Goal: Contribute content

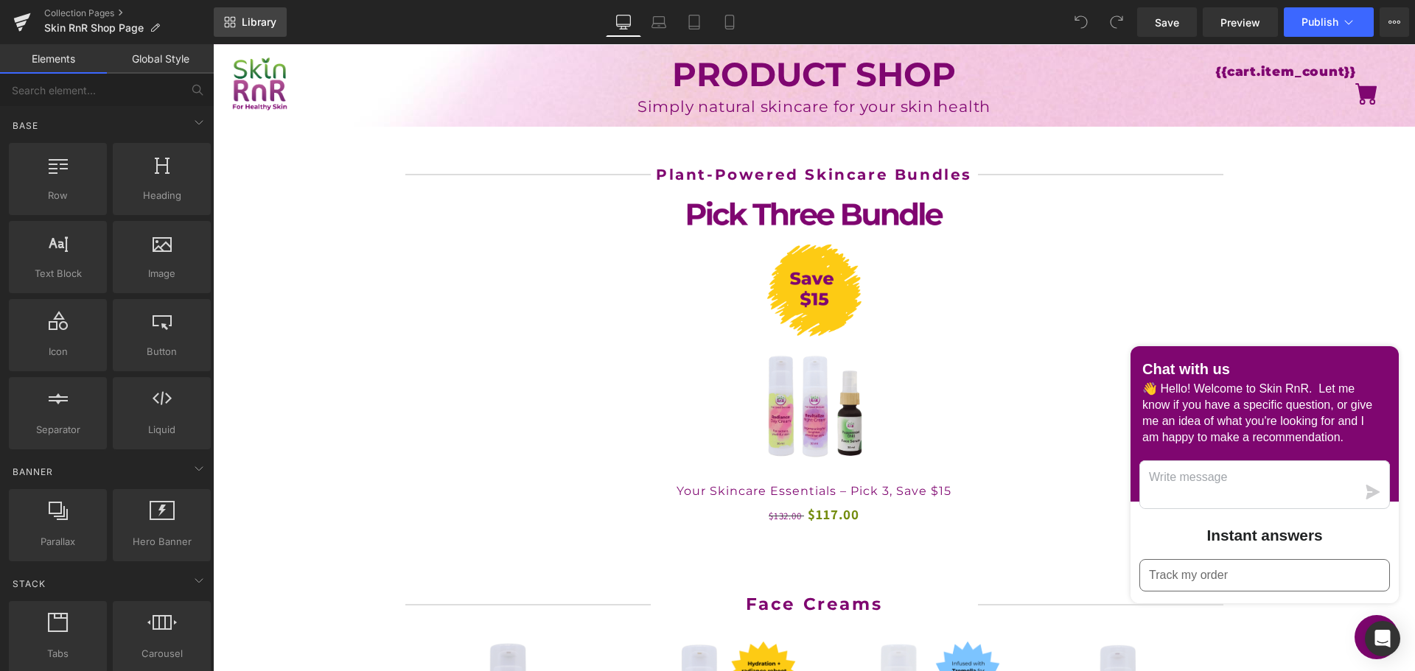
click at [253, 29] on link "Library" at bounding box center [250, 21] width 73 height 29
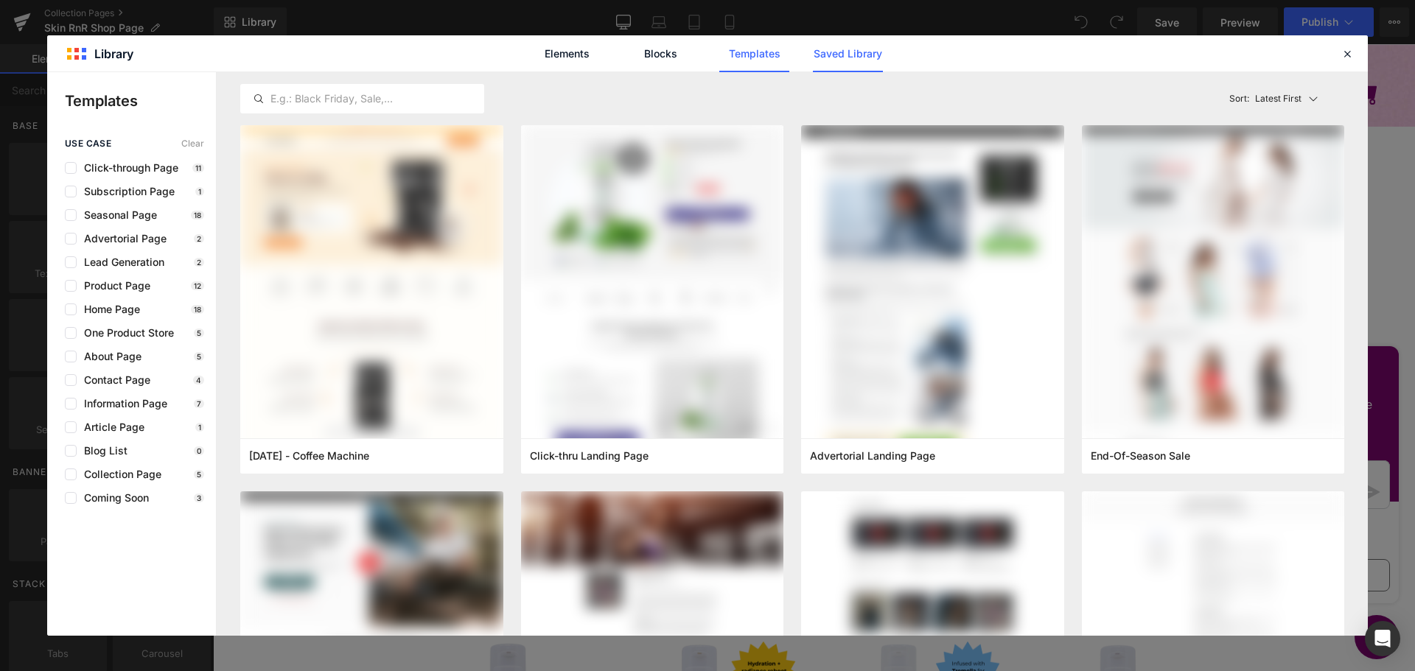
click at [870, 57] on link "Saved Library" at bounding box center [848, 53] width 70 height 37
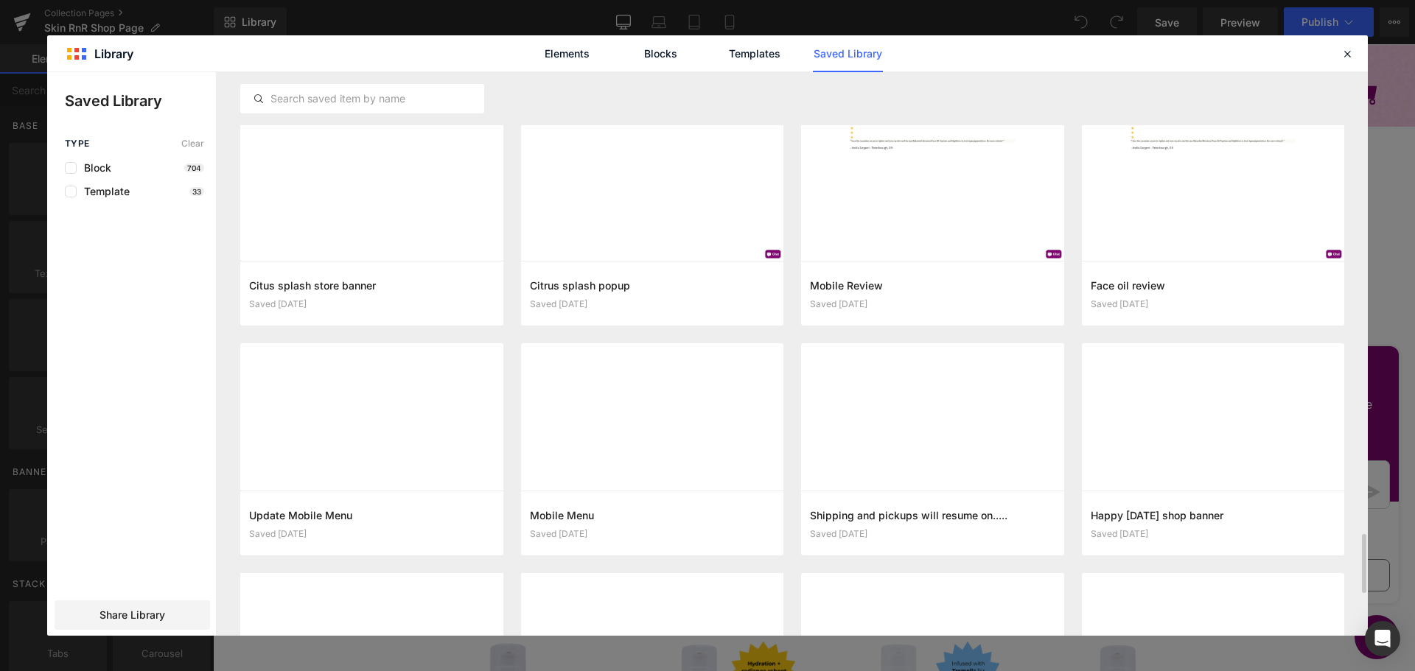
scroll to position [4536, 0]
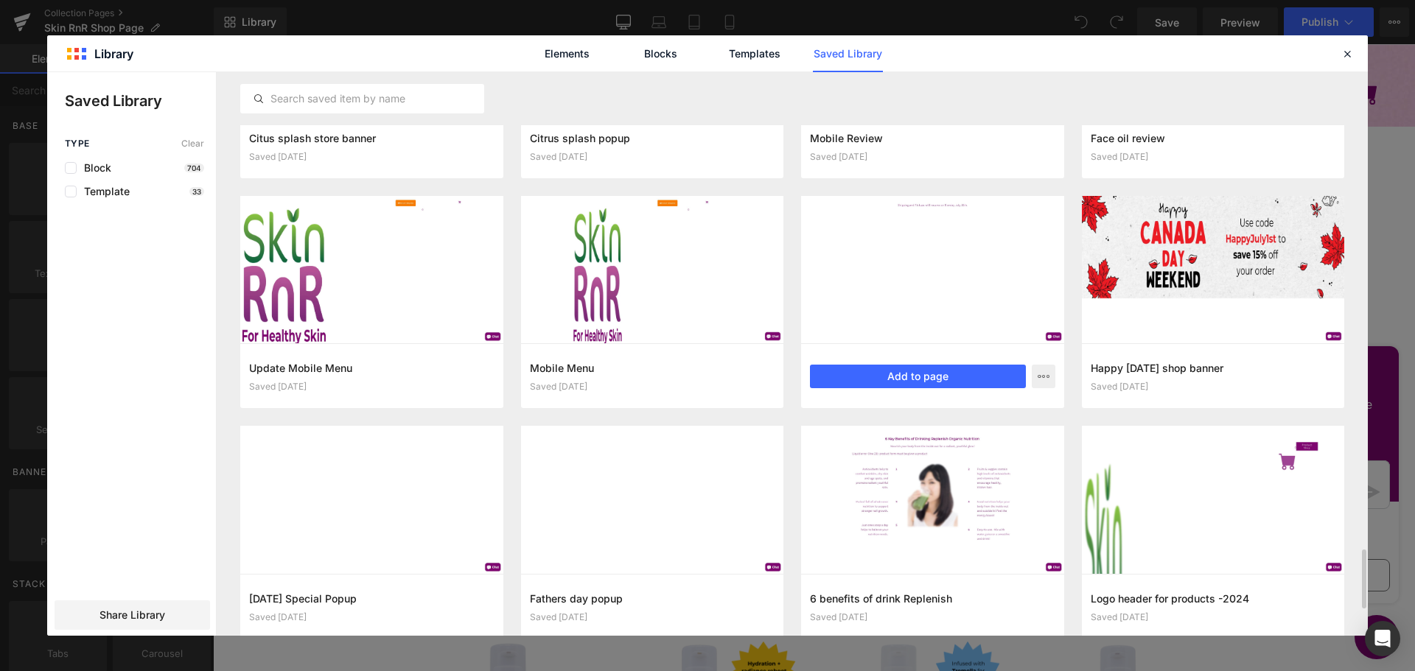
click at [0, 0] on div at bounding box center [0, 0] width 0 height 0
click at [0, 0] on button "Add to page" at bounding box center [0, 0] width 0 height 0
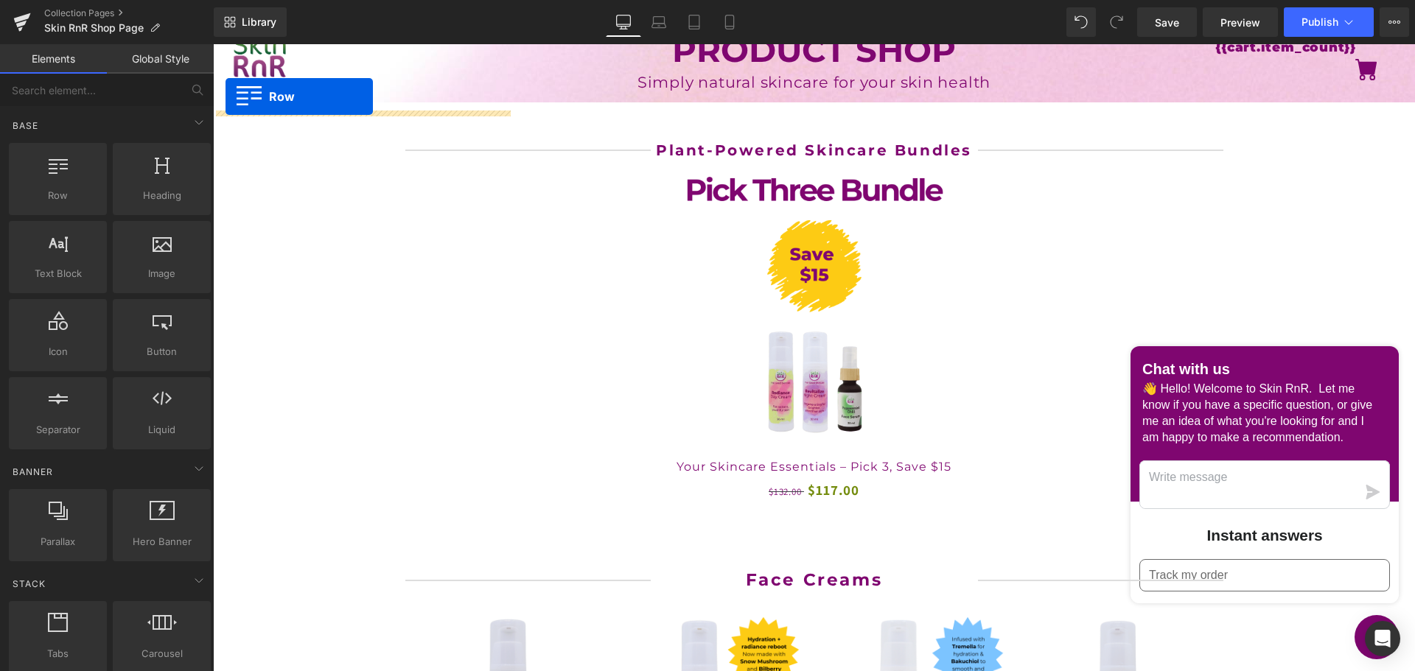
scroll to position [0, 0]
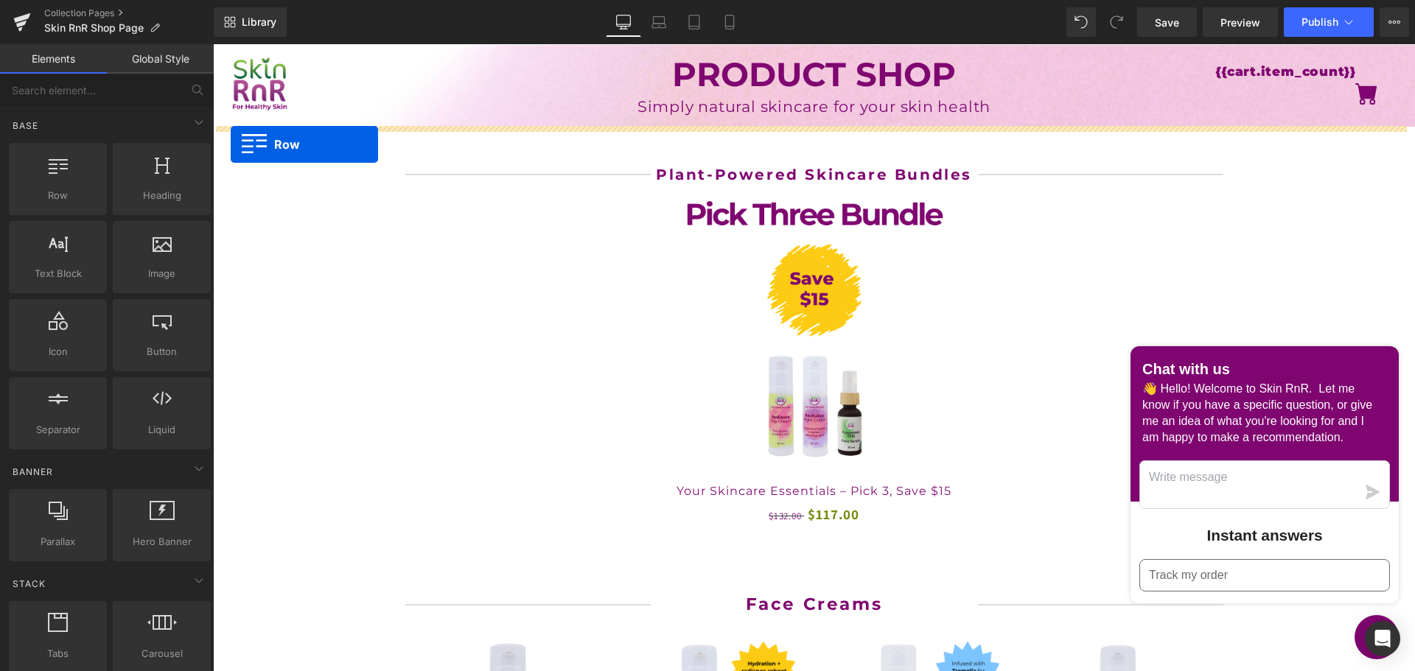
drag, startPoint x: 223, startPoint y: 140, endPoint x: 231, endPoint y: 144, distance: 8.6
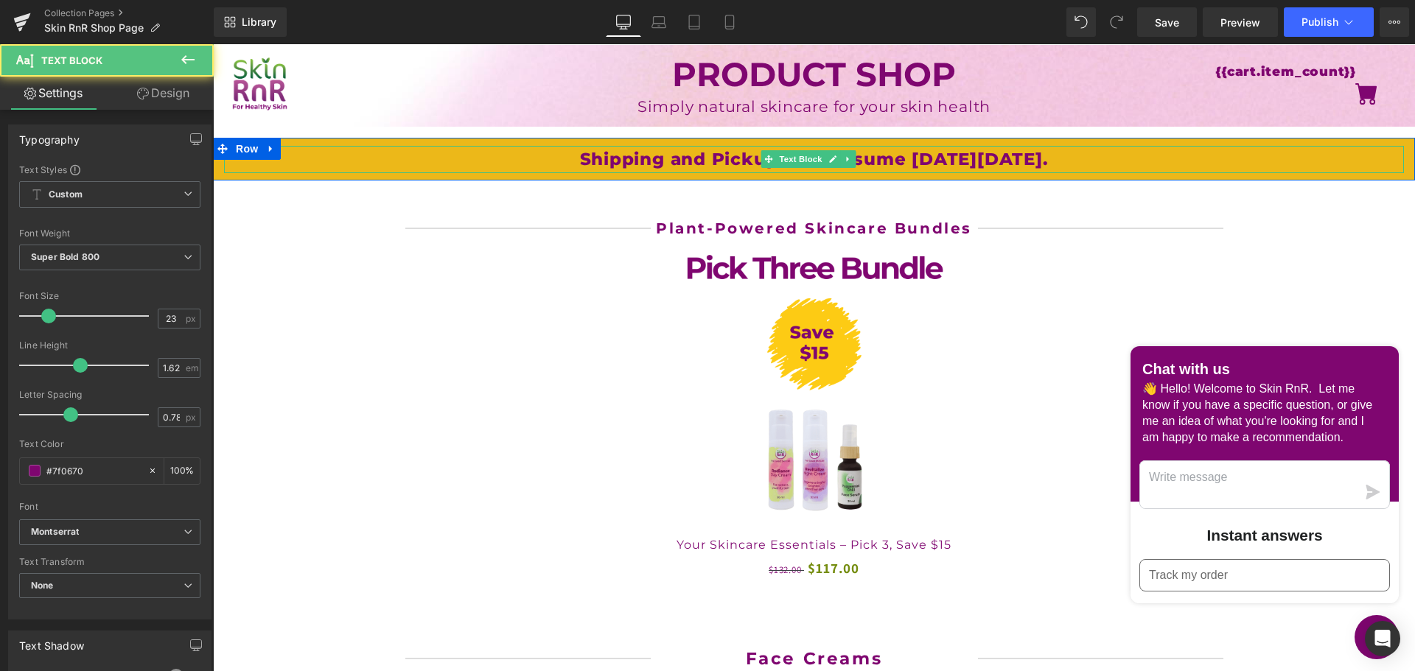
click at [987, 158] on p "Shipping and Pickups will resume on Monday July 15th." at bounding box center [814, 159] width 1180 height 27
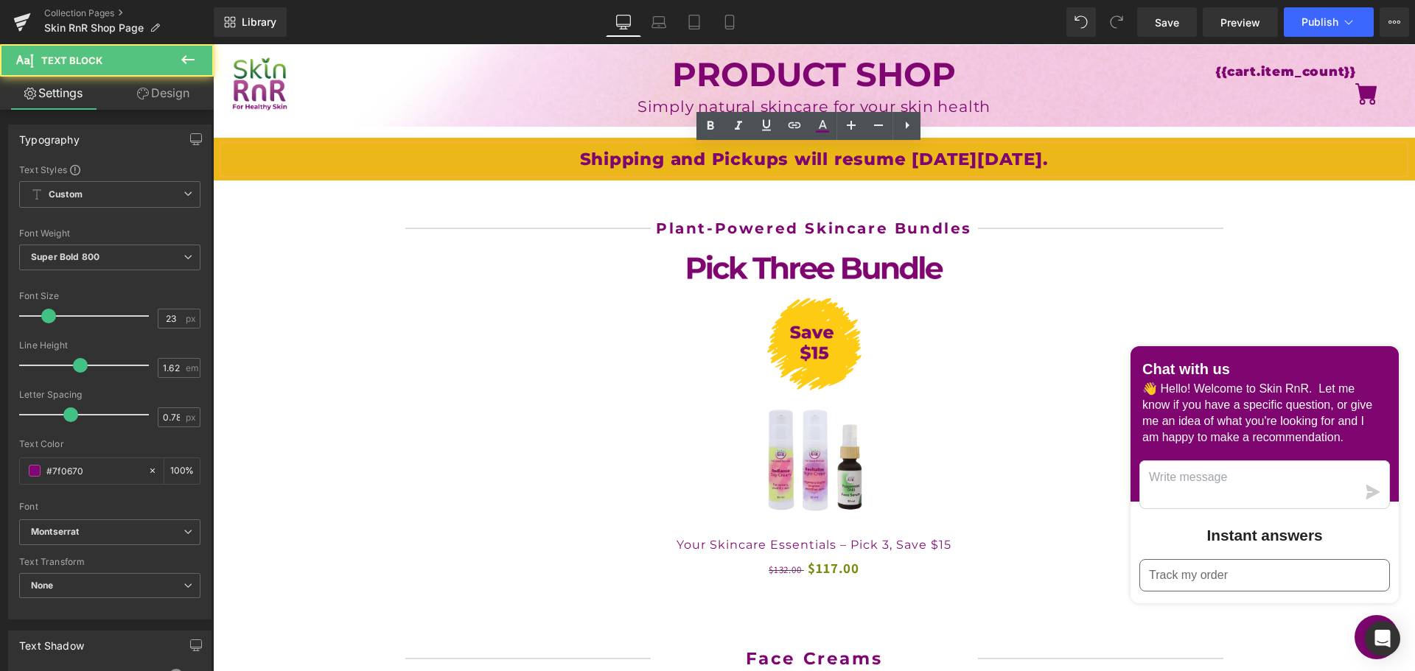
click at [987, 158] on p "Shipping and Pickups will resume on Monday July 15th." at bounding box center [814, 159] width 1180 height 27
drag, startPoint x: 987, startPoint y: 158, endPoint x: 1068, endPoint y: 158, distance: 80.3
click at [1068, 158] on p "Shipping and Pickups will resume on Monday July 15th." at bounding box center [814, 159] width 1180 height 27
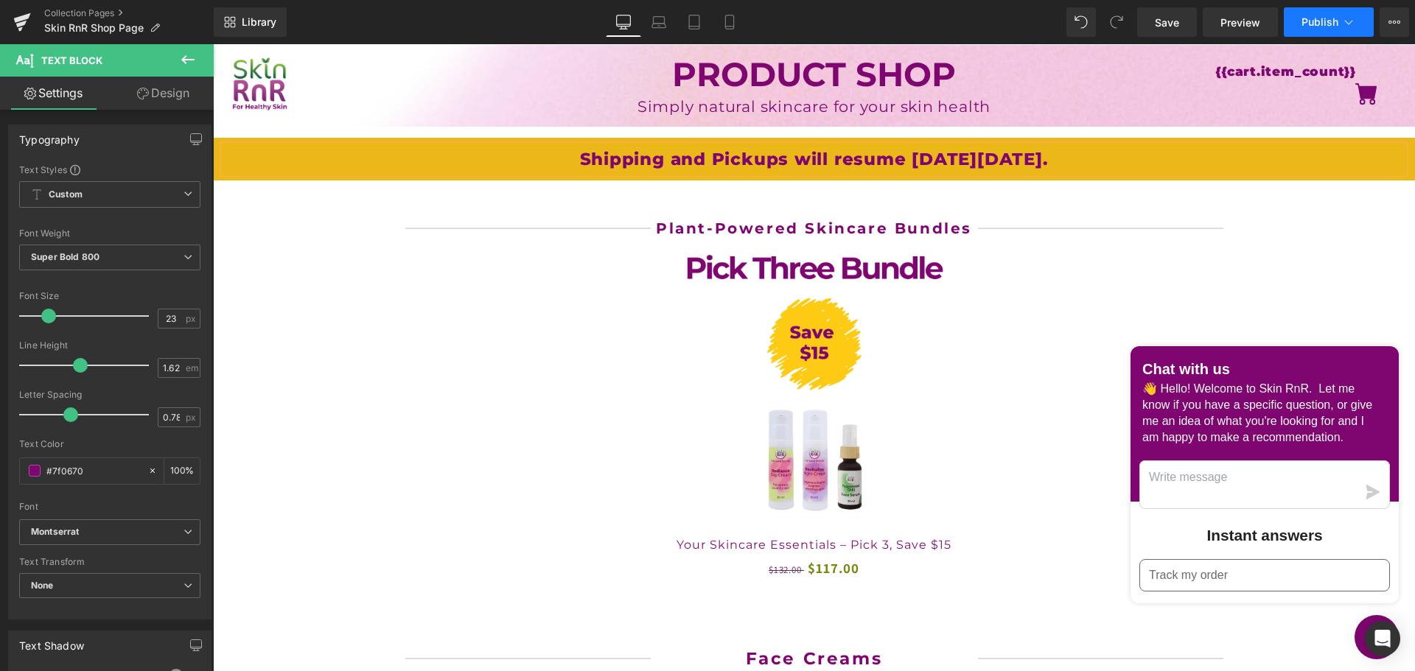
click at [1337, 23] on span "Publish" at bounding box center [1319, 22] width 37 height 12
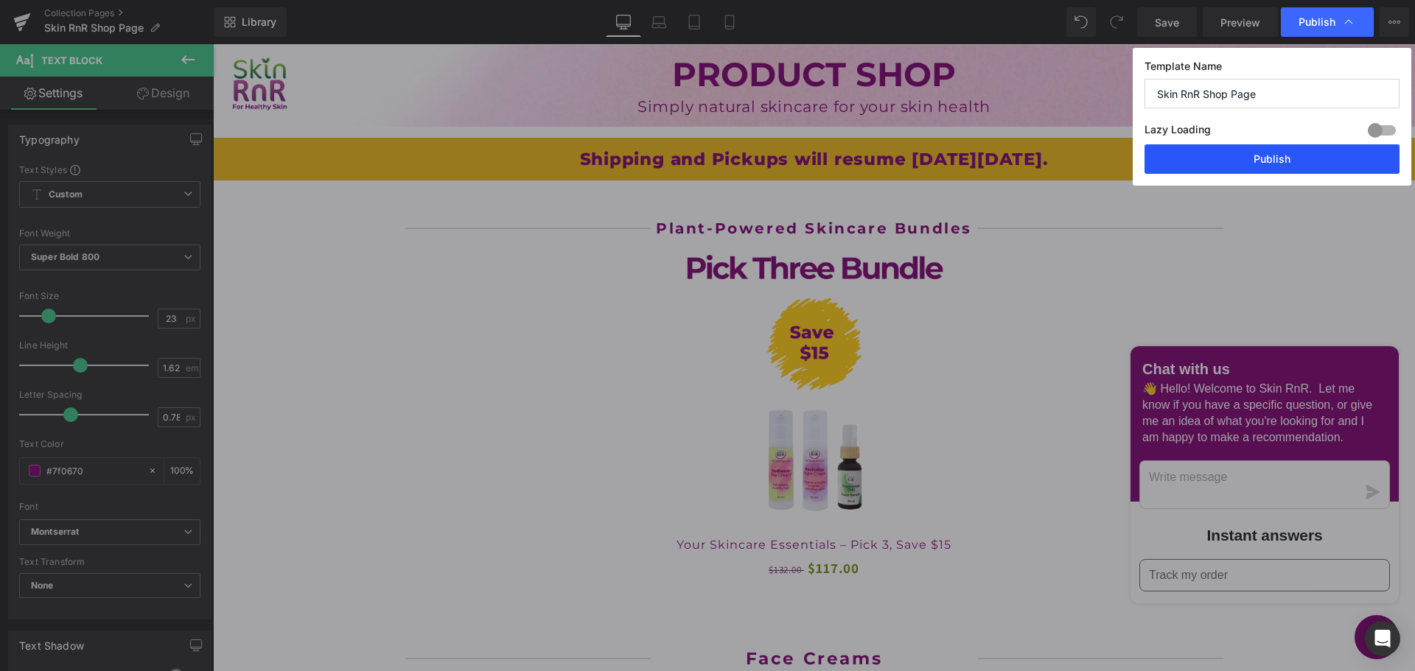
drag, startPoint x: 1323, startPoint y: 156, endPoint x: 1108, endPoint y: 109, distance: 220.3
click at [1323, 156] on button "Publish" at bounding box center [1271, 158] width 255 height 29
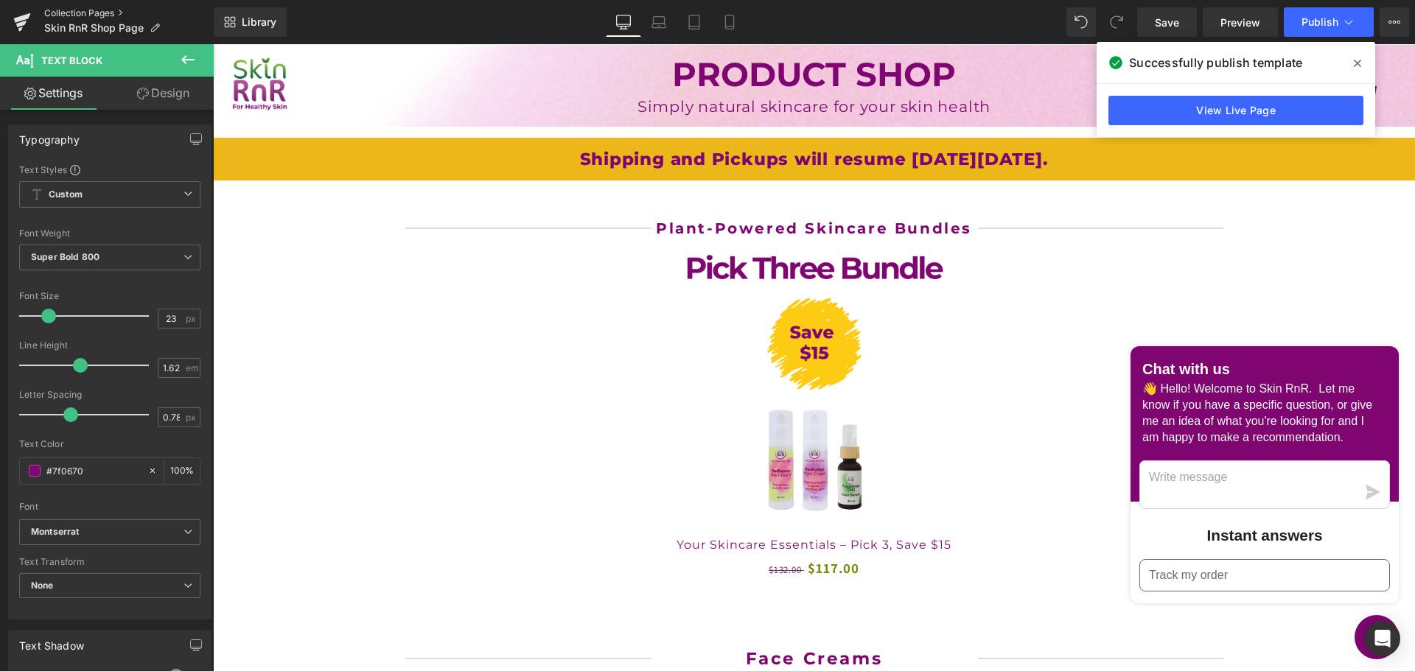
click at [81, 11] on link "Collection Pages" at bounding box center [128, 13] width 169 height 12
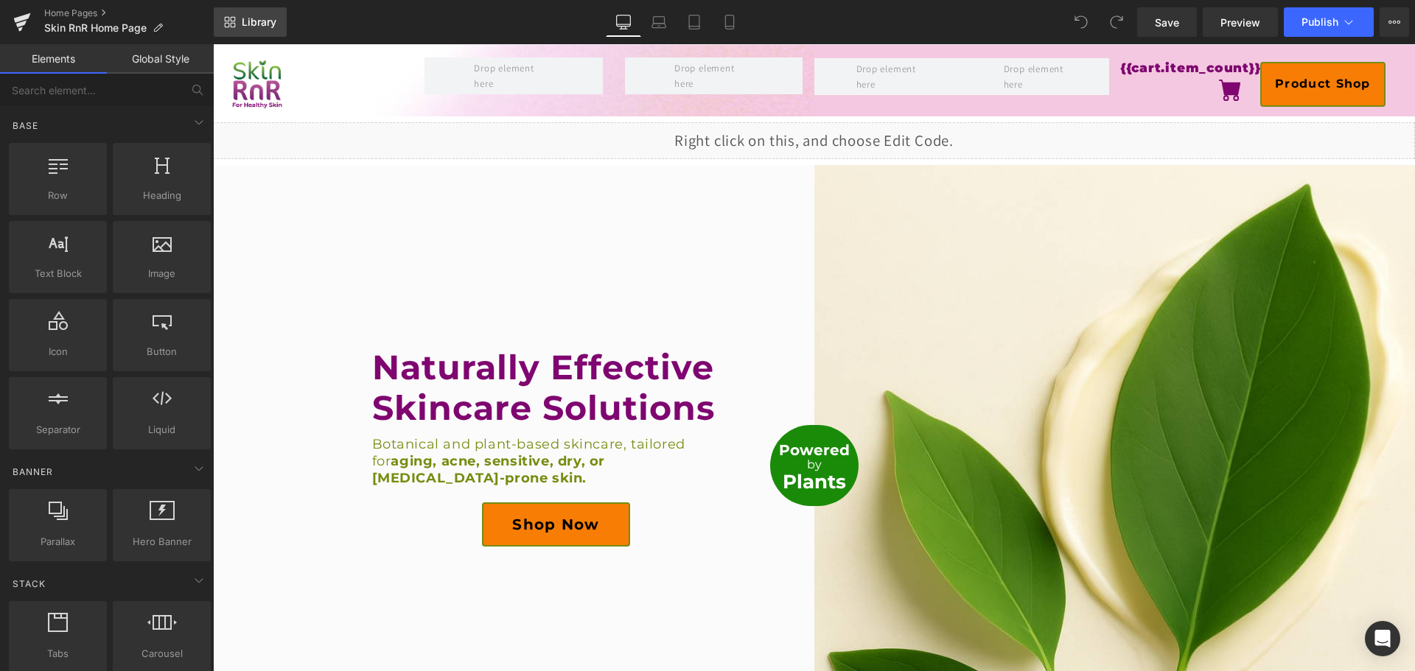
click at [268, 25] on span "Library" at bounding box center [259, 21] width 35 height 13
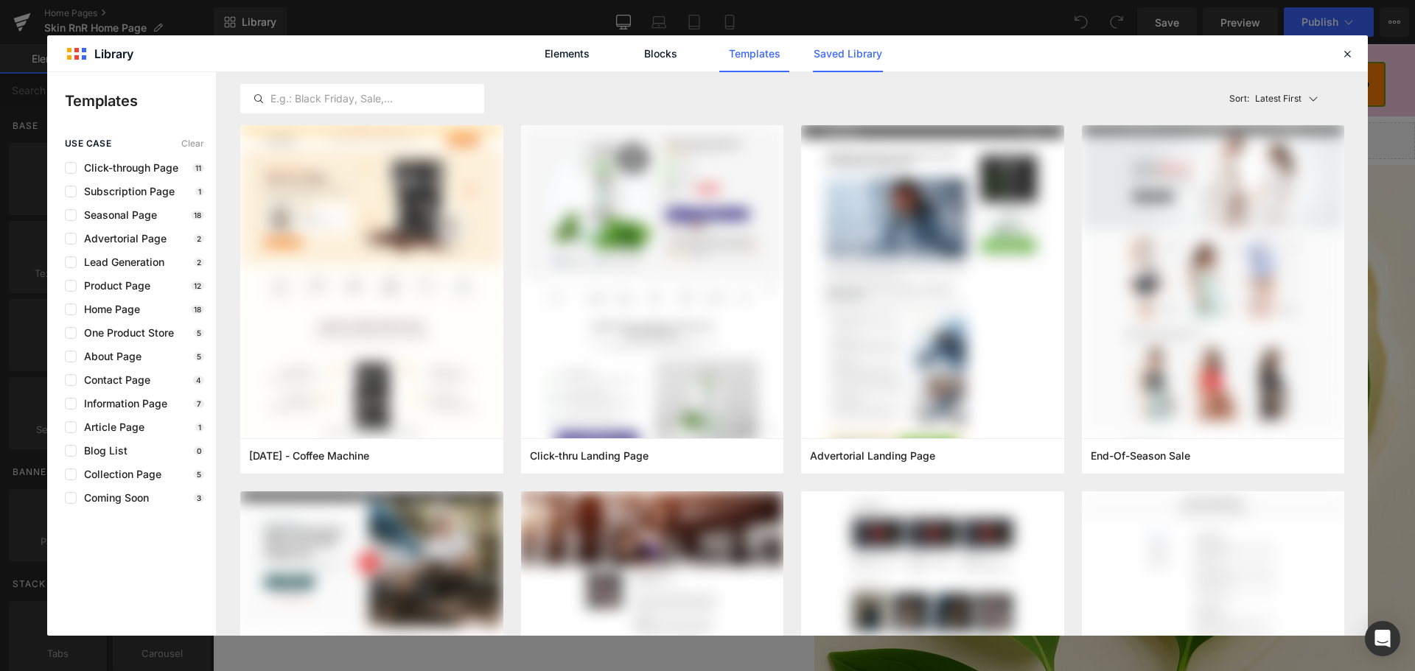
click at [838, 60] on link "Saved Library" at bounding box center [848, 53] width 70 height 37
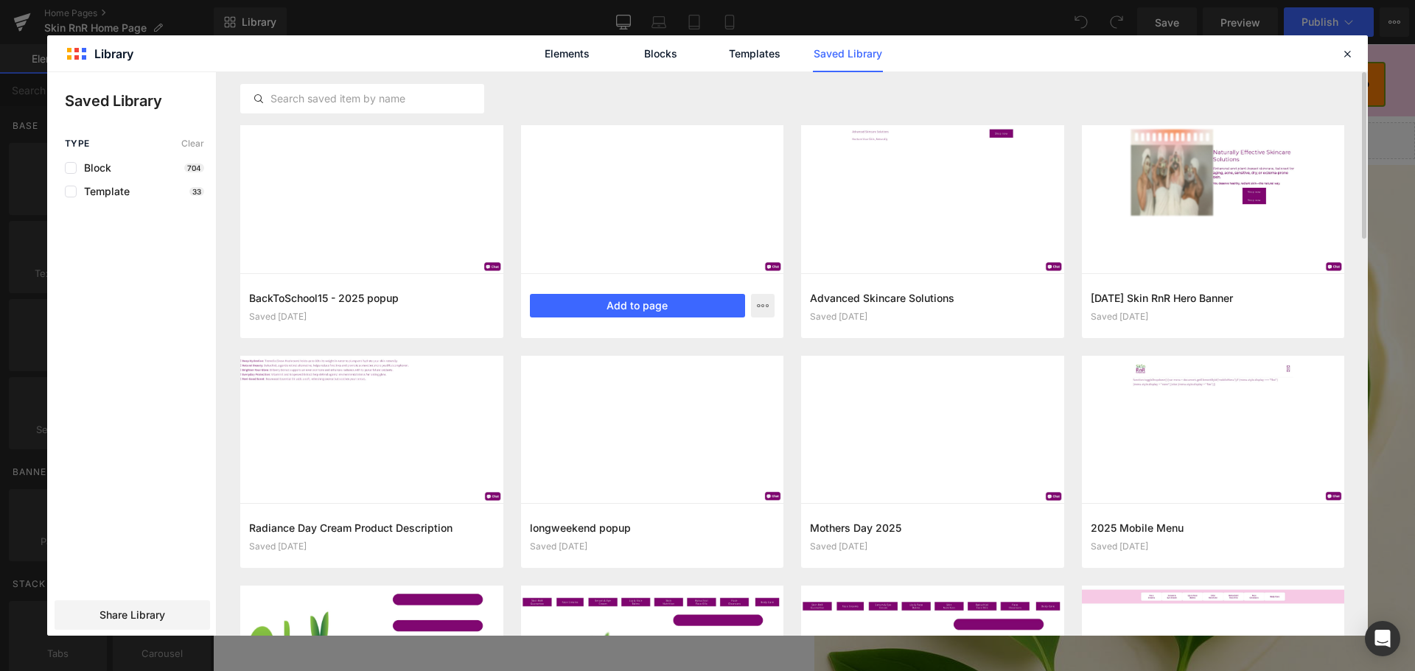
click at [0, 0] on div at bounding box center [0, 0] width 0 height 0
click at [0, 0] on button "Add to page" at bounding box center [0, 0] width 0 height 0
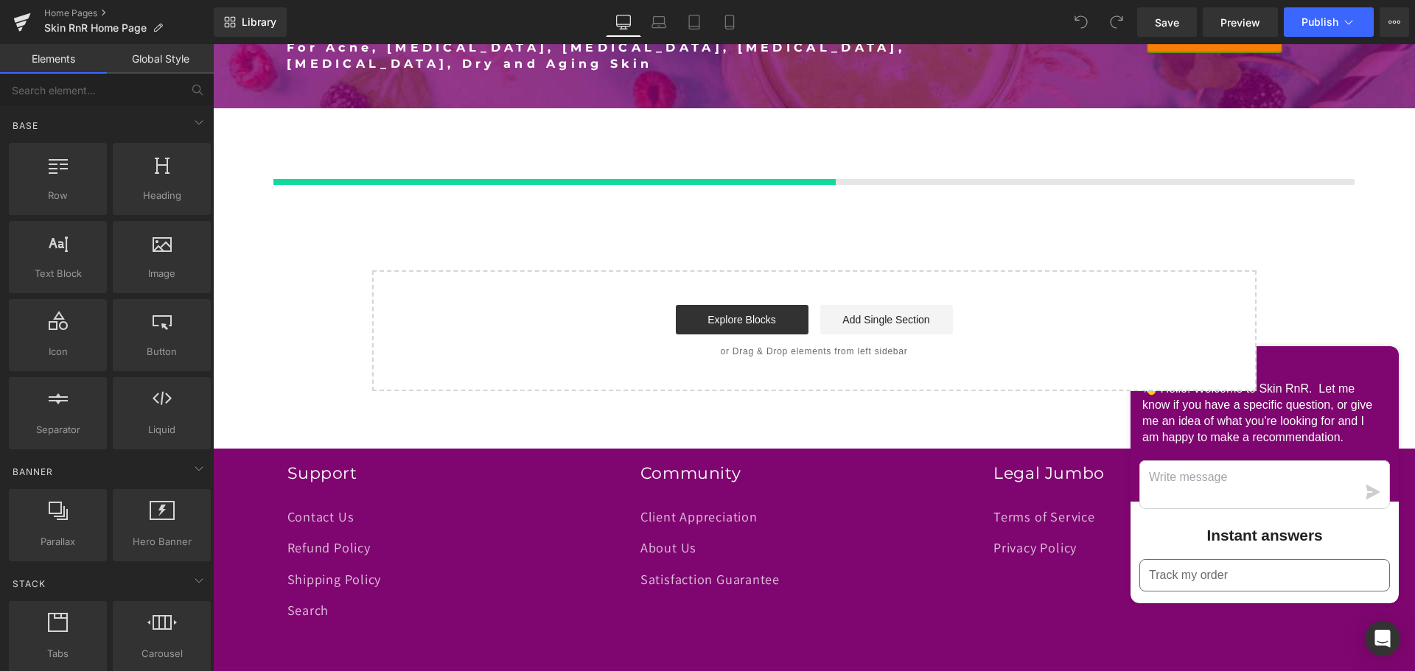
scroll to position [3709, 0]
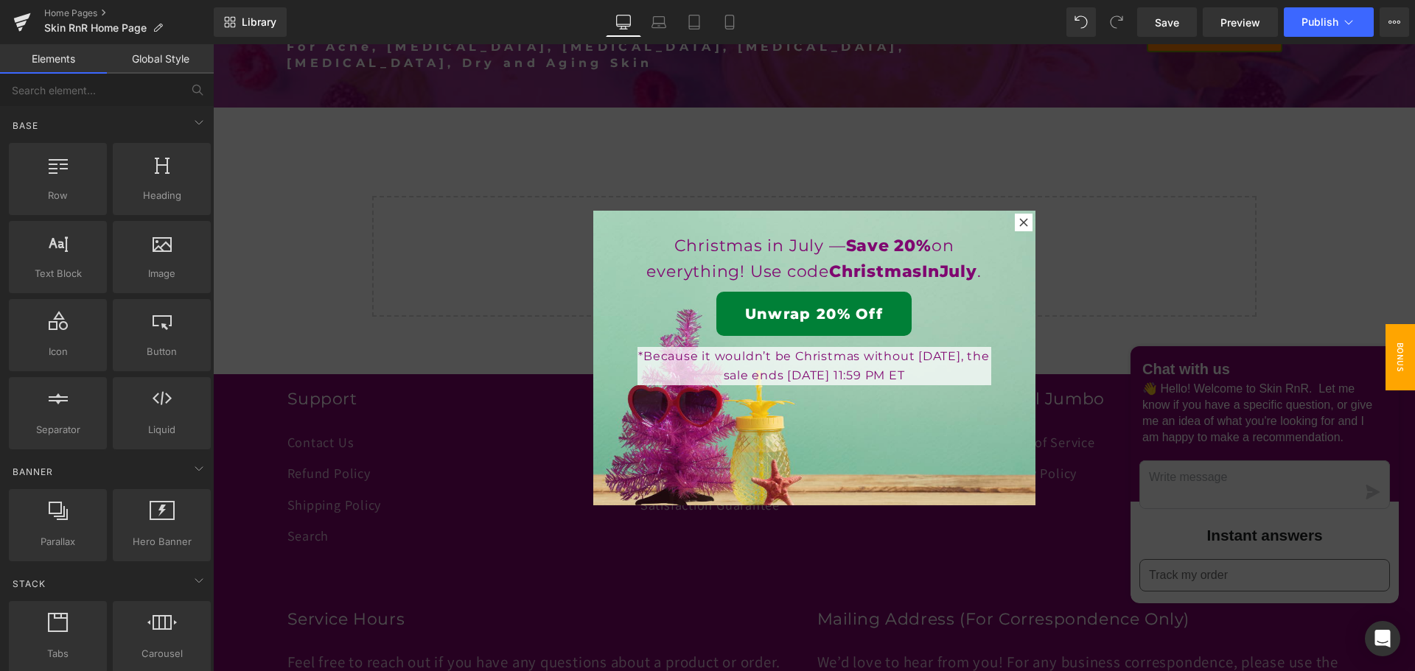
click at [156, 60] on link "Global Style" at bounding box center [160, 58] width 107 height 29
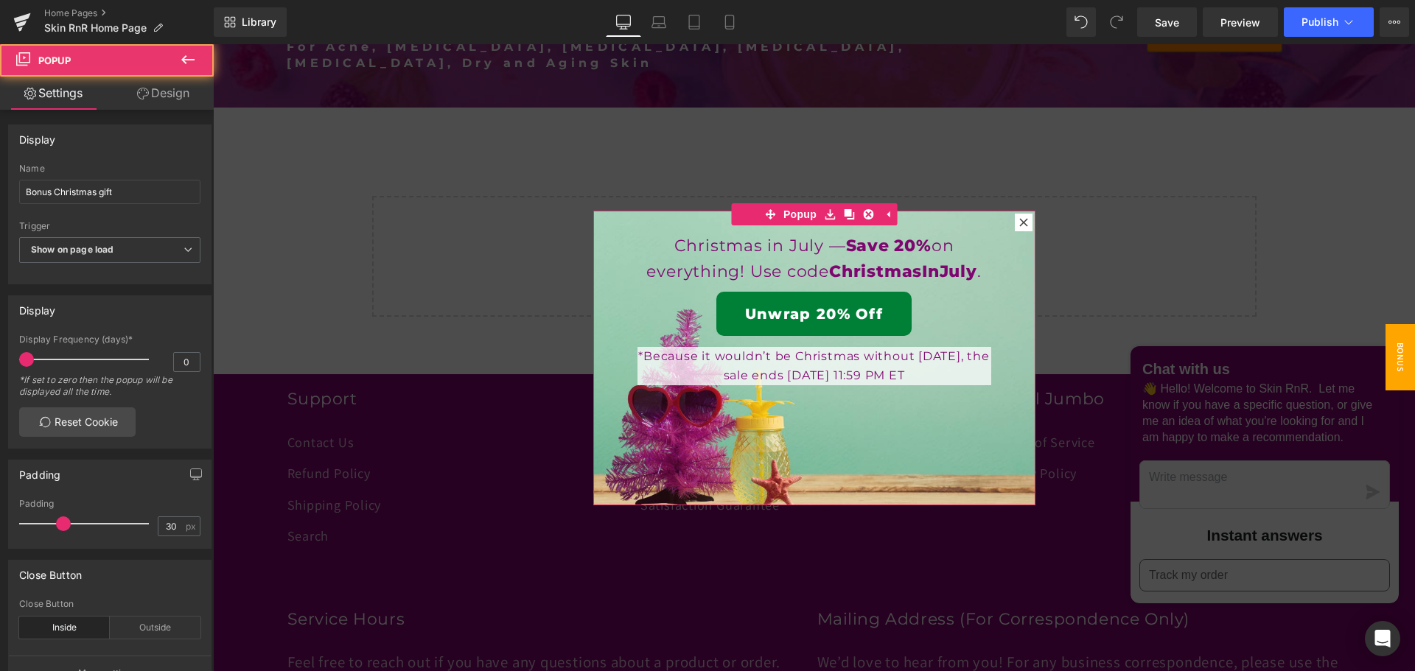
click at [654, 223] on div "Christmas in July — Save 20% on everything! Use code ChristmasInJuly . Text Blo…" at bounding box center [814, 358] width 442 height 295
click at [844, 217] on icon at bounding box center [849, 214] width 10 height 10
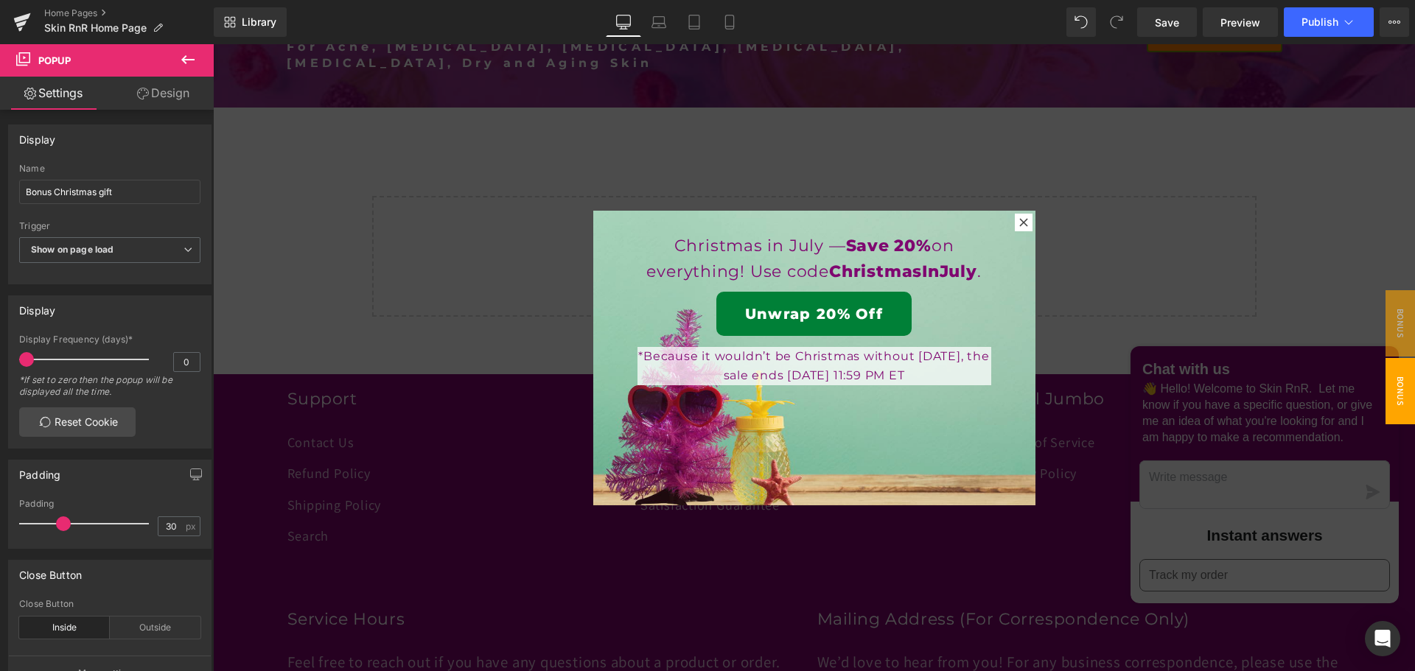
click at [172, 94] on link "Design" at bounding box center [163, 93] width 107 height 33
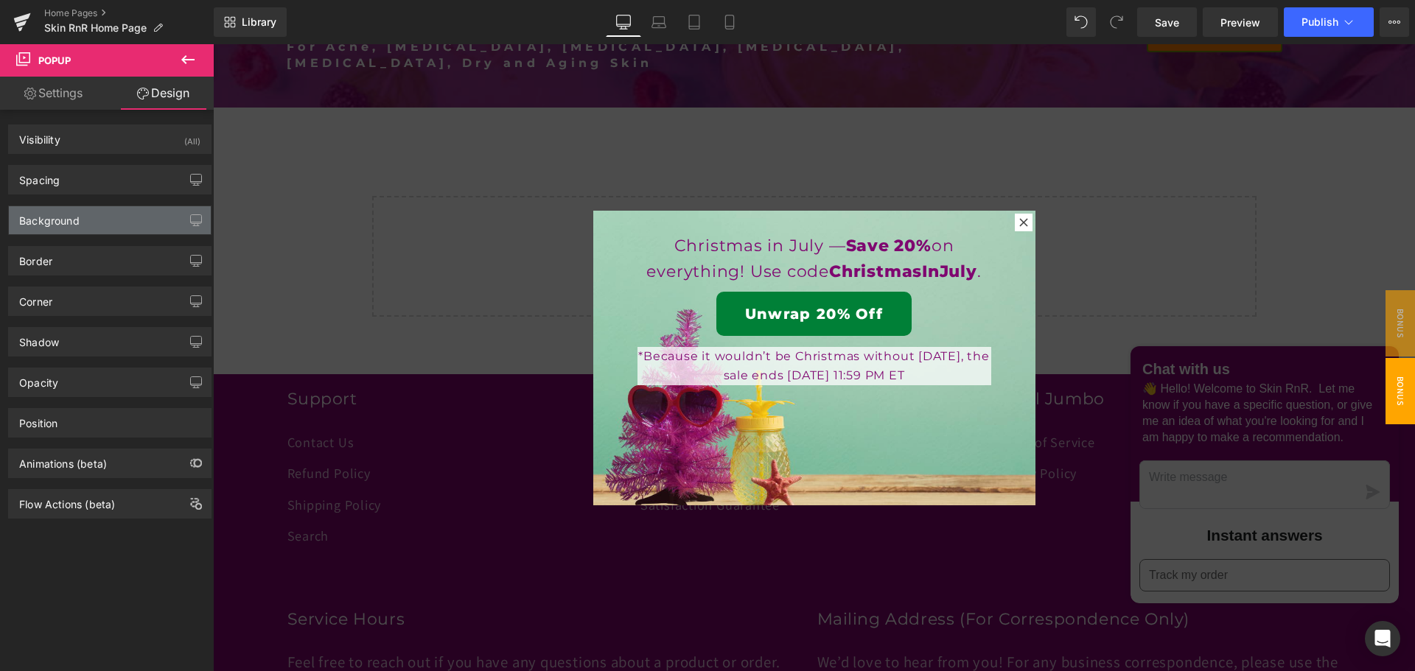
click at [108, 214] on div "Background" at bounding box center [110, 220] width 202 height 28
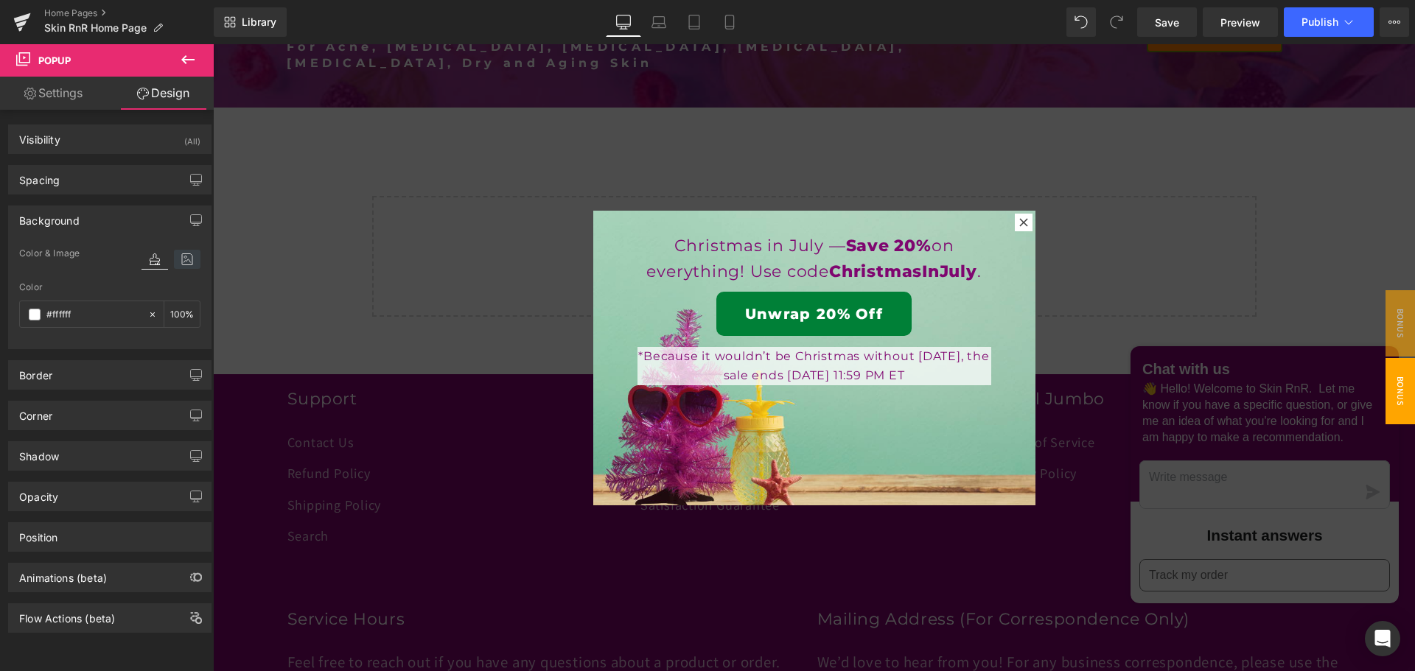
click at [178, 258] on icon at bounding box center [187, 259] width 27 height 19
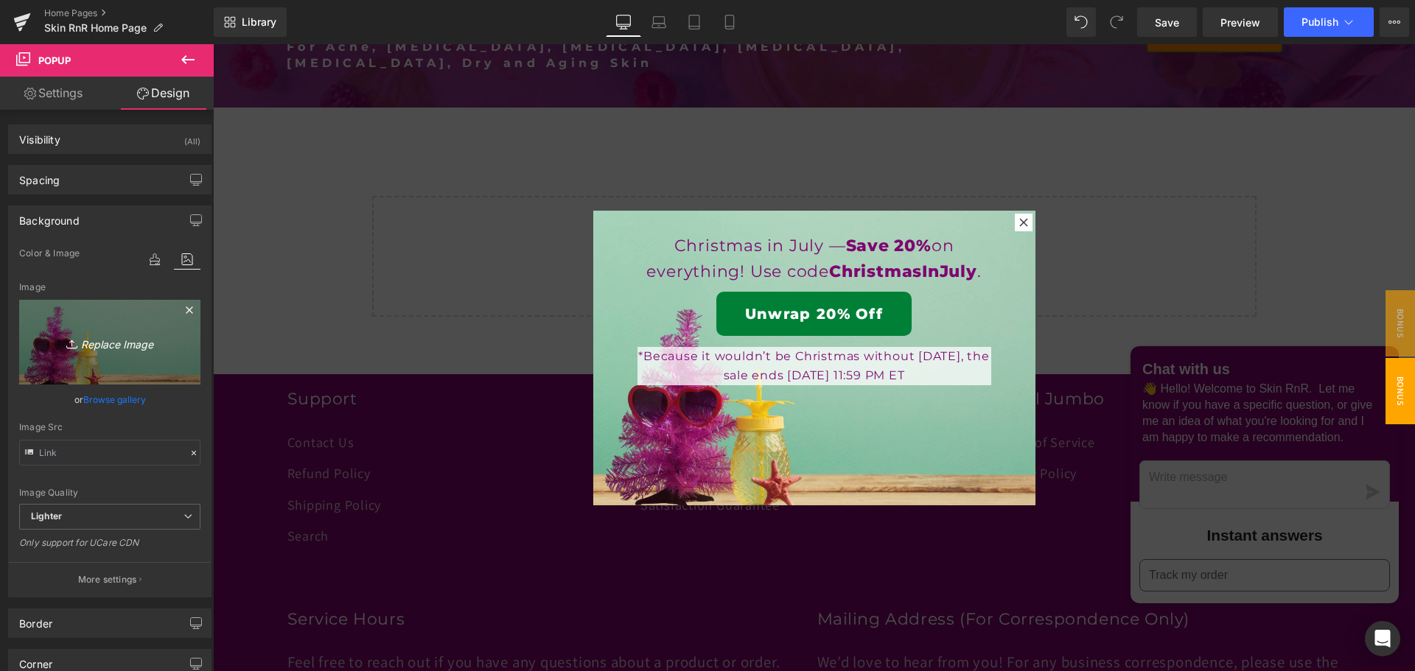
click at [144, 324] on link "Replace Image" at bounding box center [109, 342] width 181 height 85
type input "C:\fakepath\Shipping and Pickups will resume on Monday September 8th..png"
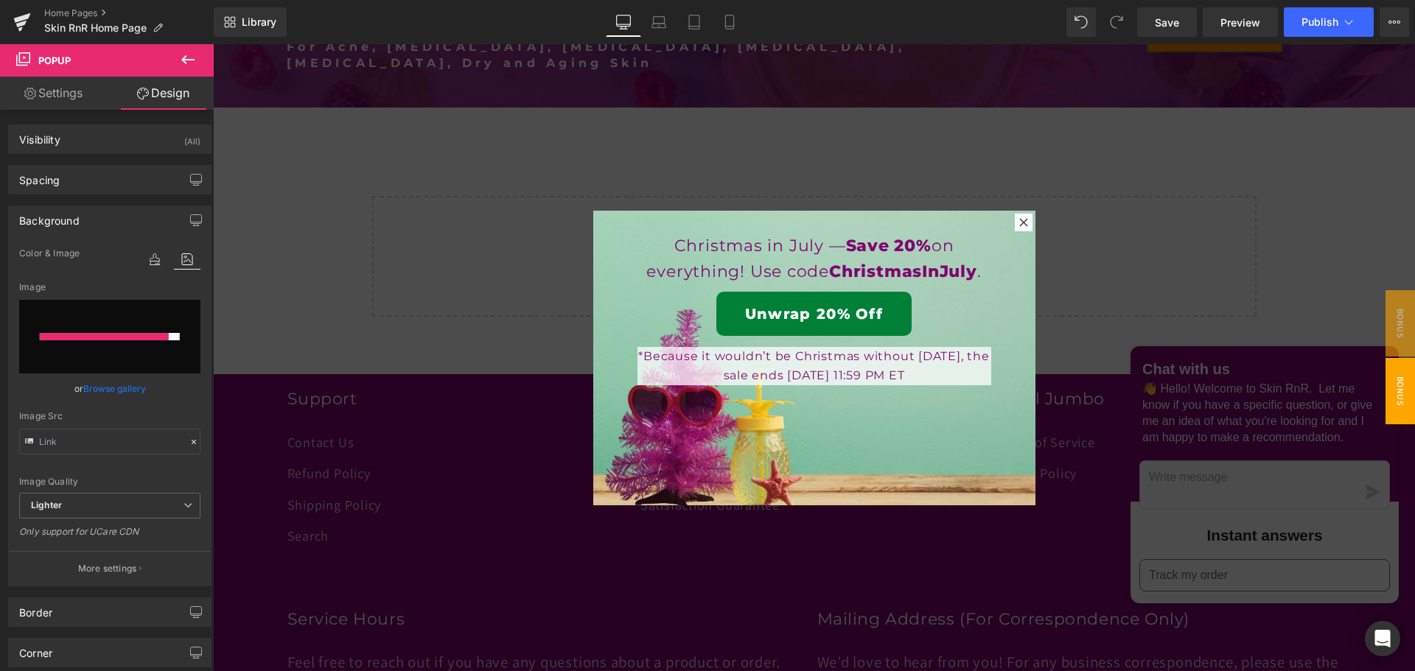
click at [101, 389] on link "Browse gallery" at bounding box center [114, 389] width 63 height 26
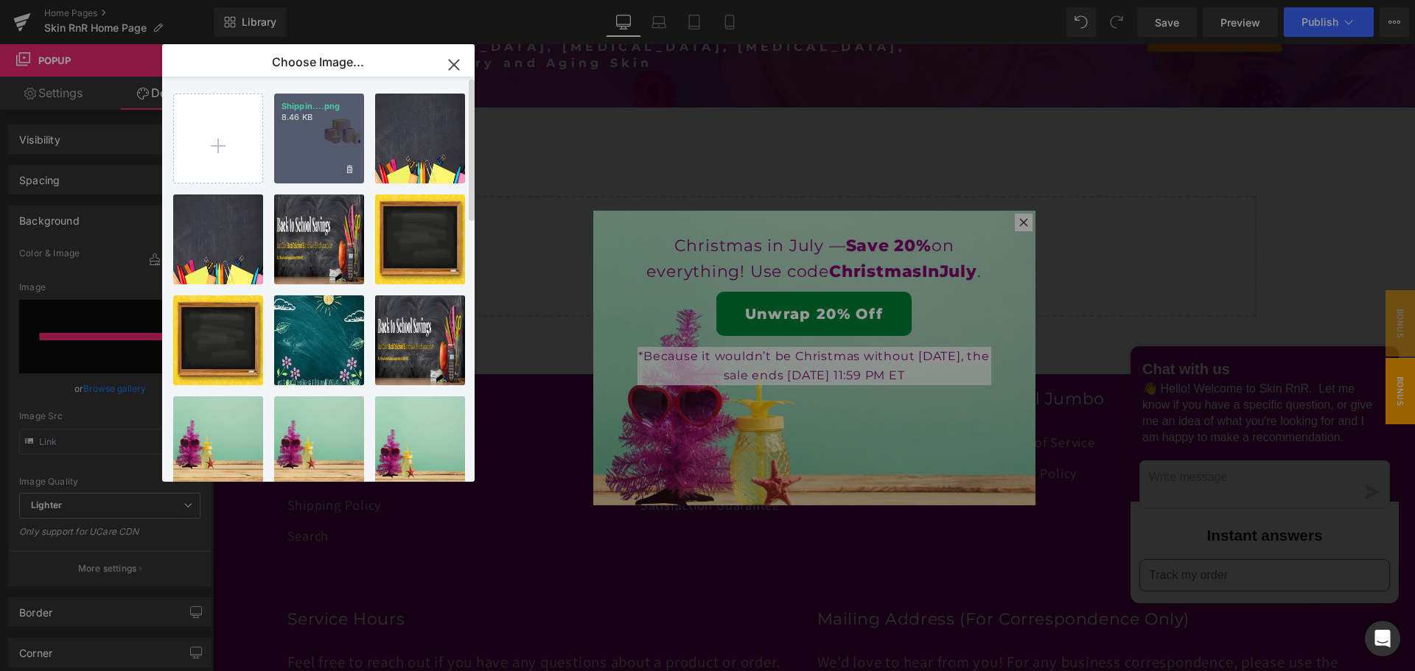
click at [0, 0] on div "Shippin....png 8.46 KB" at bounding box center [0, 0] width 0 height 0
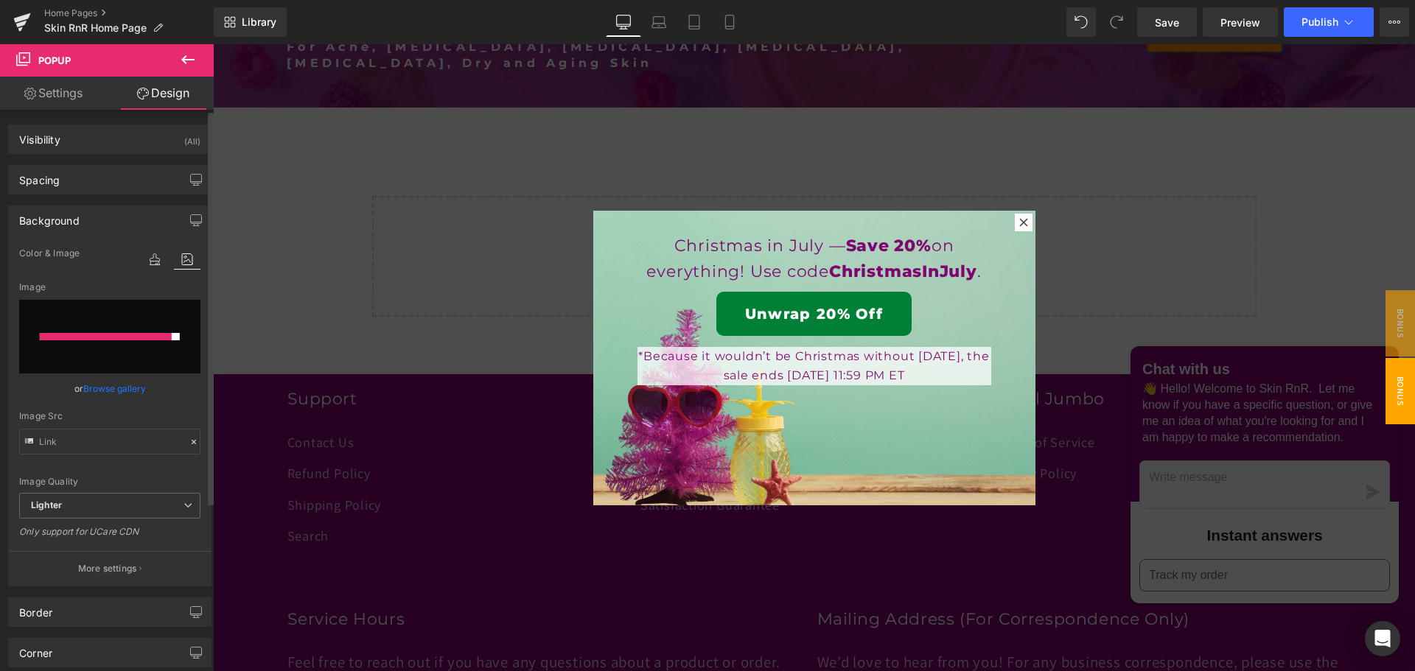
click at [122, 386] on link "Browse gallery" at bounding box center [114, 389] width 63 height 26
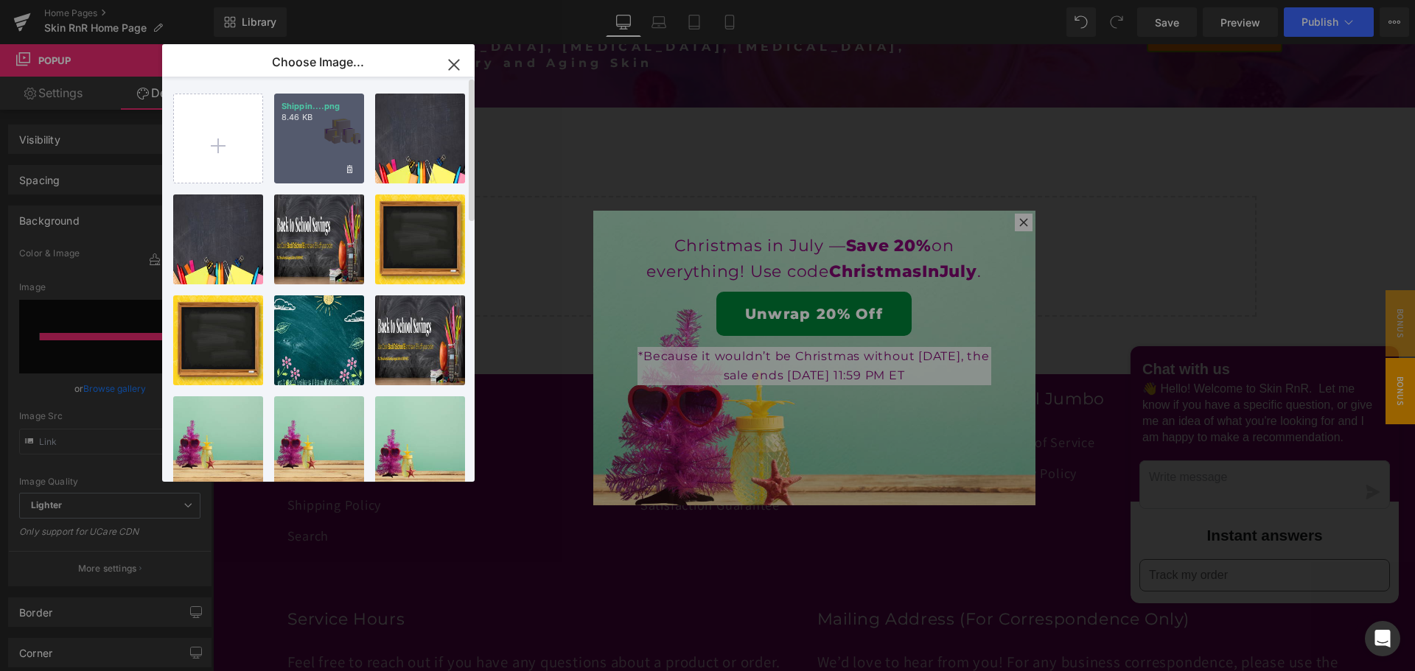
click at [0, 0] on div "Shippin....png 8.46 KB" at bounding box center [0, 0] width 0 height 0
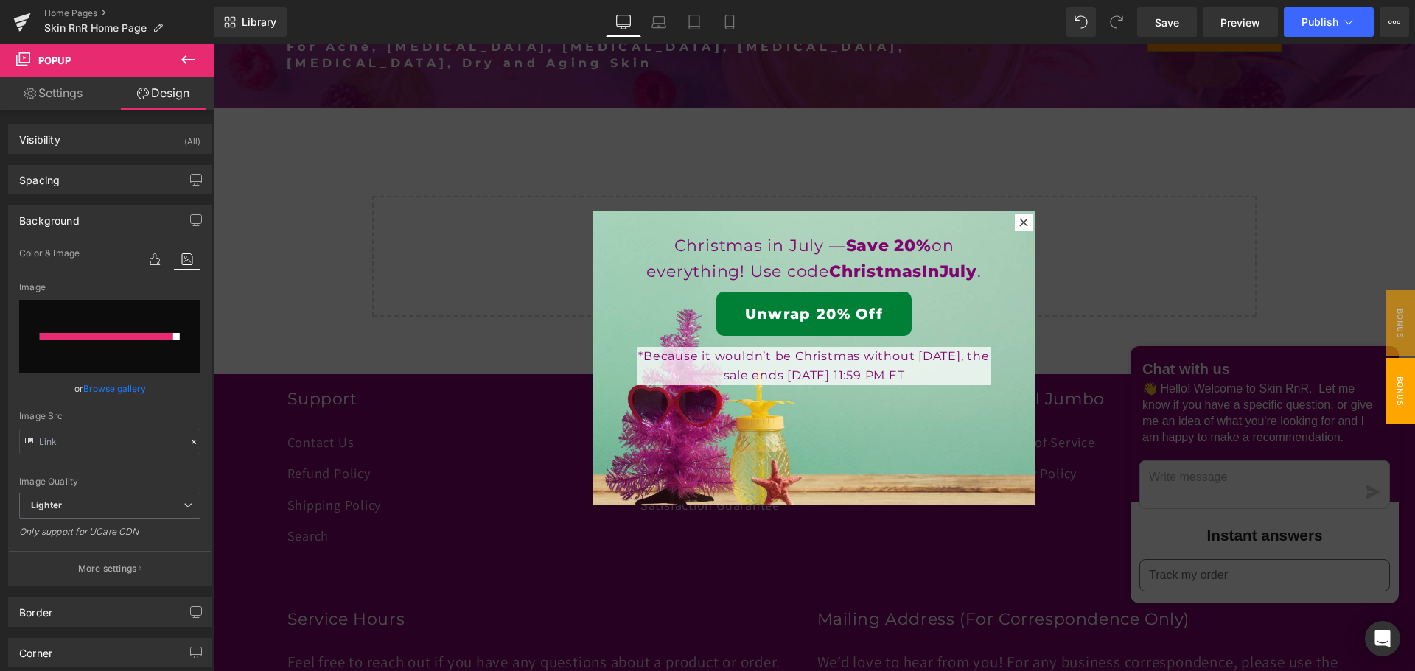
click at [56, 97] on link "Settings" at bounding box center [53, 93] width 107 height 33
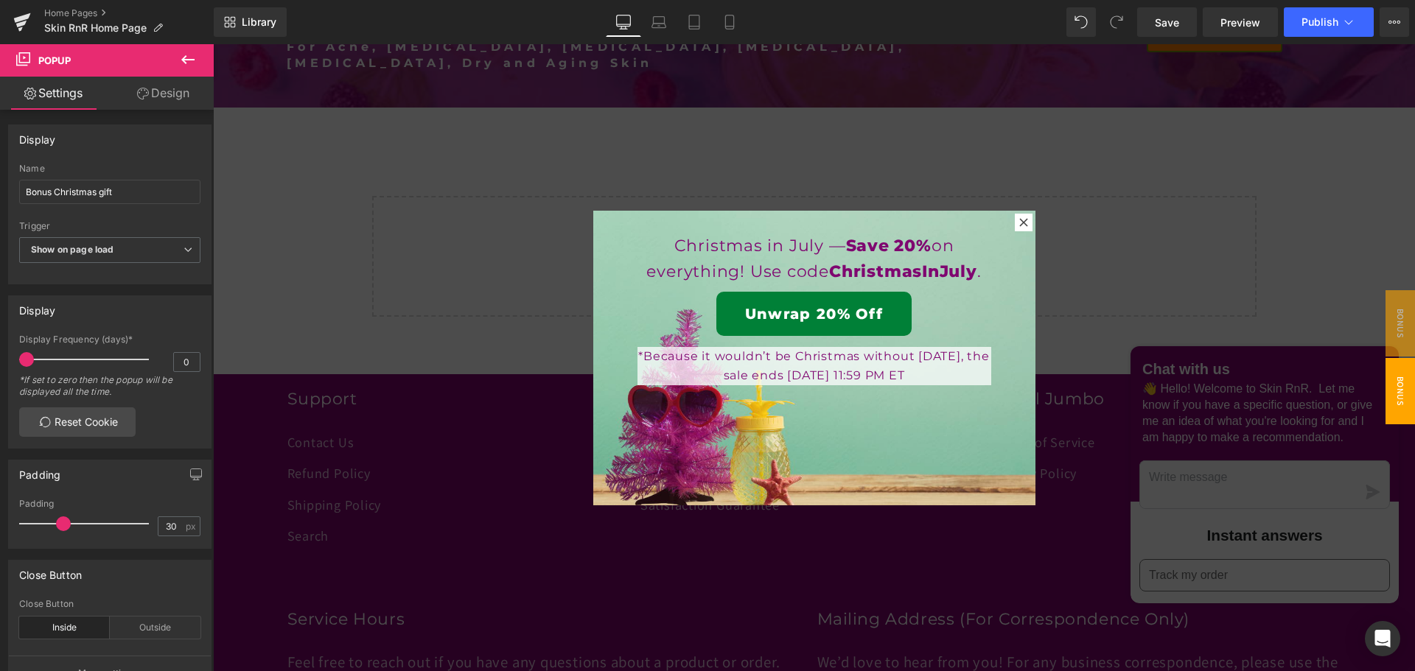
click at [159, 88] on link "Design" at bounding box center [163, 93] width 107 height 33
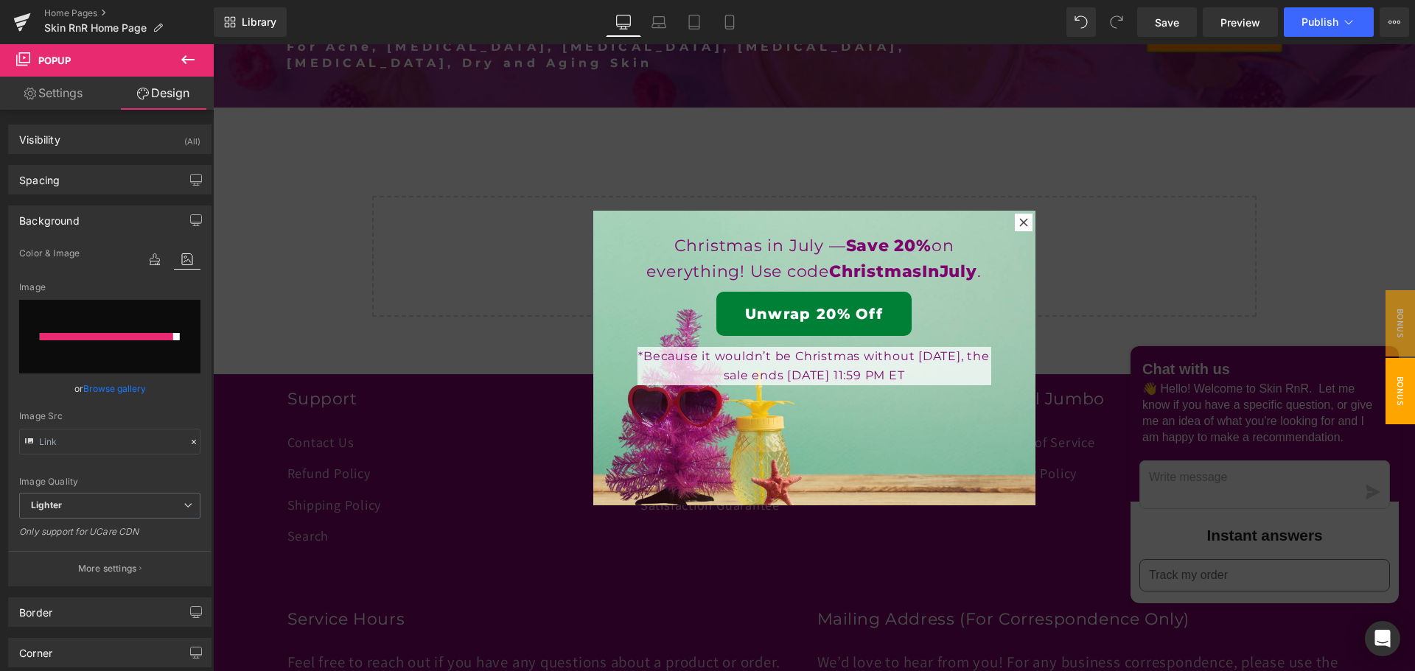
click at [64, 94] on link "Settings" at bounding box center [53, 93] width 107 height 33
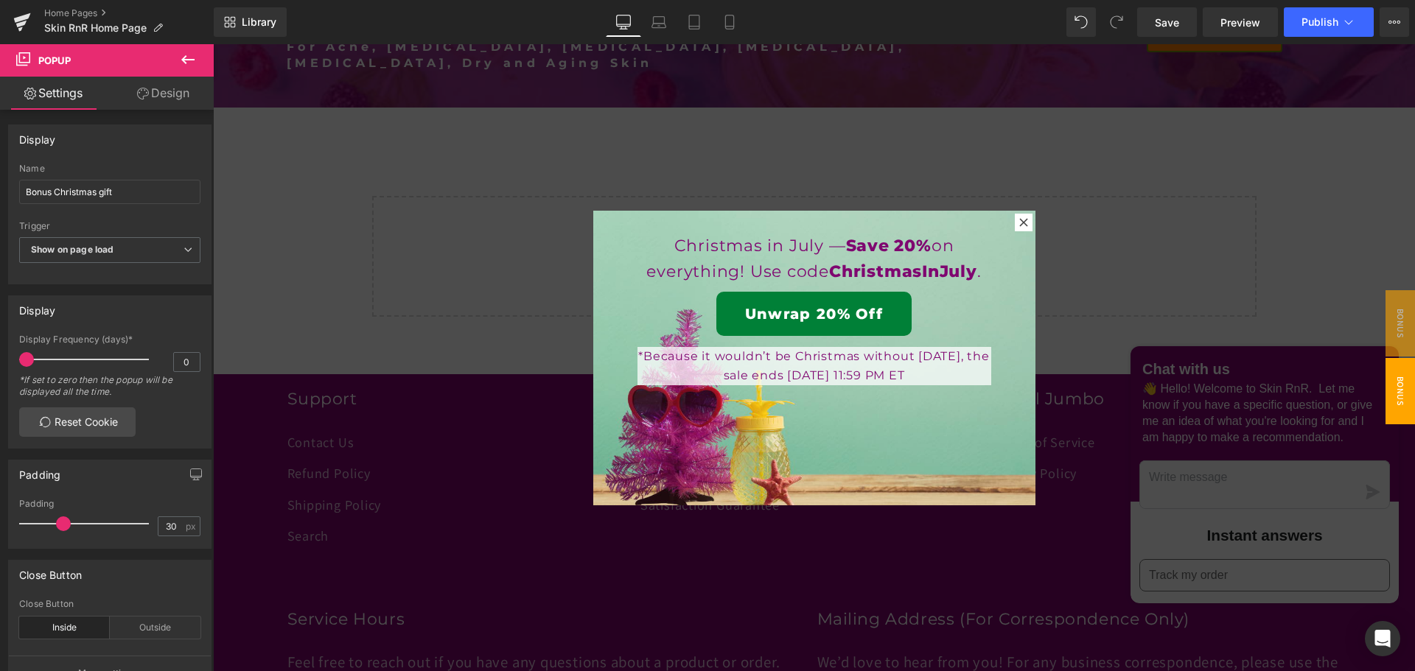
click at [154, 101] on link "Design" at bounding box center [163, 93] width 107 height 33
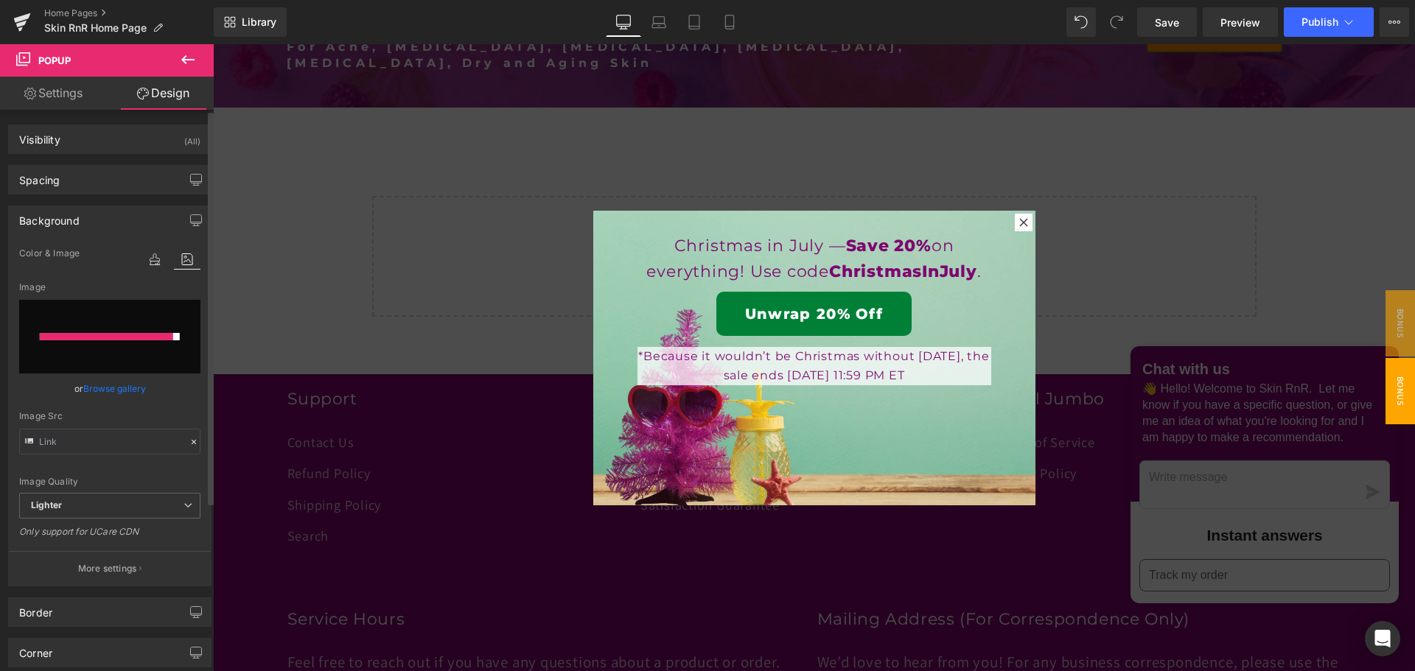
click at [125, 351] on input "file" at bounding box center [109, 337] width 181 height 74
click at [164, 353] on input "file" at bounding box center [109, 337] width 181 height 74
click at [118, 391] on link "Browse gallery" at bounding box center [114, 389] width 63 height 26
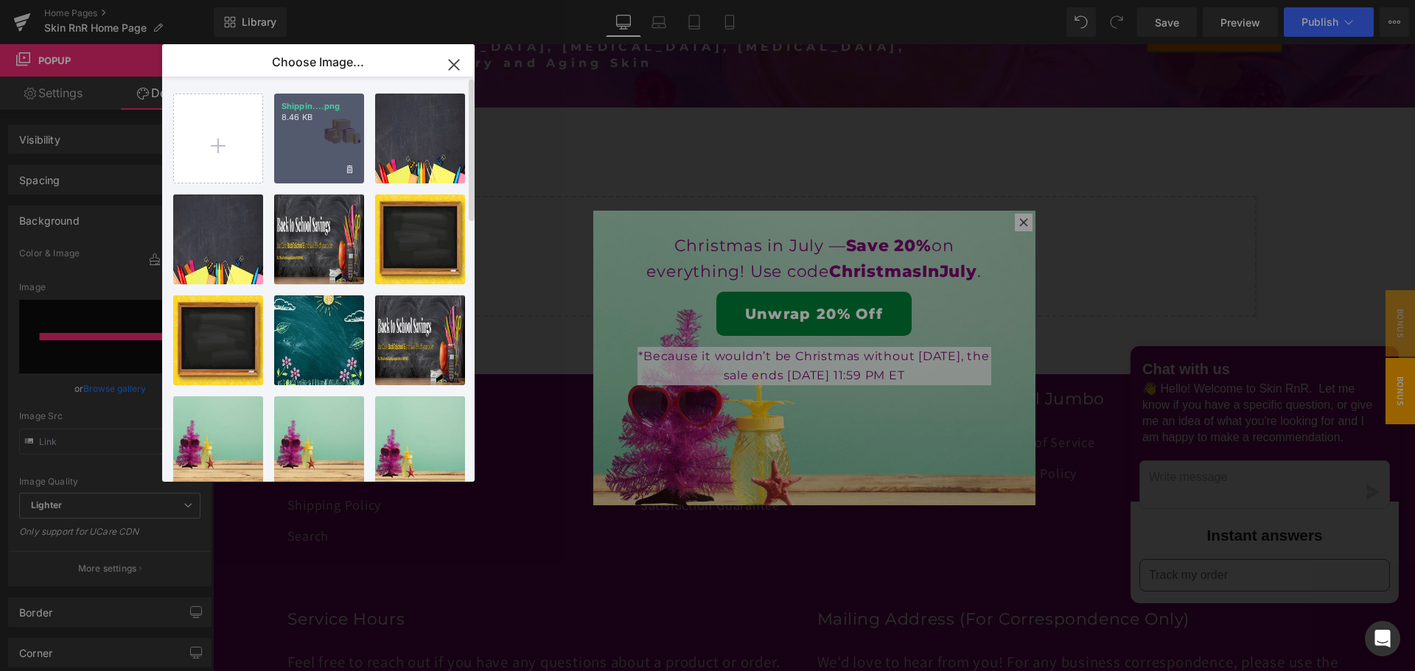
click at [0, 0] on div "Shippin....png 8.46 KB" at bounding box center [0, 0] width 0 height 0
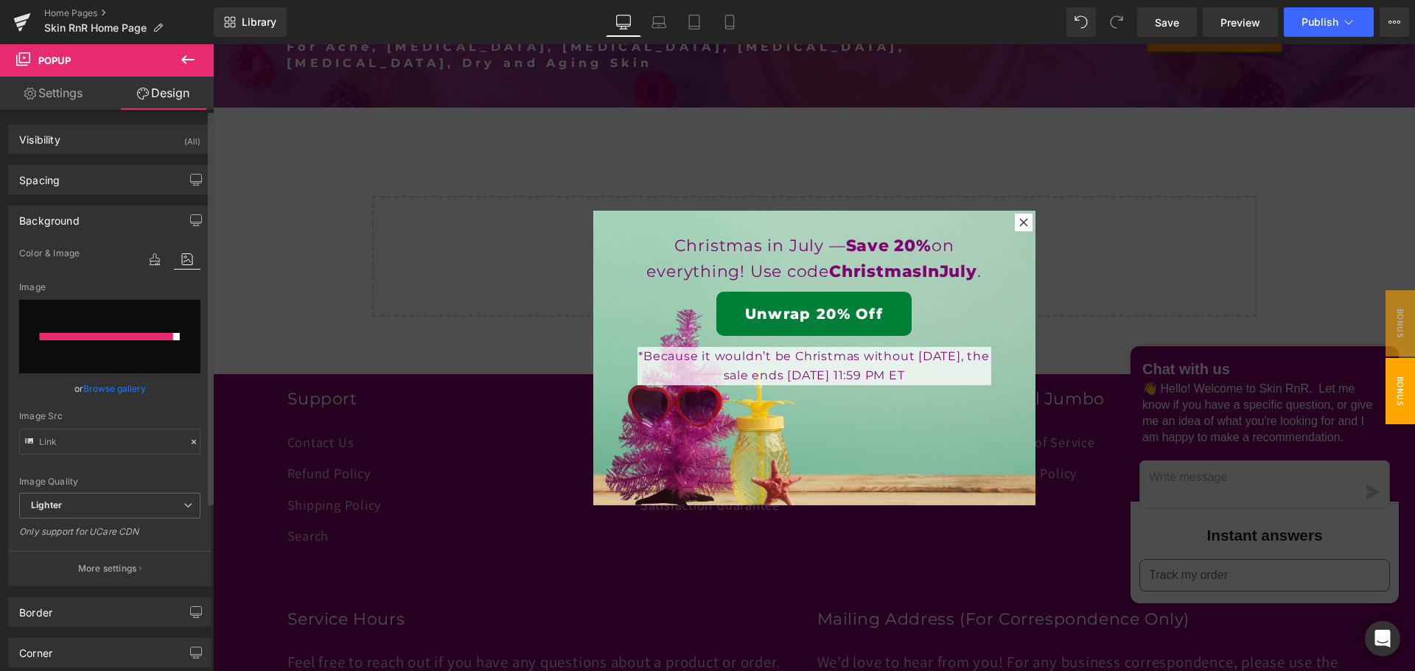
click at [175, 362] on input "file" at bounding box center [109, 337] width 181 height 74
click at [177, 303] on input "file" at bounding box center [109, 337] width 181 height 74
click at [190, 223] on icon "button" at bounding box center [196, 220] width 12 height 12
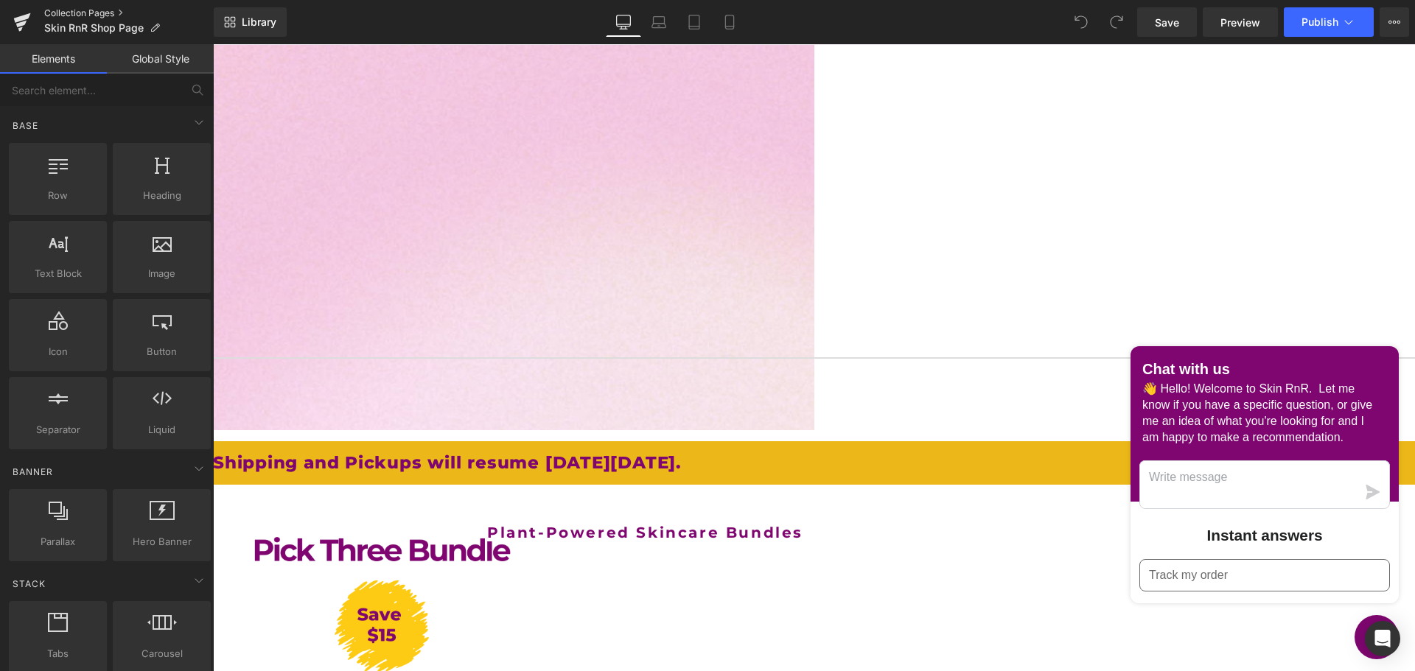
click at [65, 12] on link "Collection Pages" at bounding box center [128, 13] width 169 height 12
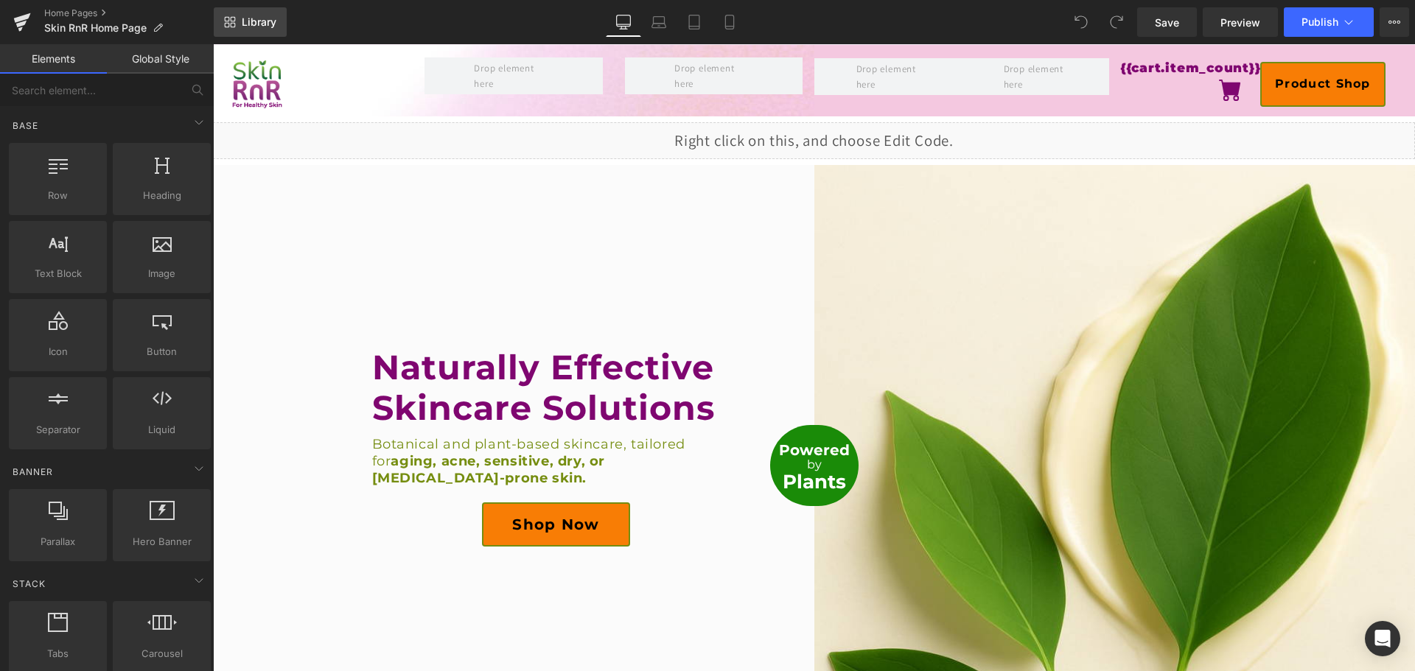
click at [259, 17] on span "Library" at bounding box center [259, 21] width 35 height 13
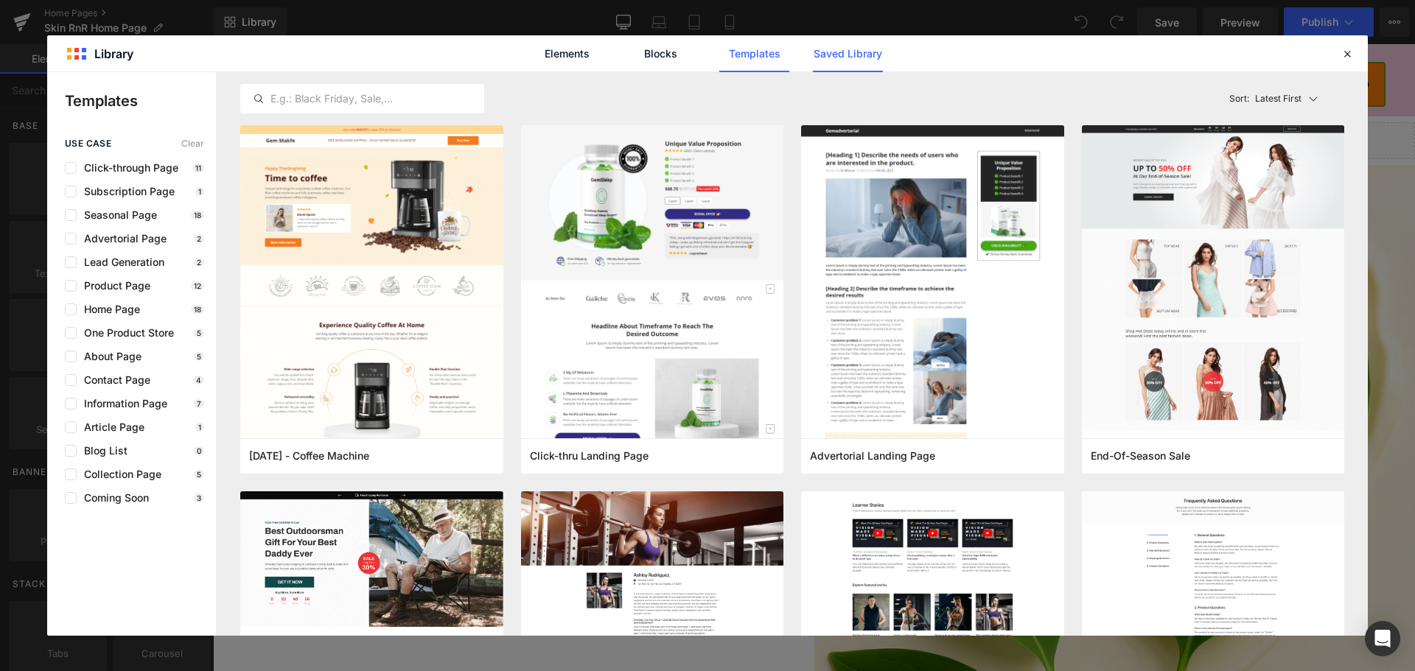
click at [0, 0] on link "Saved Library" at bounding box center [0, 0] width 0 height 0
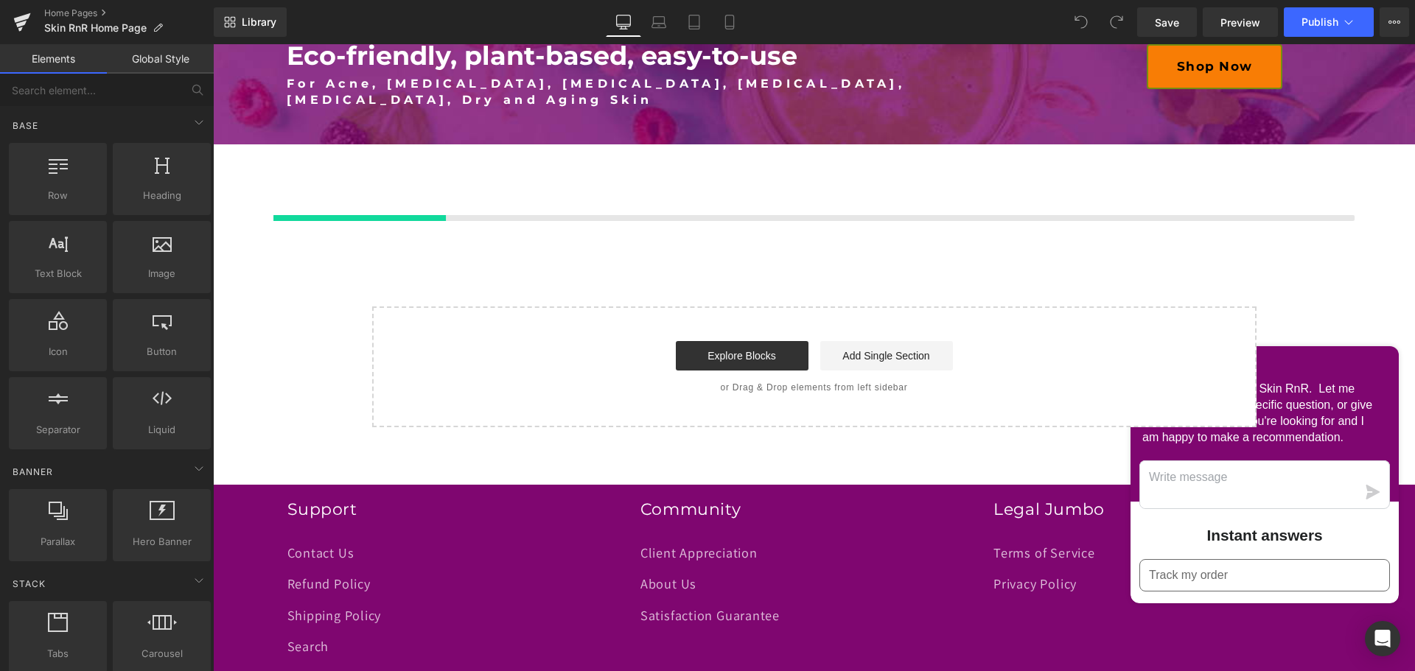
scroll to position [3709, 0]
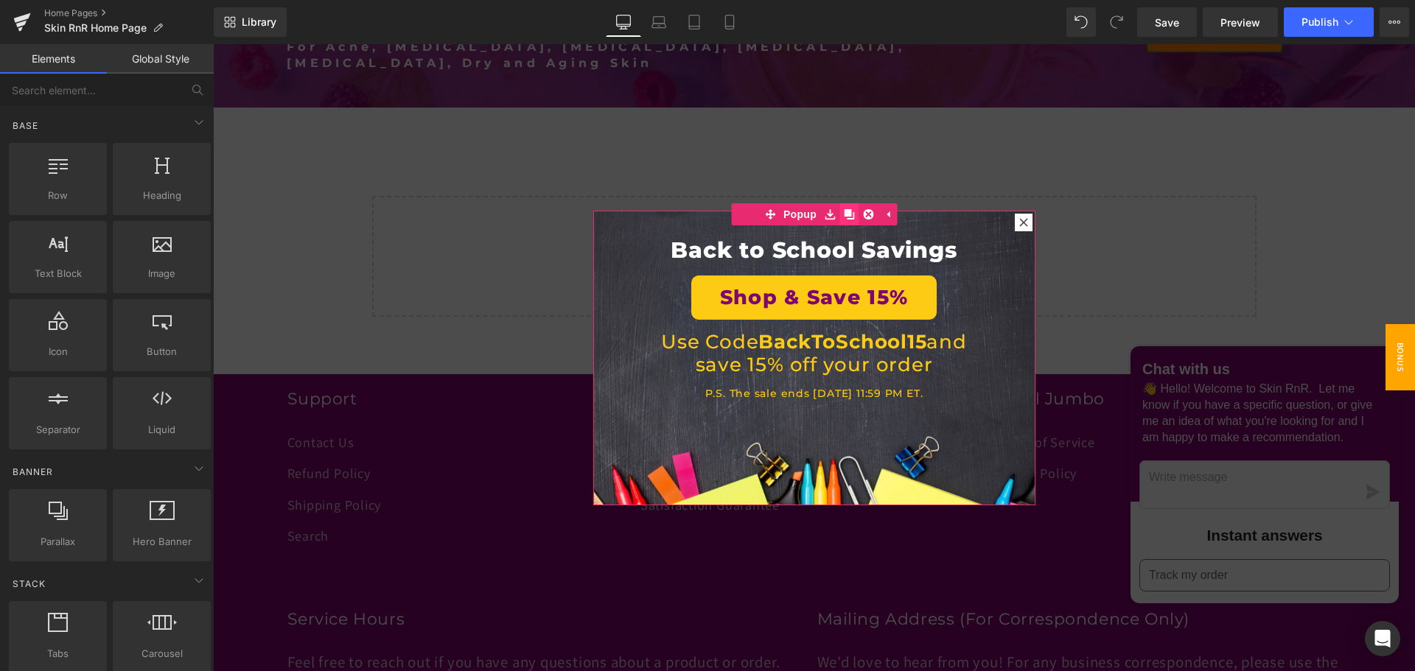
click at [849, 214] on link at bounding box center [848, 214] width 19 height 22
click at [1019, 227] on div at bounding box center [1024, 223] width 18 height 18
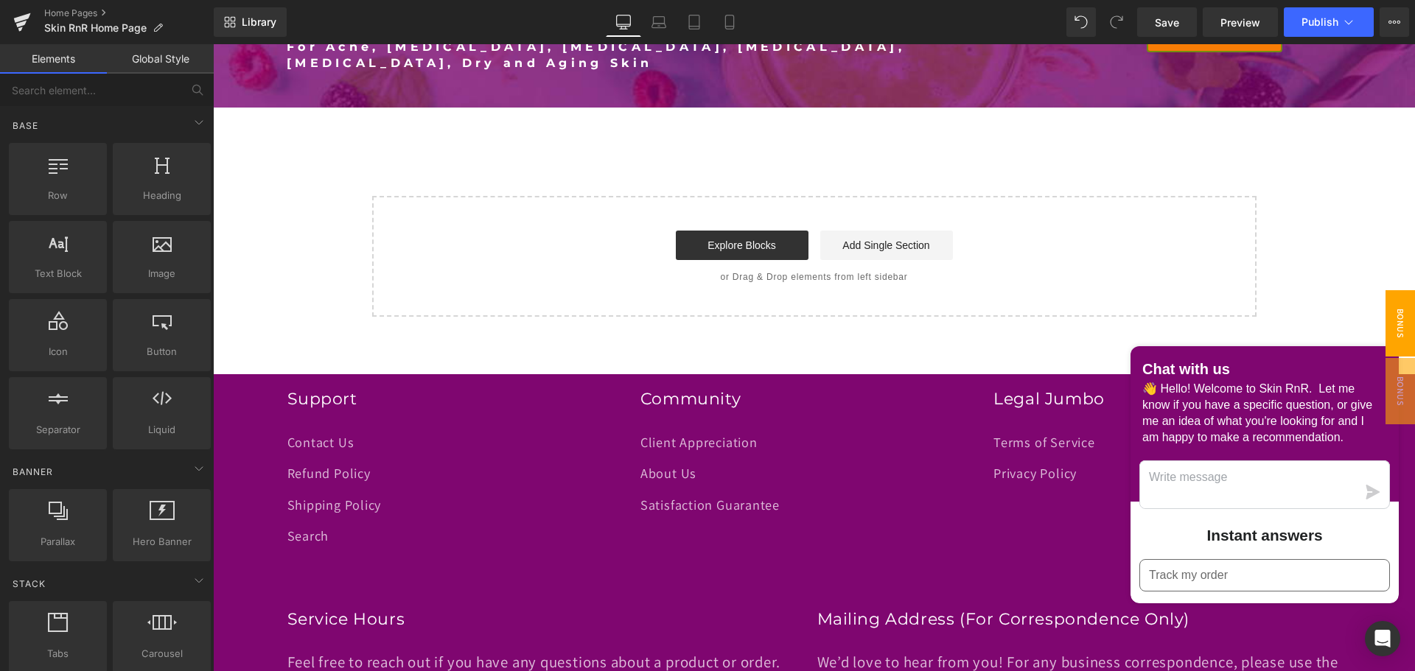
click at [1393, 340] on span "Bonus Christmas gift" at bounding box center [1370, 323] width 88 height 66
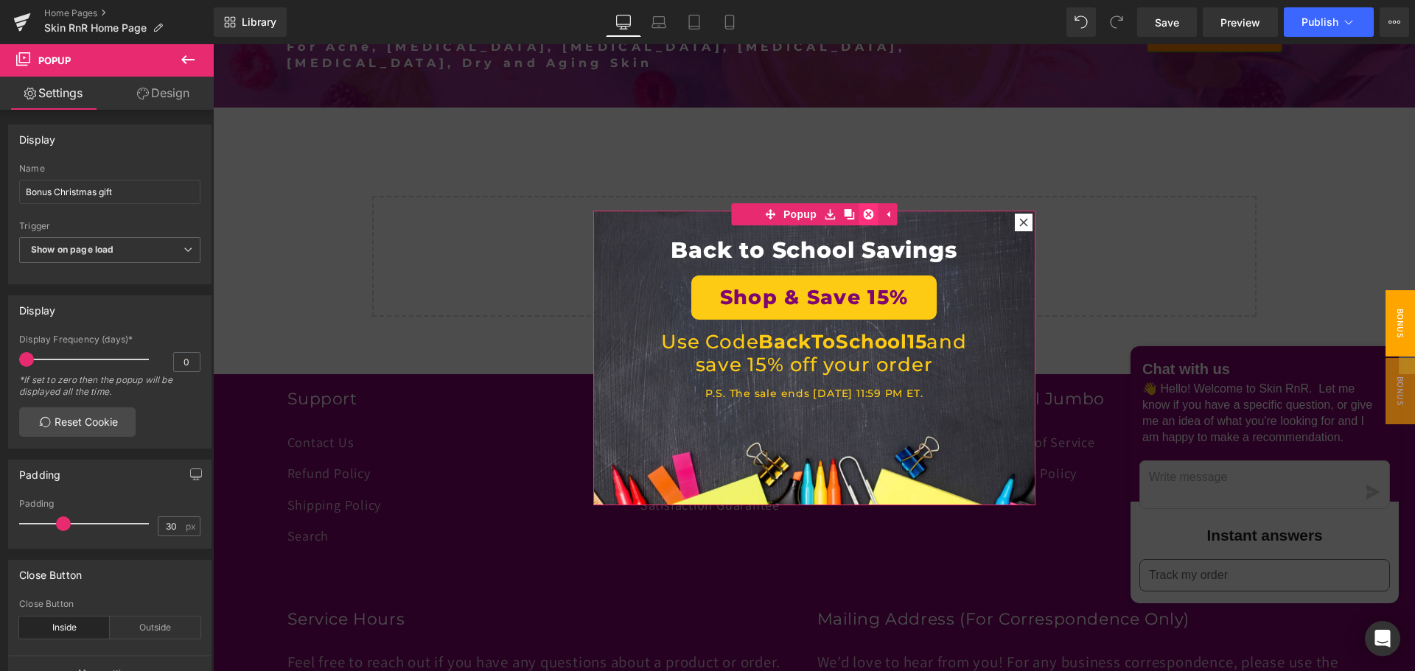
click at [863, 214] on icon at bounding box center [868, 214] width 10 height 10
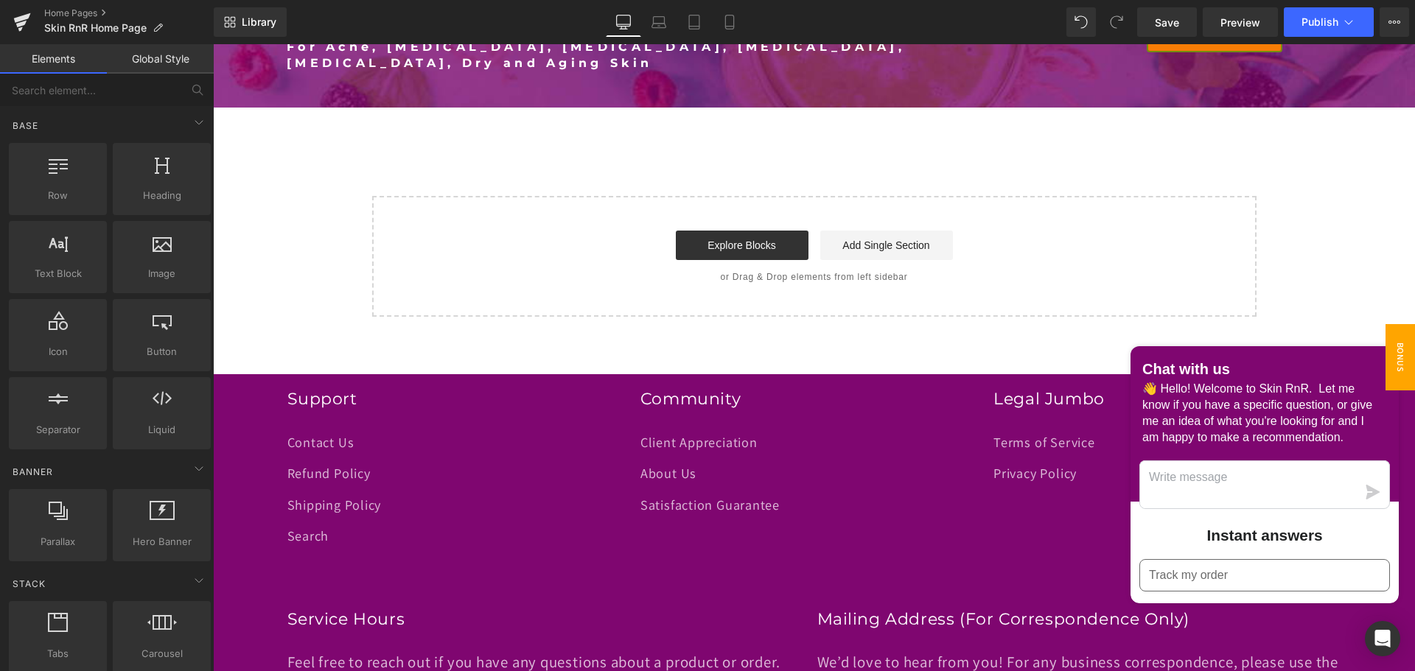
click at [1387, 365] on span "Bonus Christmas gift" at bounding box center [1370, 357] width 88 height 66
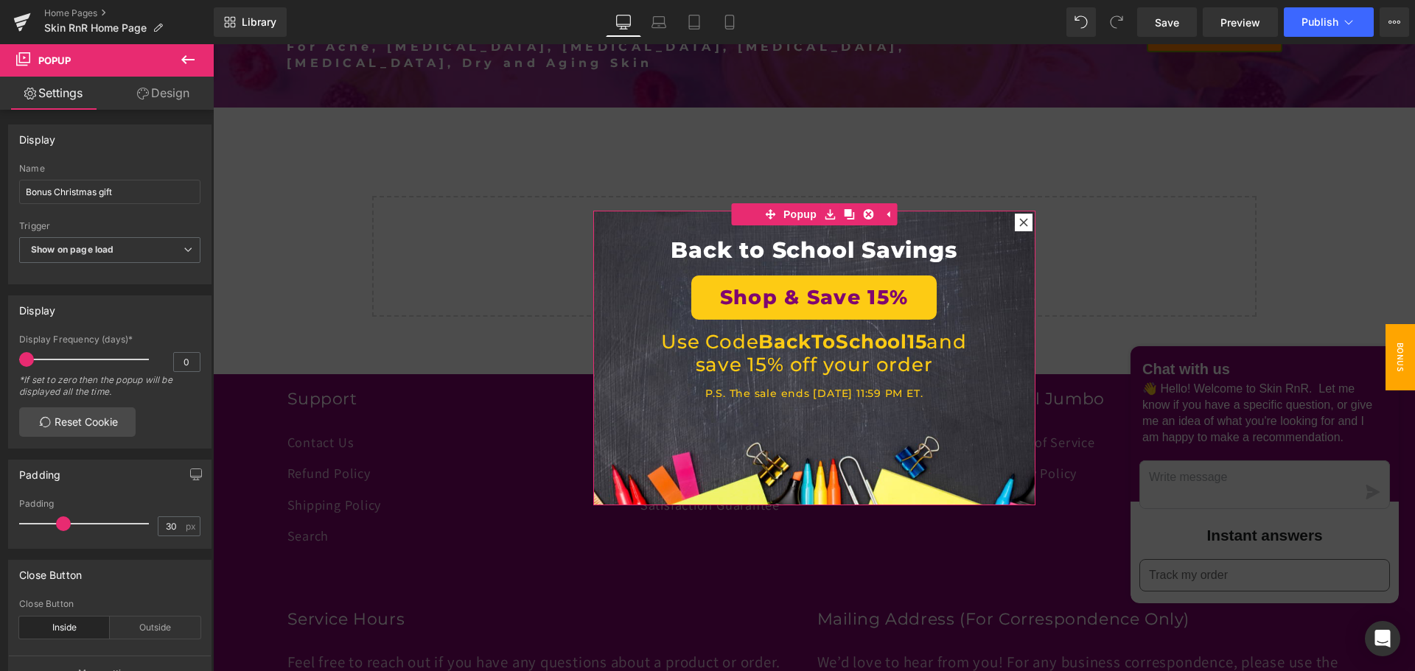
click at [169, 96] on link "Design" at bounding box center [163, 93] width 107 height 33
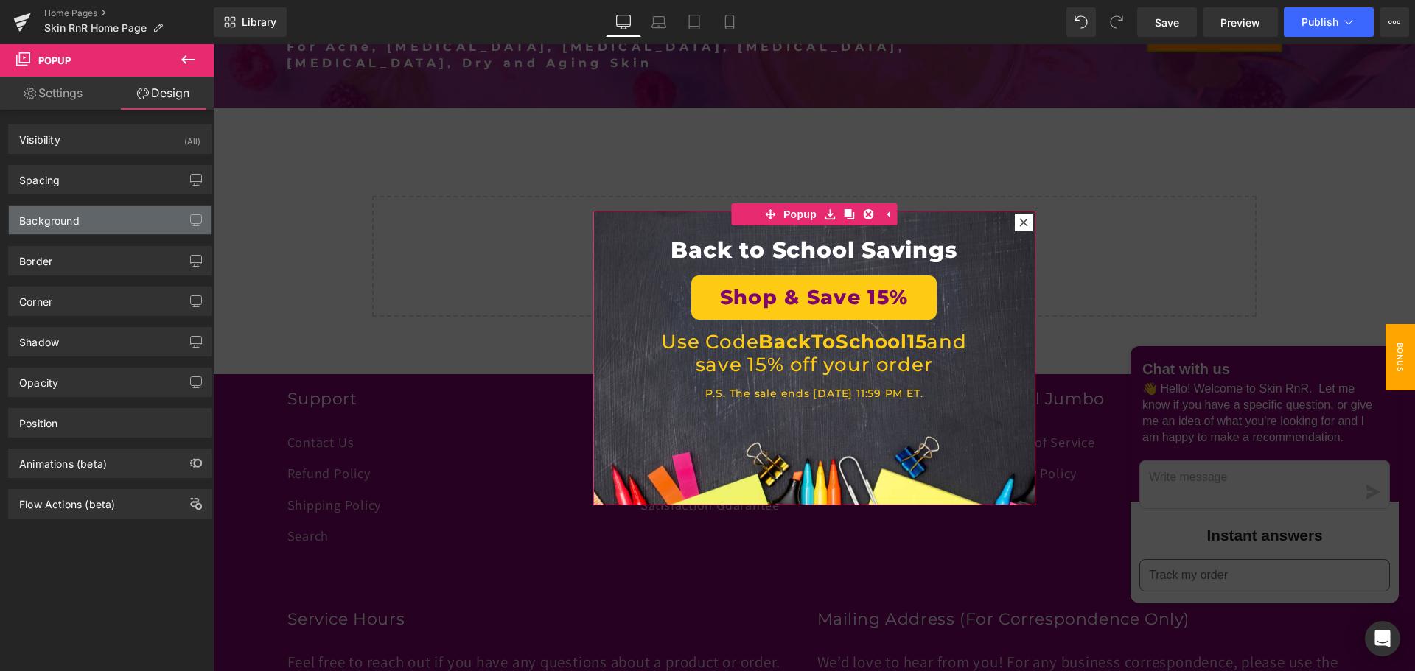
click at [106, 215] on div "Background" at bounding box center [110, 220] width 202 height 28
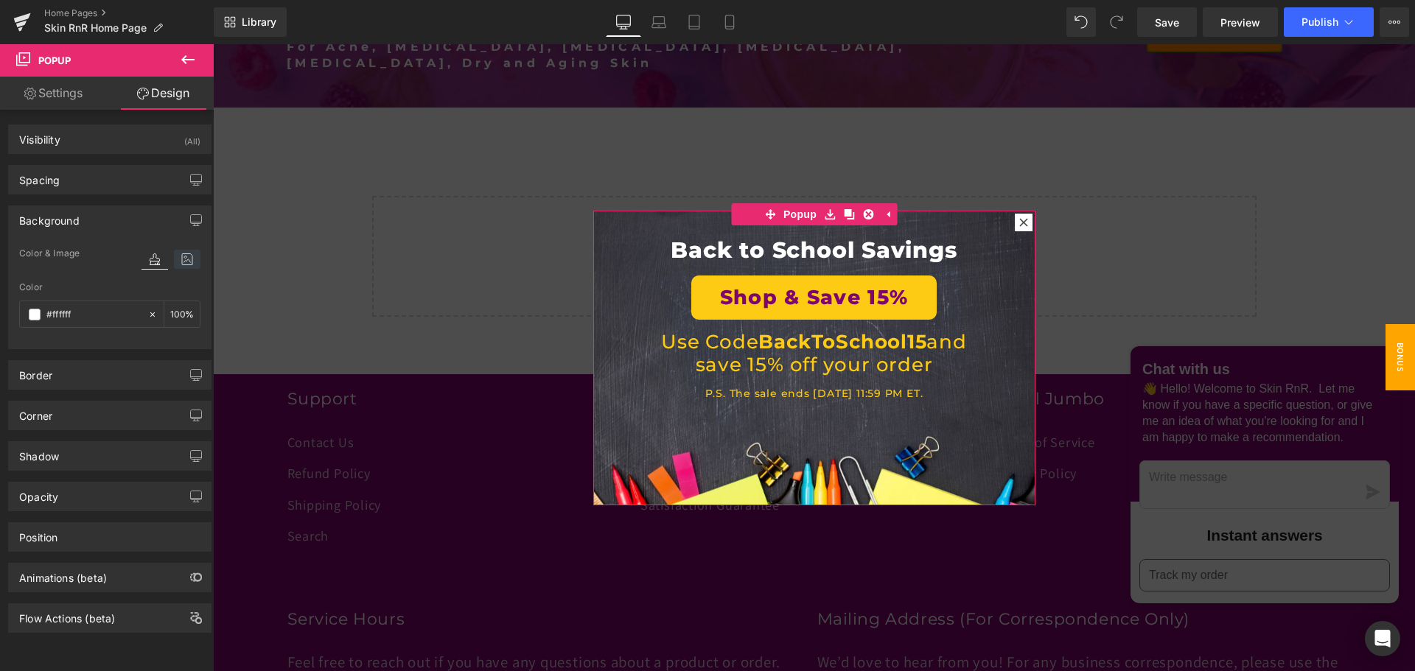
click at [179, 255] on icon at bounding box center [187, 259] width 27 height 19
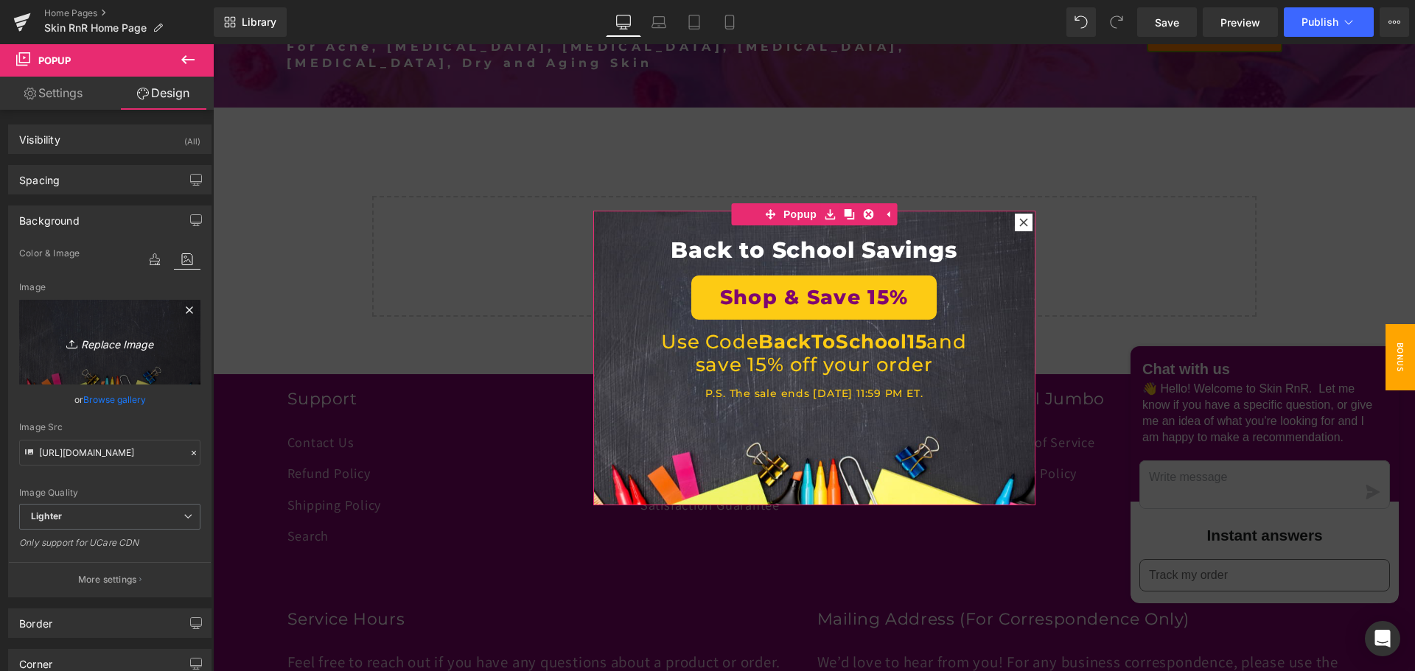
click at [136, 314] on link "Replace Image" at bounding box center [109, 342] width 181 height 85
click at [105, 402] on link "Browse gallery" at bounding box center [114, 400] width 63 height 26
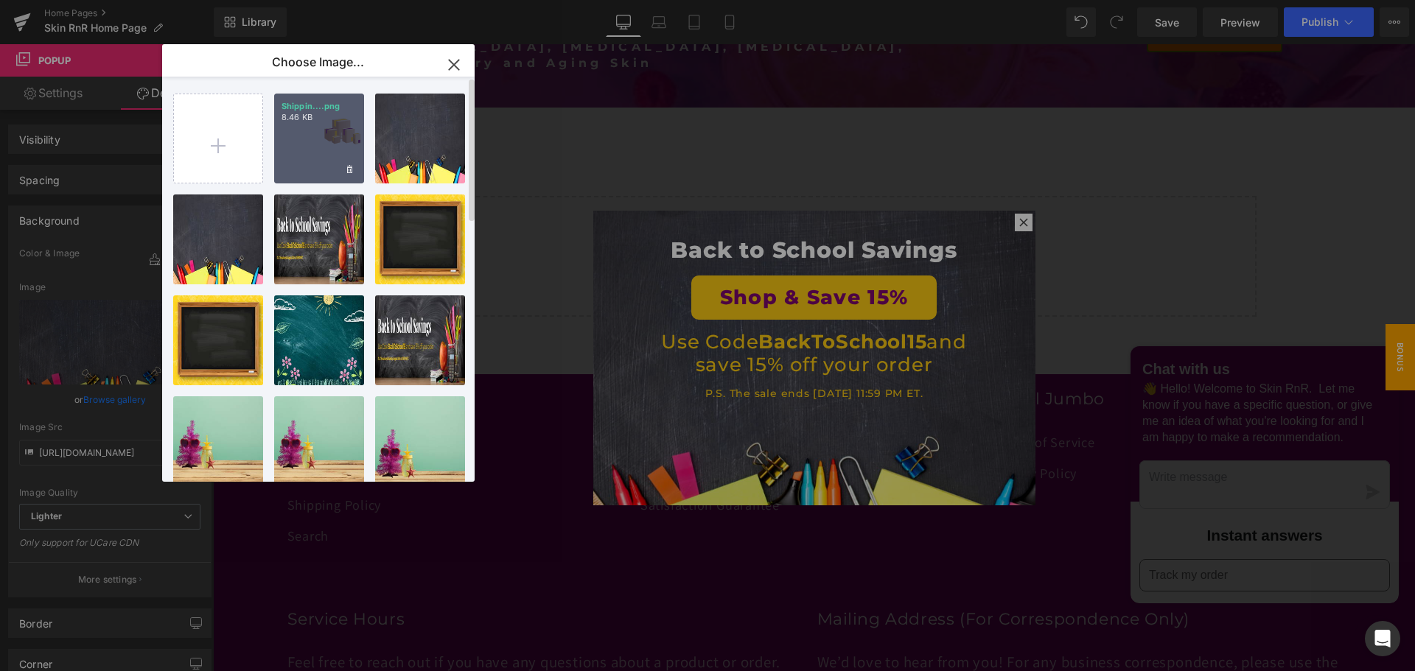
click at [325, 136] on div "Shippin....png 8.46 KB" at bounding box center [319, 139] width 90 height 90
type input "https://ucarecdn.com/d5c6f3f2-1f65-4177-ab7d-cb74eb24583f/-/format/auto/-/previ…"
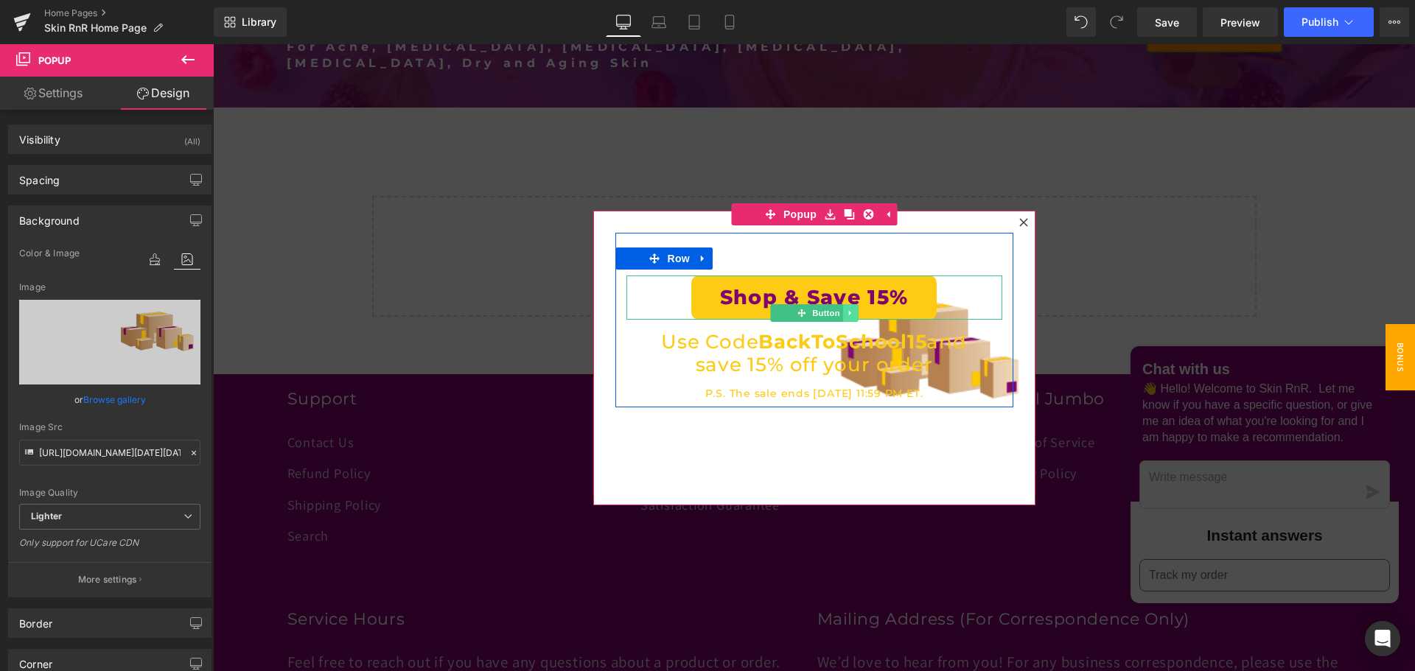
click at [847, 313] on icon at bounding box center [850, 313] width 8 height 9
click at [853, 313] on icon at bounding box center [857, 313] width 8 height 9
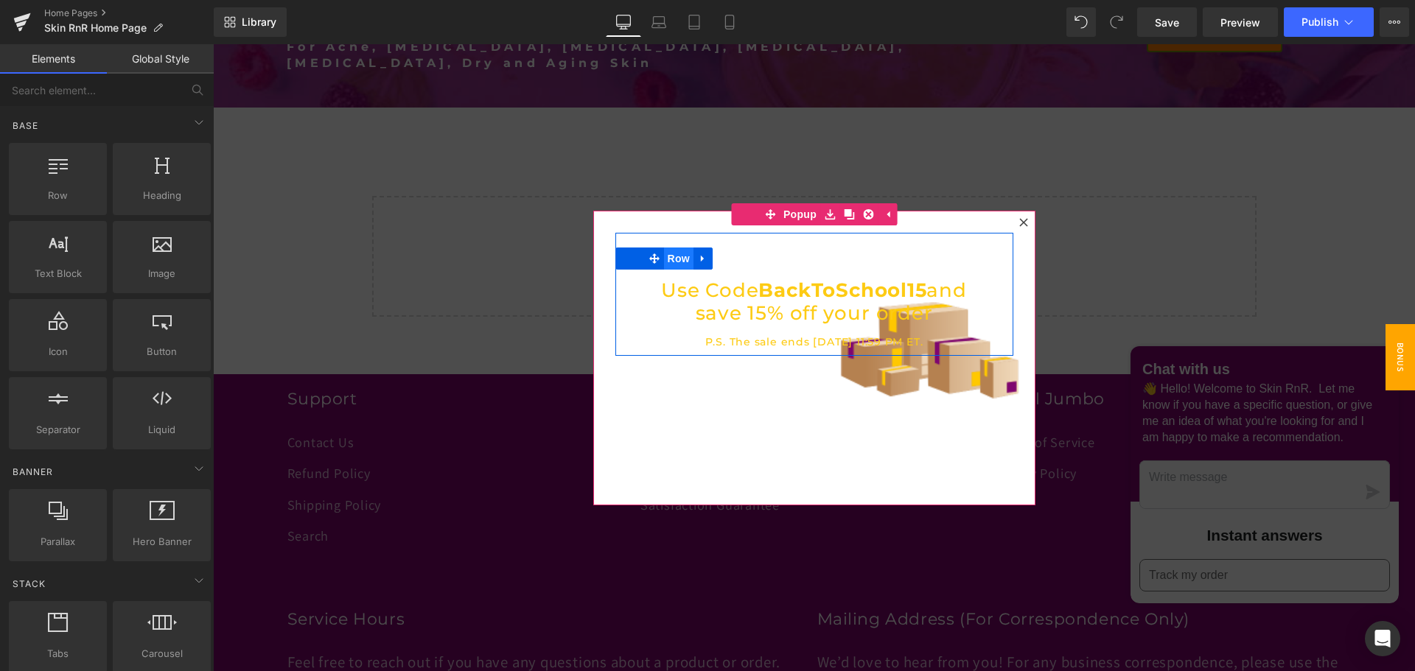
click at [673, 257] on span "Row" at bounding box center [678, 259] width 29 height 22
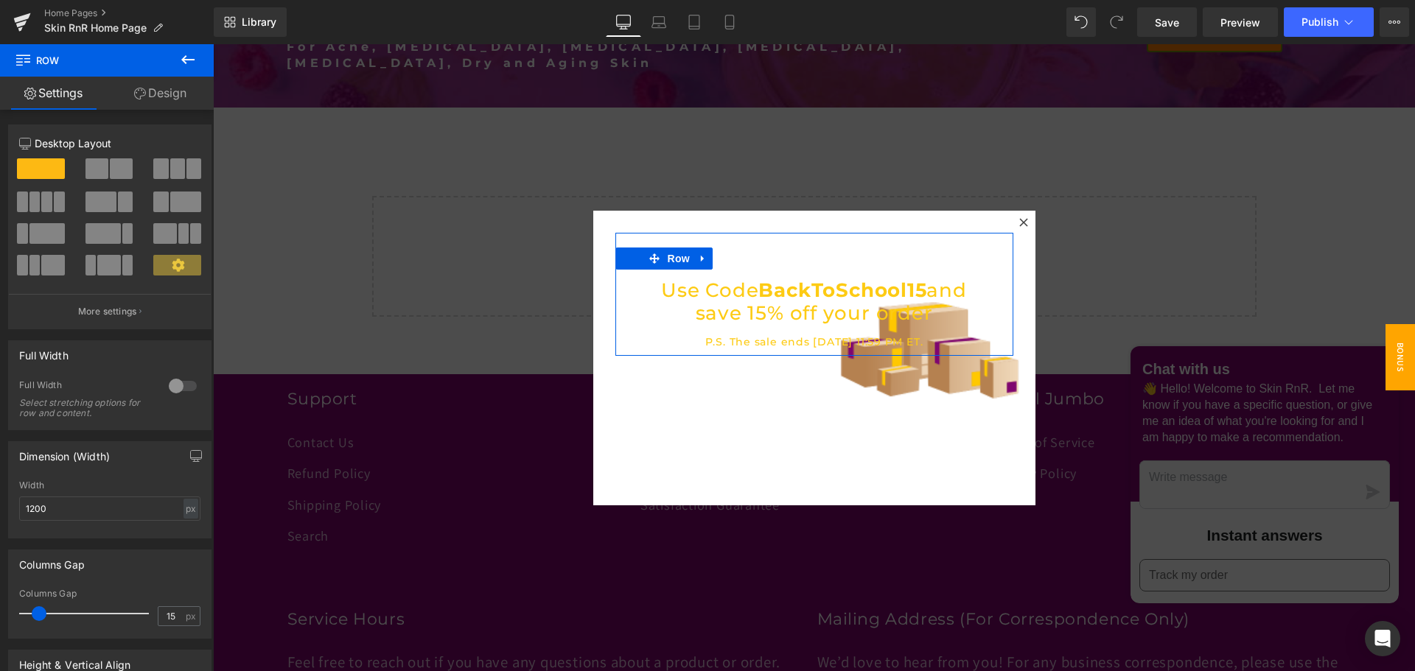
click at [105, 166] on span at bounding box center [96, 168] width 23 height 21
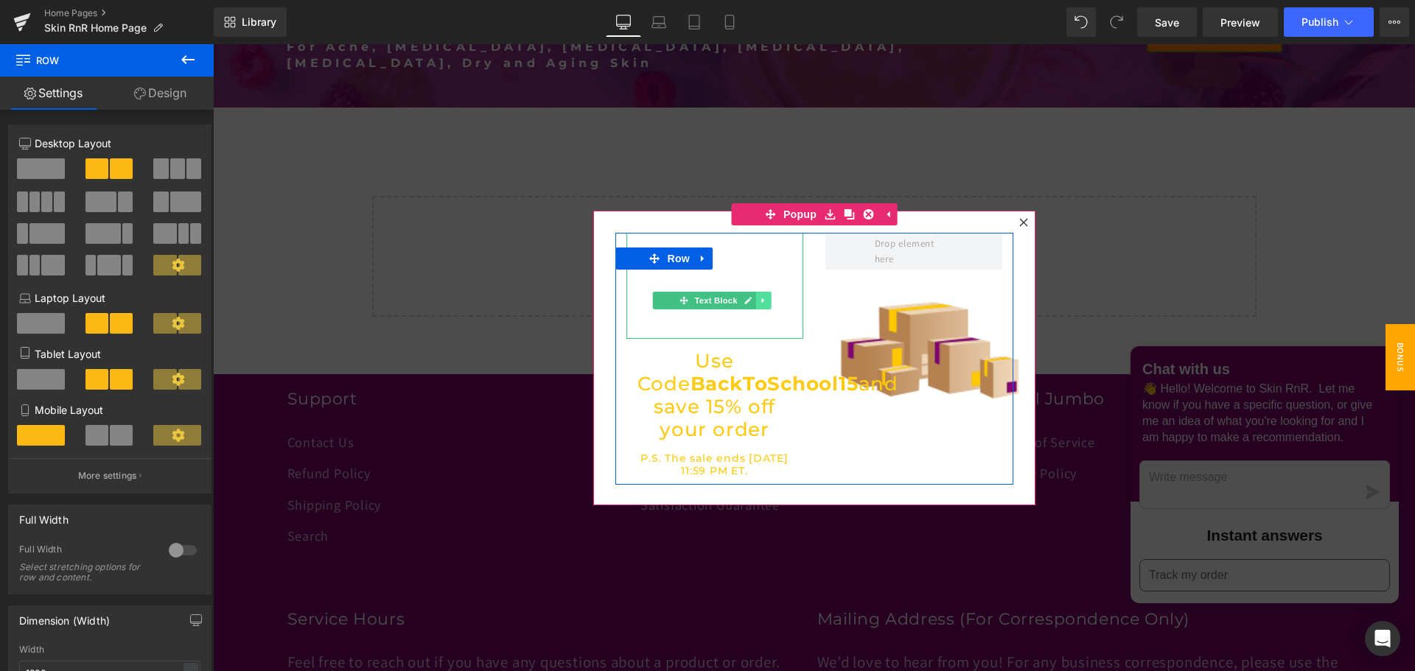
click at [759, 304] on icon at bounding box center [763, 300] width 8 height 9
click at [766, 301] on icon at bounding box center [770, 301] width 8 height 8
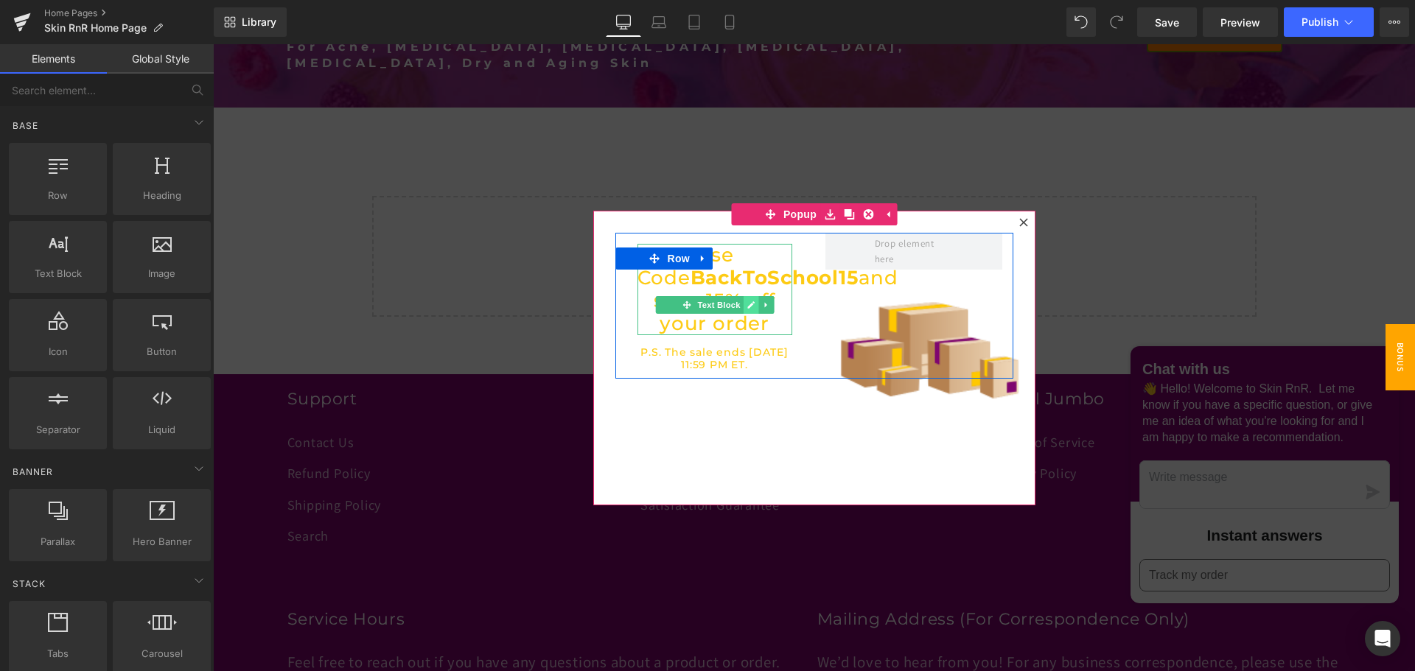
click at [747, 304] on icon at bounding box center [750, 304] width 7 height 7
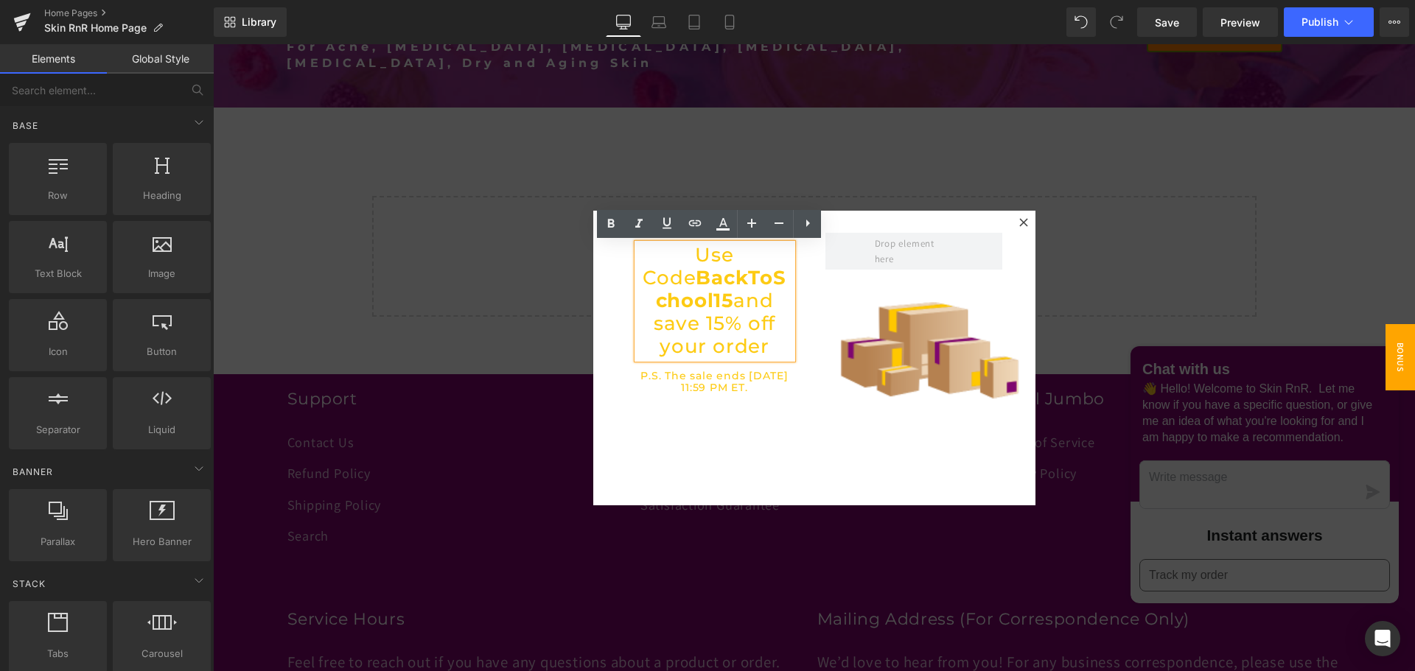
click at [735, 307] on p "Use Code BackToSchool15 and save 15% off your order" at bounding box center [714, 301] width 155 height 115
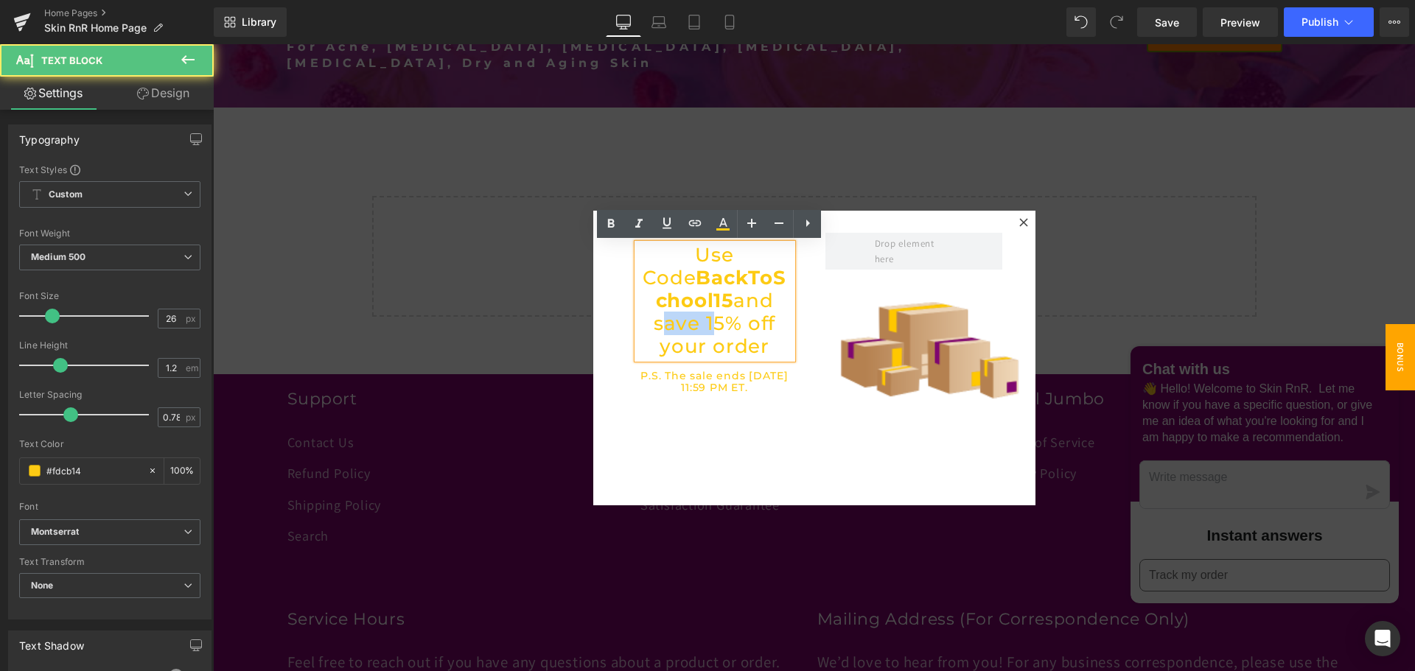
click at [735, 307] on p "Use Code BackToSchool15 and save 15% off your order" at bounding box center [714, 301] width 155 height 115
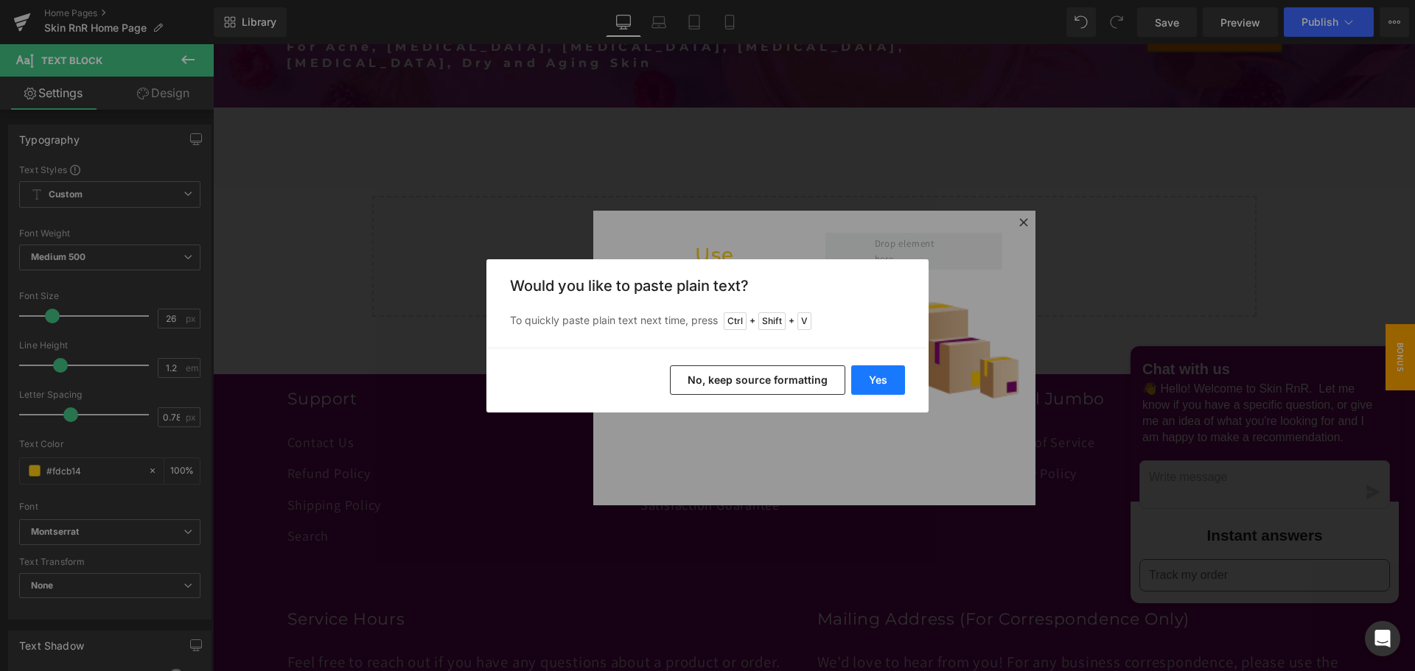
click at [884, 381] on button "Yes" at bounding box center [878, 379] width 54 height 29
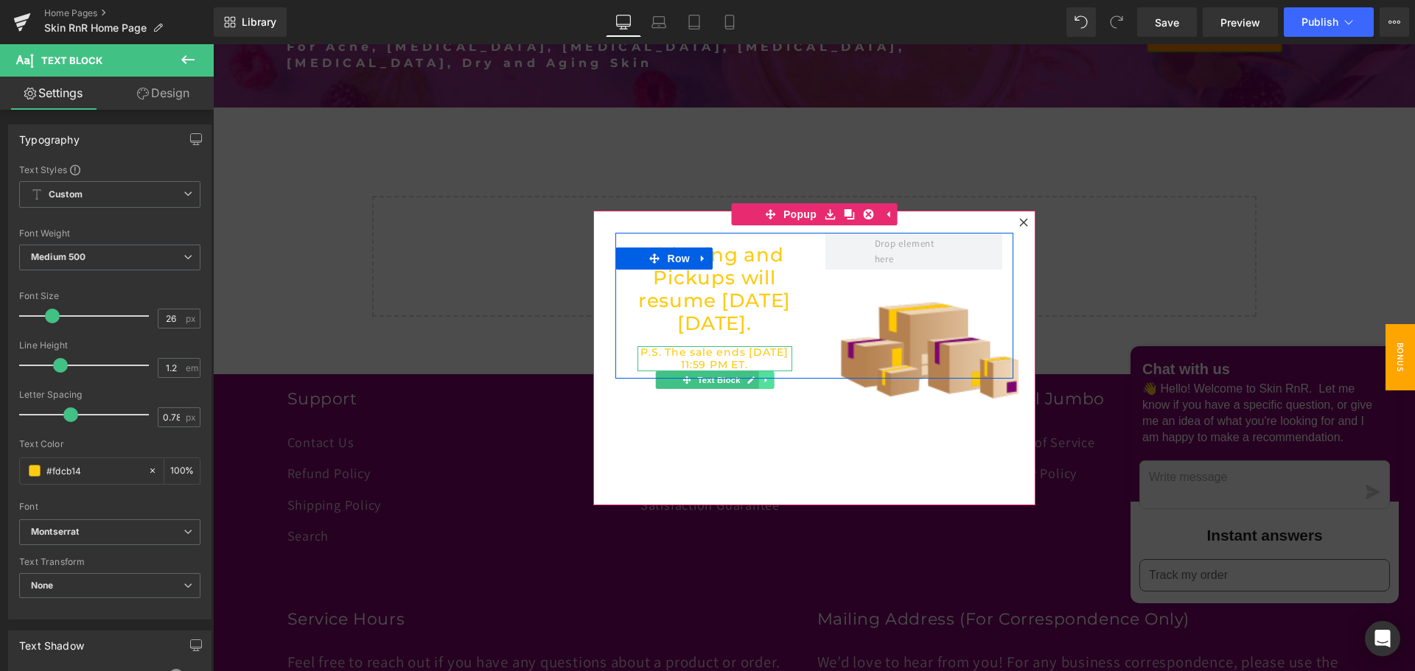
click at [765, 389] on link at bounding box center [765, 380] width 15 height 18
click at [769, 385] on icon at bounding box center [773, 380] width 8 height 9
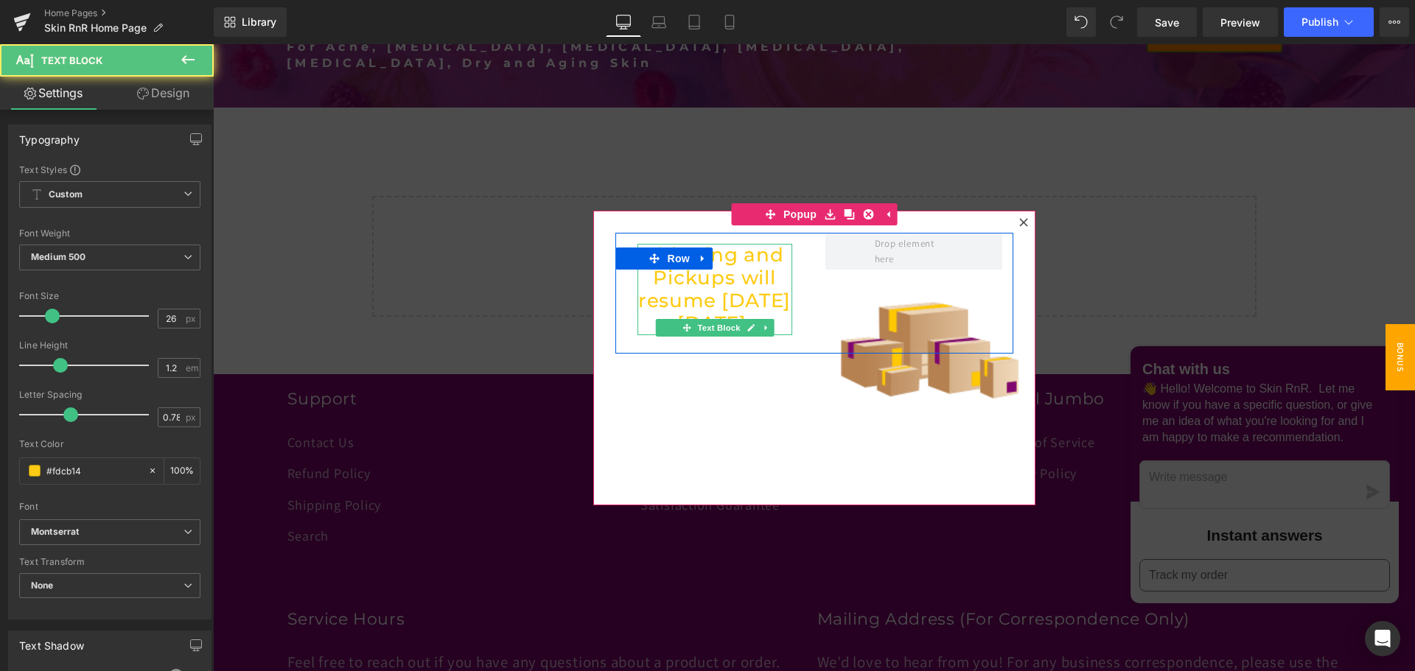
drag, startPoint x: 656, startPoint y: 300, endPoint x: 747, endPoint y: 363, distance: 110.8
click at [747, 336] on p "Shipping and Pickups will resume [DATE][DATE]." at bounding box center [714, 290] width 155 height 92
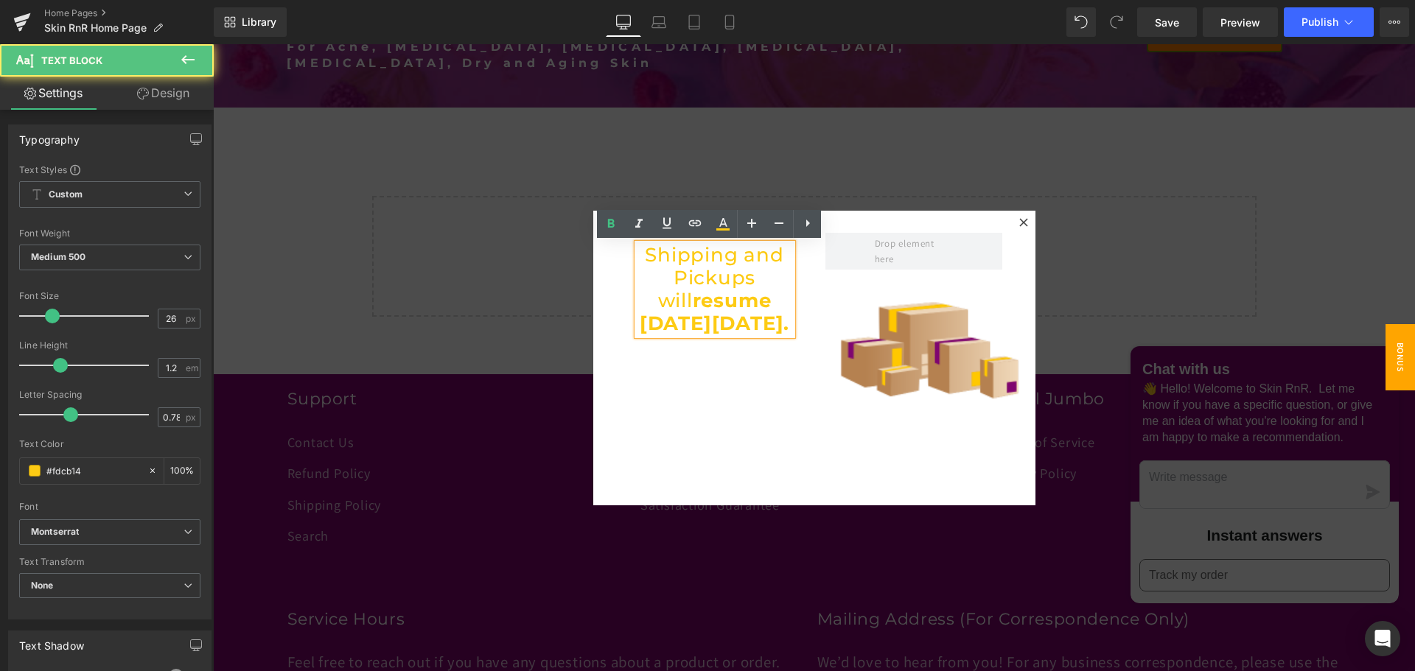
drag, startPoint x: 757, startPoint y: 375, endPoint x: 380, endPoint y: 356, distance: 377.0
click at [645, 252] on p "Shipping and Pickups will resume on Monday September 8th." at bounding box center [714, 290] width 155 height 92
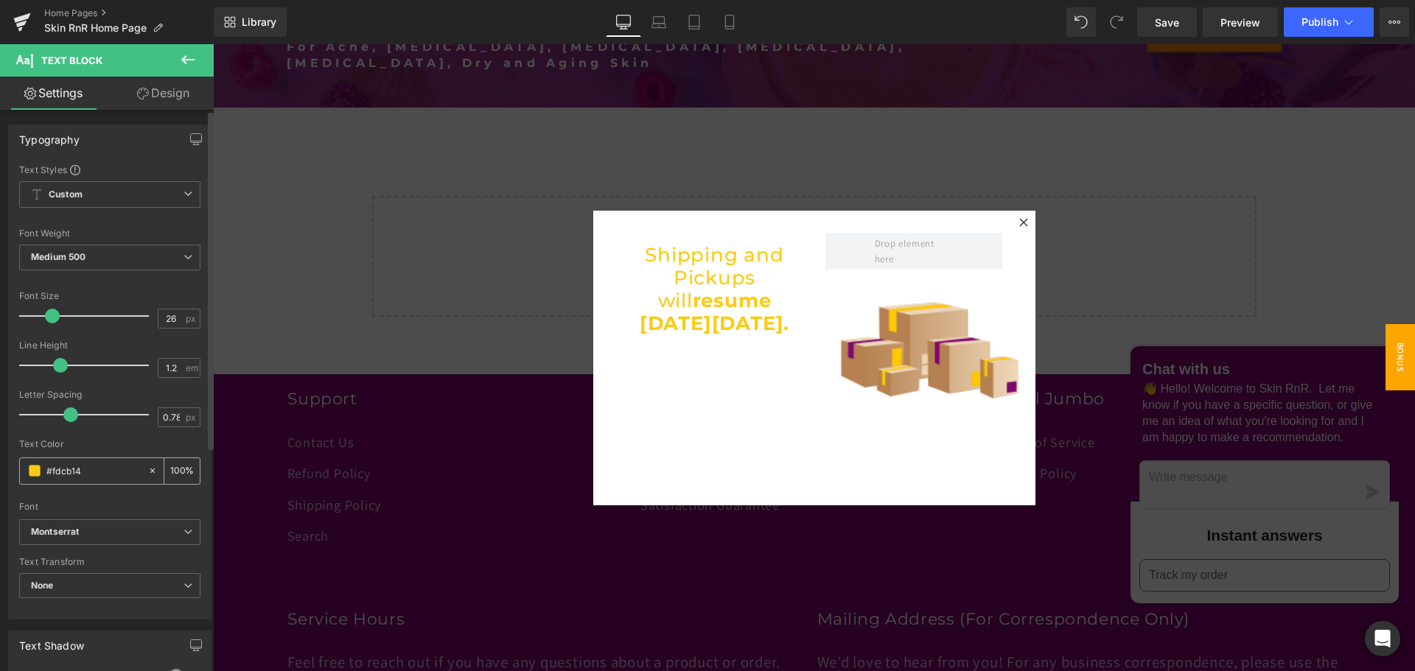
click at [102, 469] on input "#fdcb14" at bounding box center [93, 471] width 94 height 16
drag, startPoint x: 102, startPoint y: 469, endPoint x: 45, endPoint y: 469, distance: 56.7
click at [45, 469] on div "#fdcb14" at bounding box center [83, 471] width 127 height 26
paste input "7f0670"
type input "#7f0670"
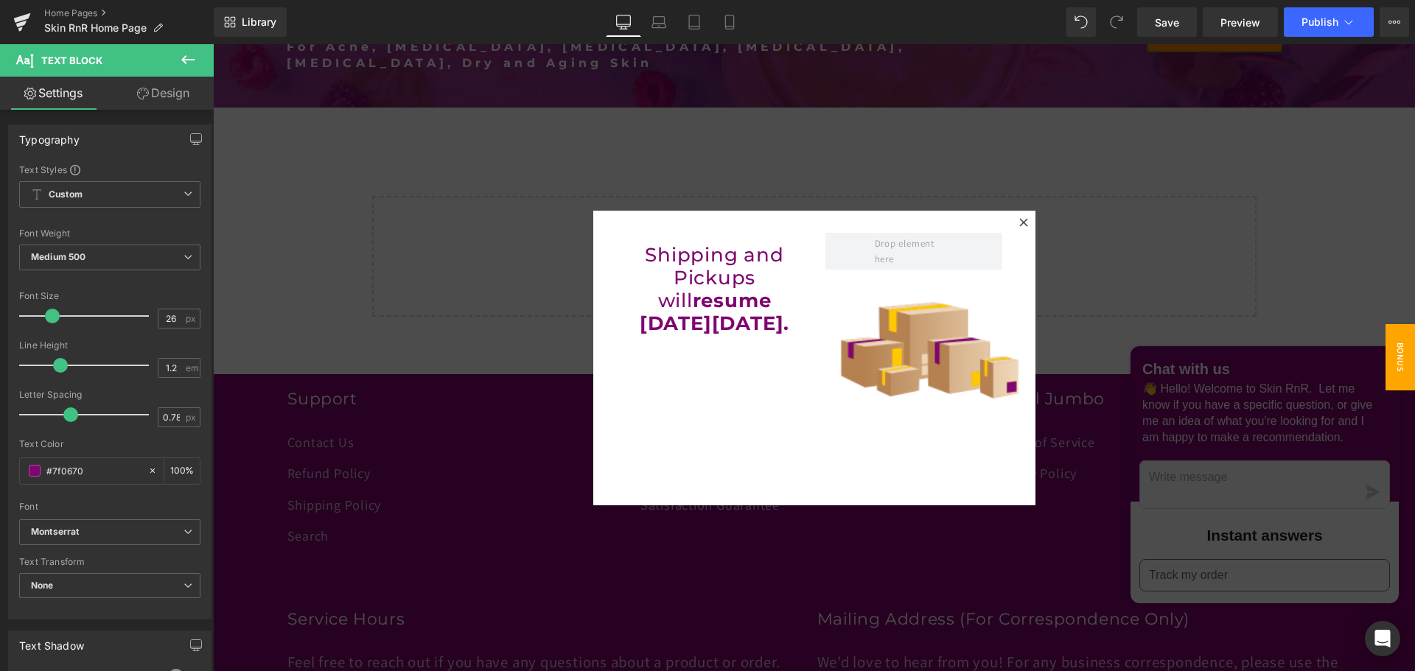
click at [1104, 287] on div at bounding box center [814, 357] width 1202 height 627
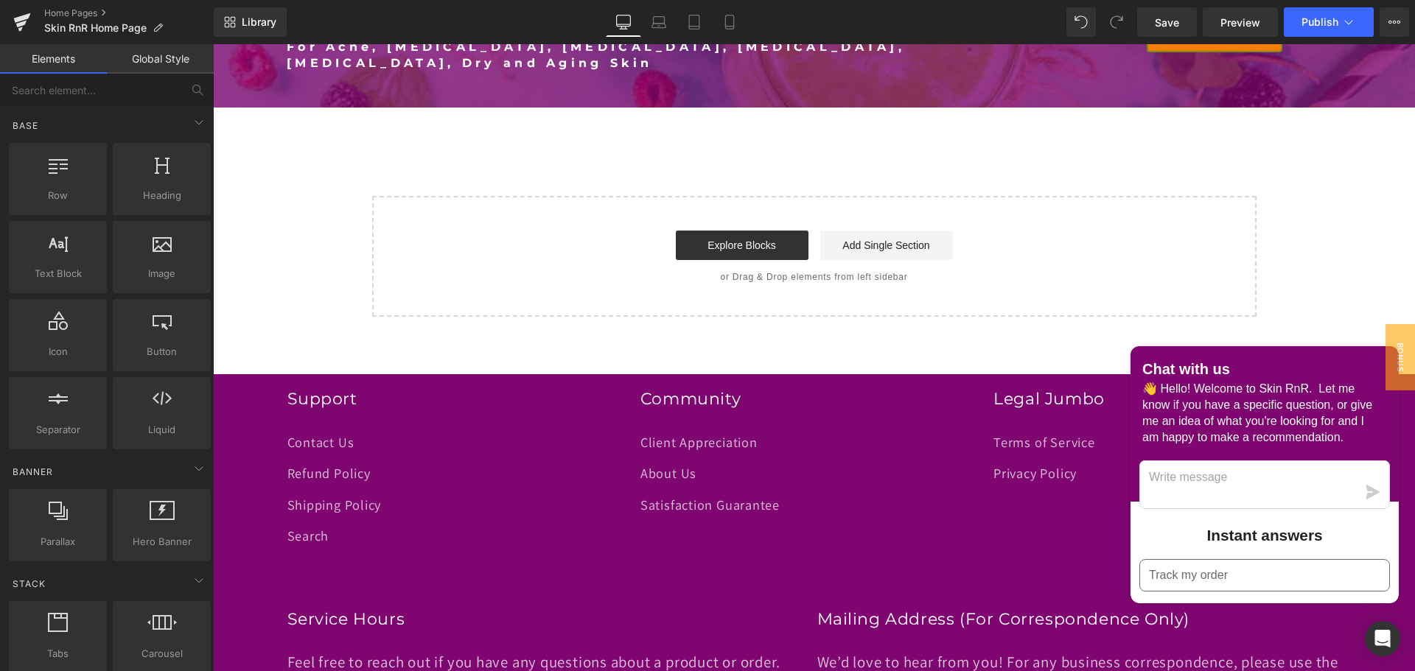
click at [1393, 349] on span "Bonus Christmas gift" at bounding box center [1370, 357] width 88 height 66
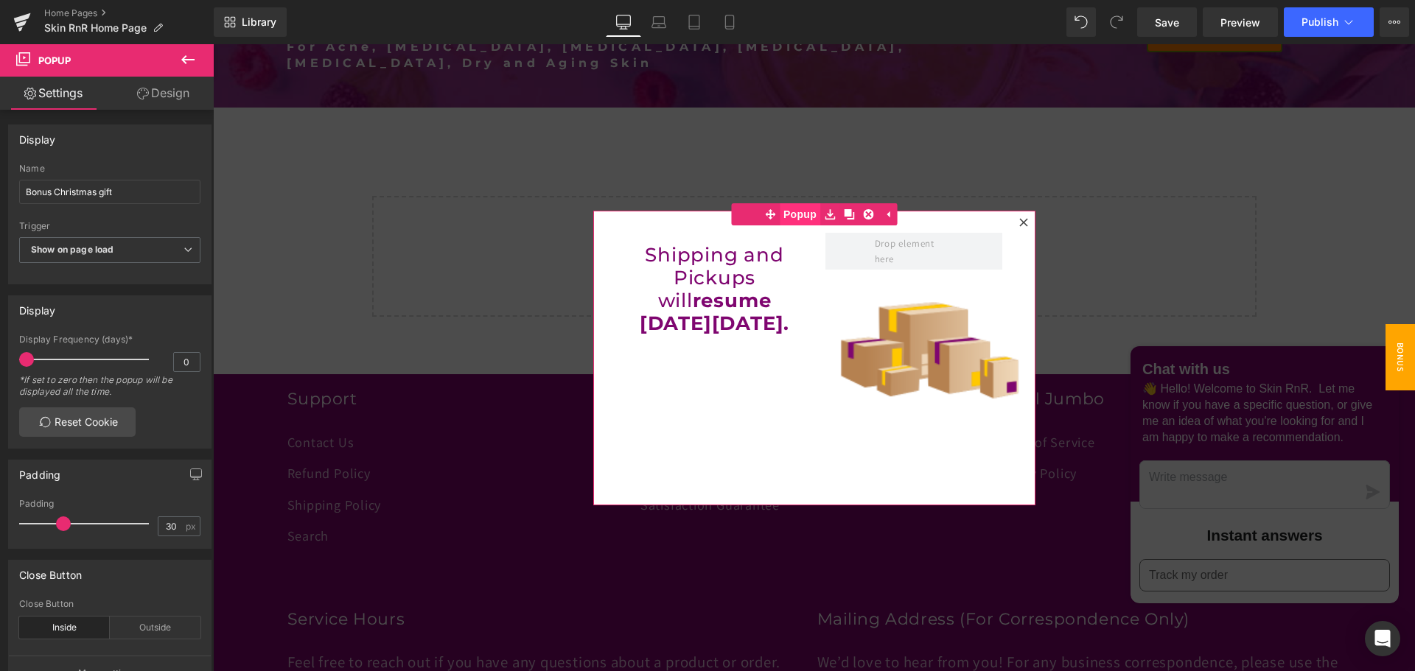
click at [797, 214] on span "Popup" at bounding box center [800, 214] width 41 height 22
click at [164, 93] on link "Design" at bounding box center [163, 93] width 107 height 33
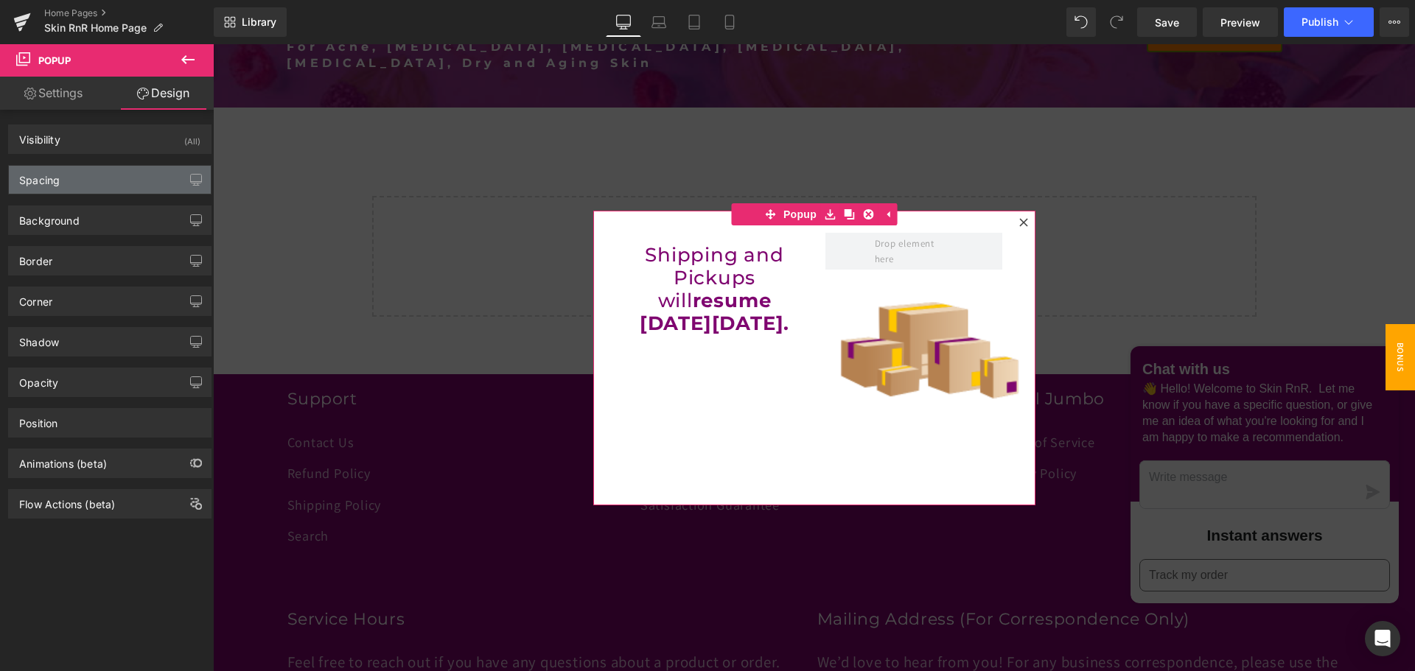
type input "https://ucarecdn.com/d5c6f3f2-1f65-4177-ab7d-cb74eb24583f/-/format/auto/-/previ…"
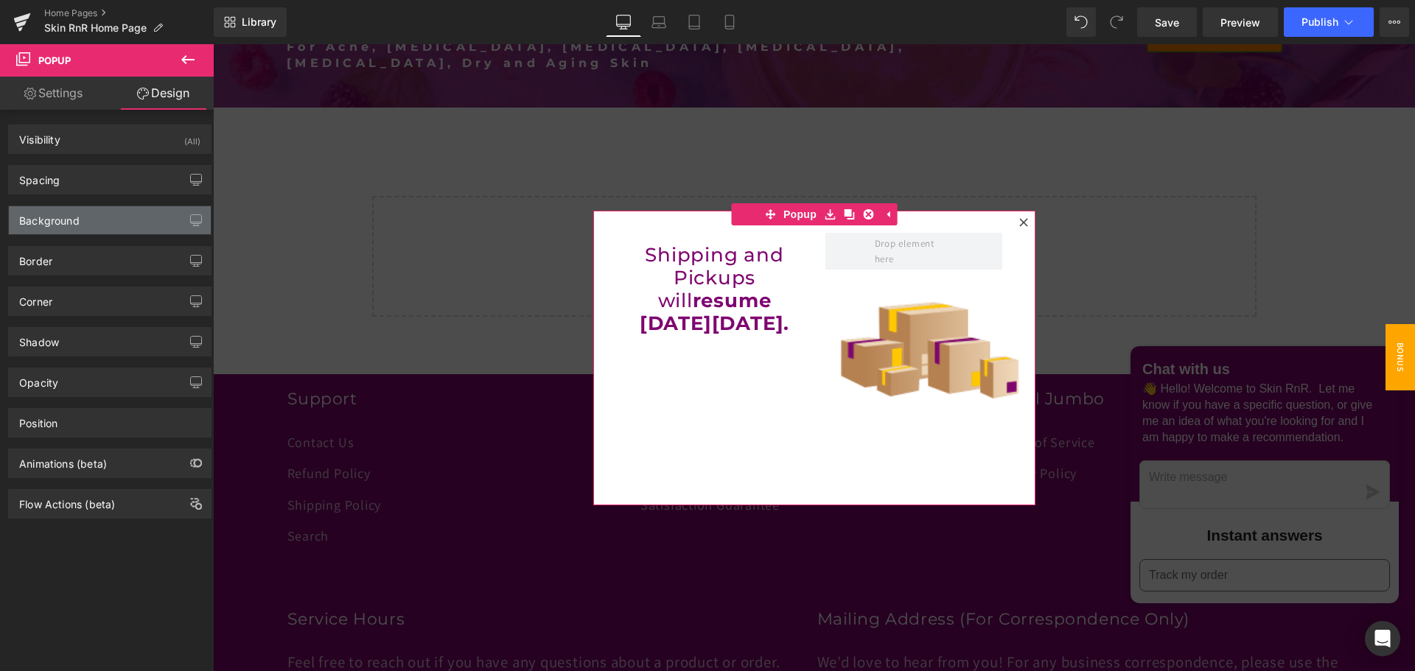
click at [118, 221] on div "Background" at bounding box center [110, 220] width 202 height 28
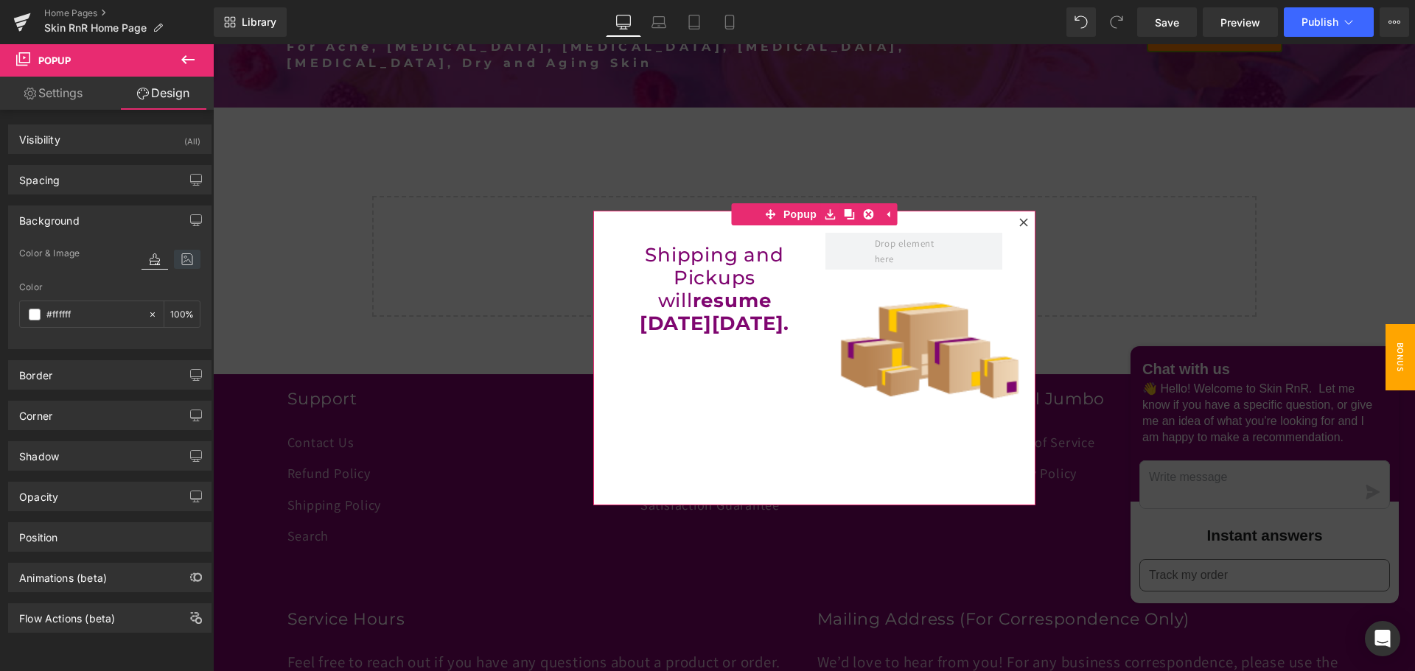
click at [175, 258] on icon at bounding box center [187, 259] width 27 height 19
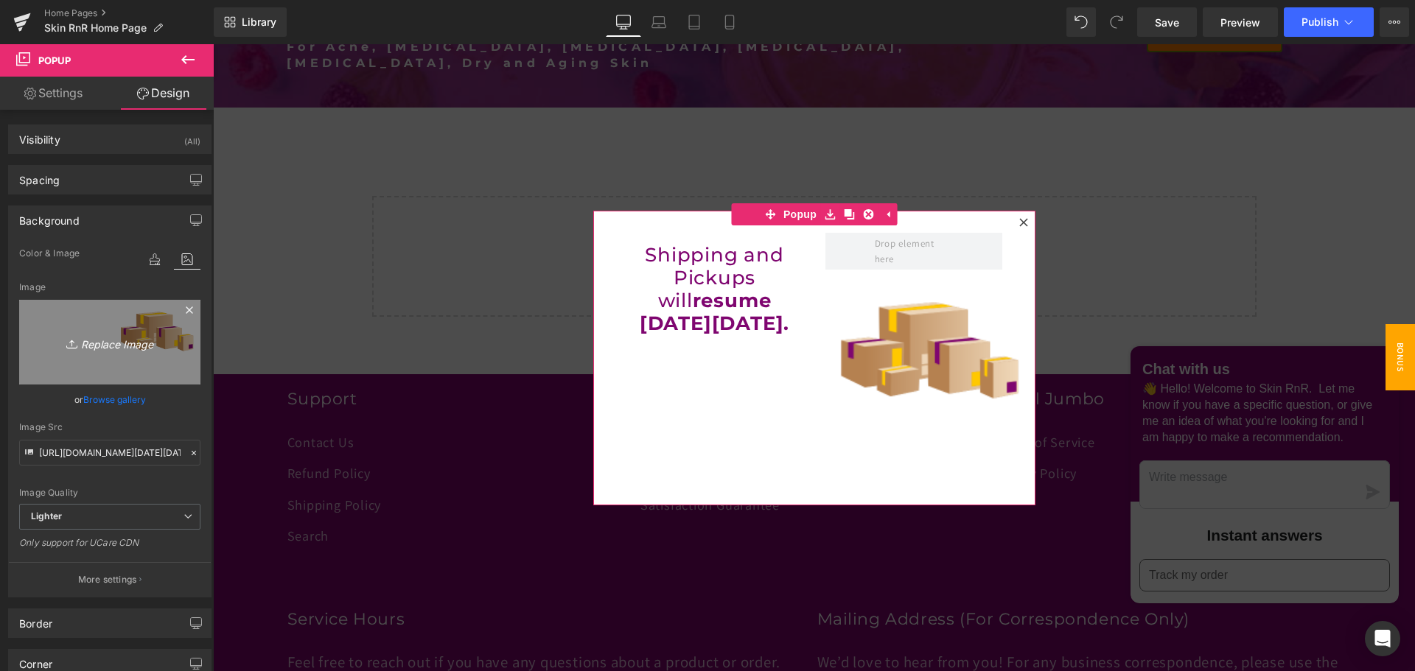
click at [135, 322] on link "Replace Image" at bounding box center [109, 342] width 181 height 85
type input "C:\fakepath\Shipping and Pickups will resume on Monday September 8th. (1).png"
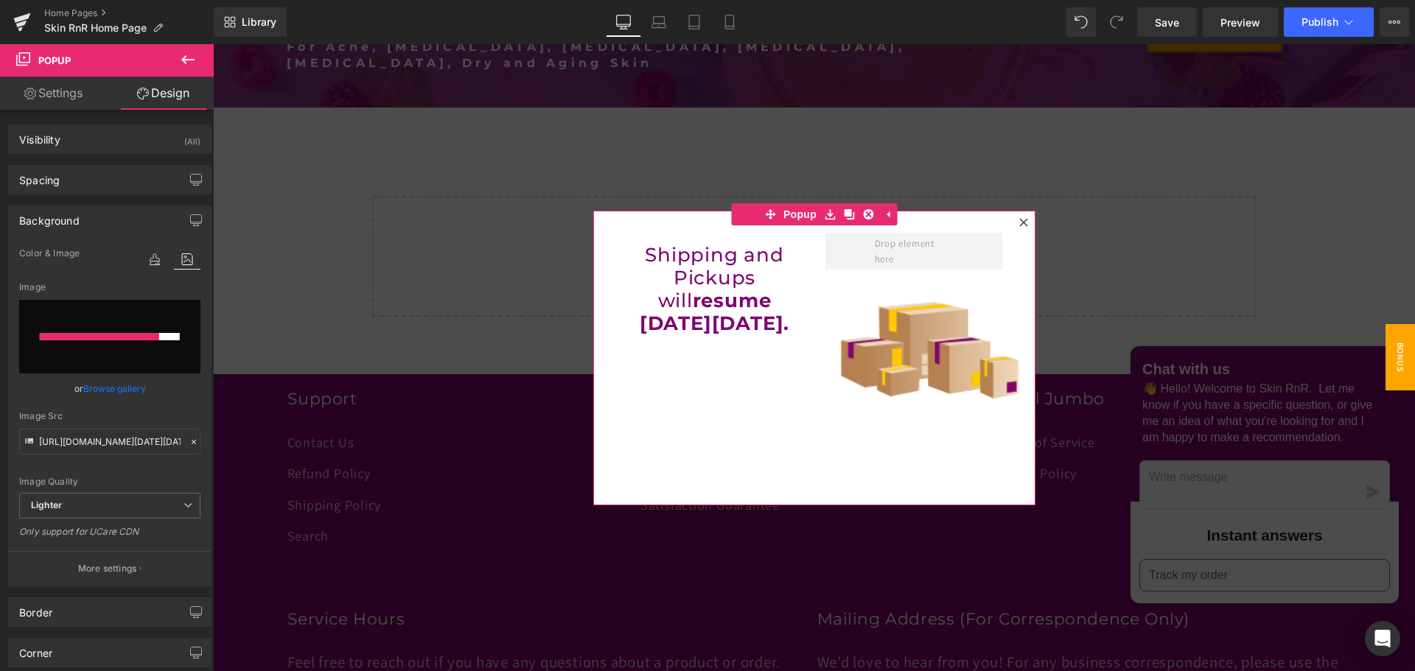
click at [115, 384] on link "Browse gallery" at bounding box center [114, 389] width 63 height 26
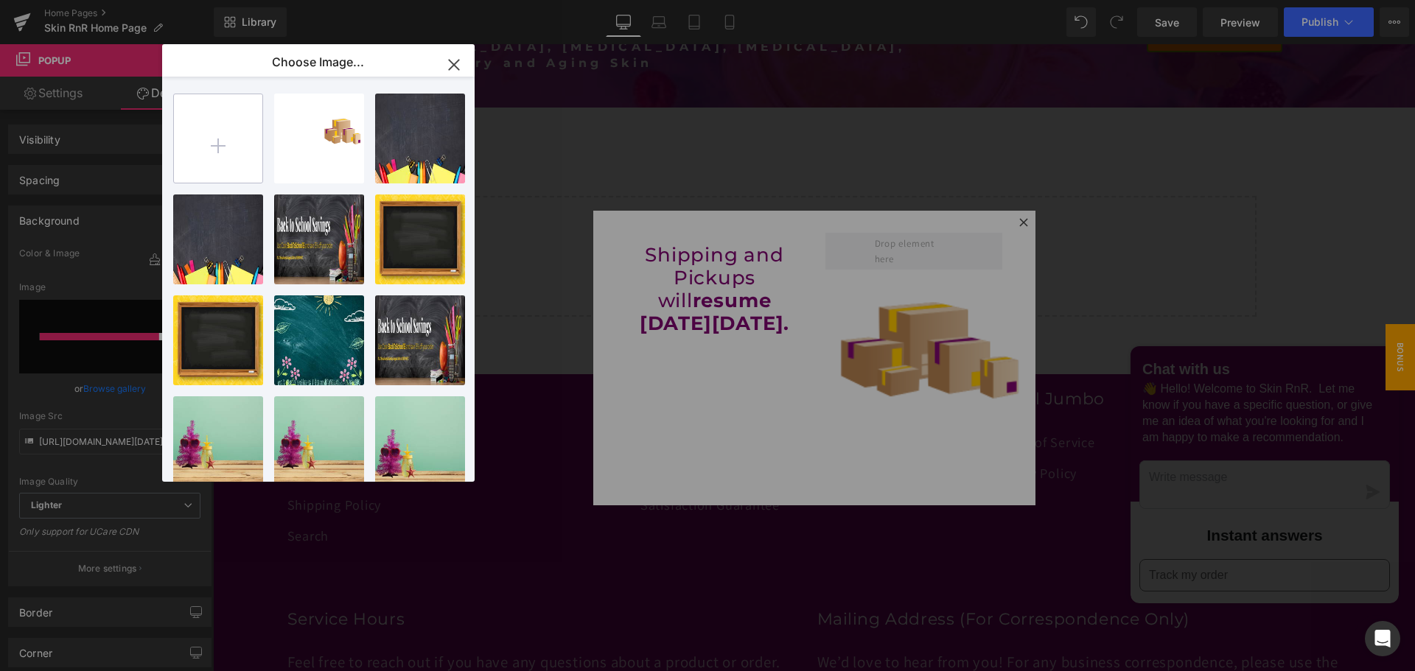
click at [214, 164] on input "file" at bounding box center [218, 138] width 88 height 88
click at [235, 149] on input "file" at bounding box center [218, 138] width 88 height 88
type input "C:\fakepath\Shipping and Pickups will resume on Monday September 8th. (2).png"
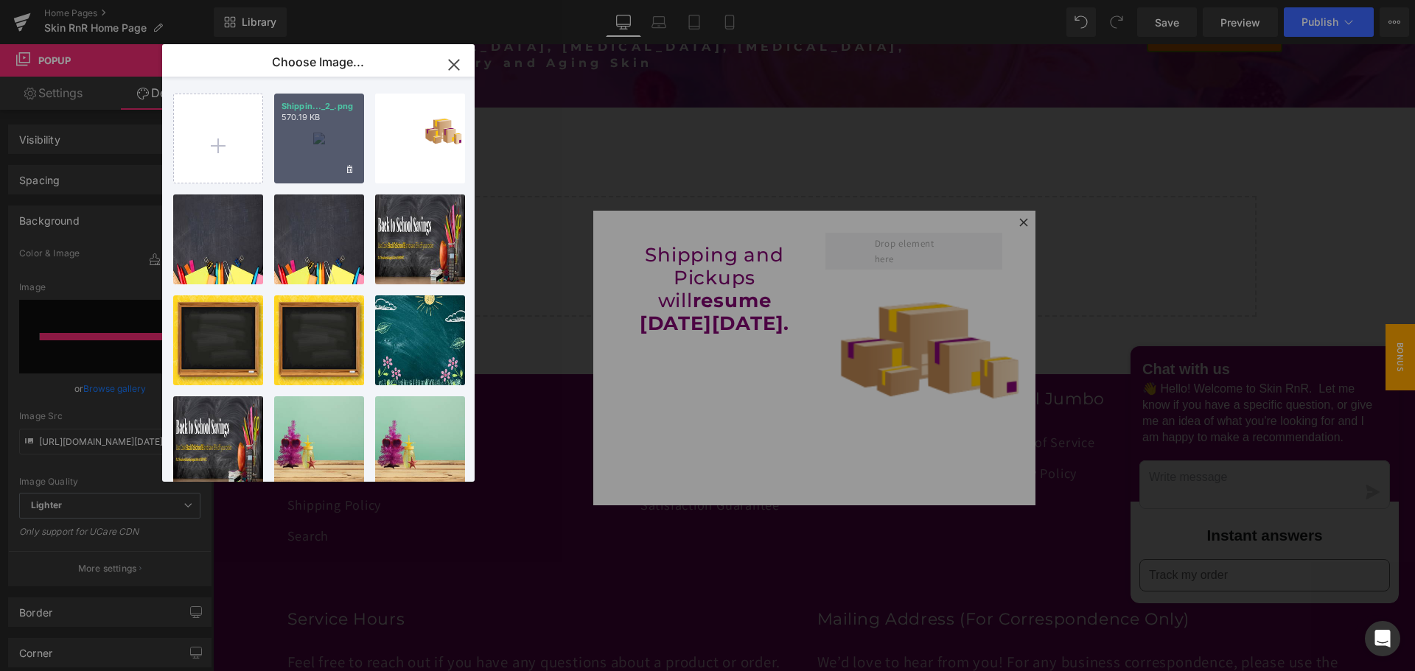
click at [305, 157] on div "Shippin..._2_.png 570.19 KB" at bounding box center [319, 139] width 90 height 90
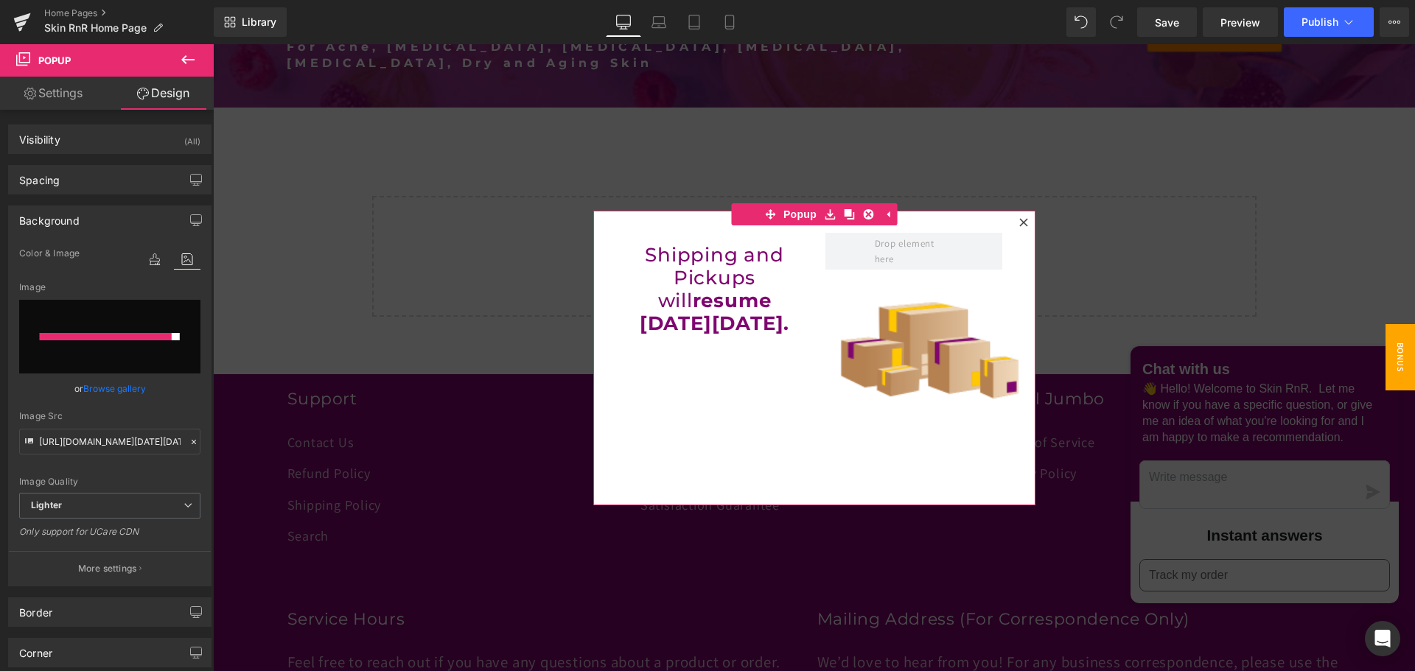
click at [107, 388] on link "Browse gallery" at bounding box center [114, 389] width 63 height 26
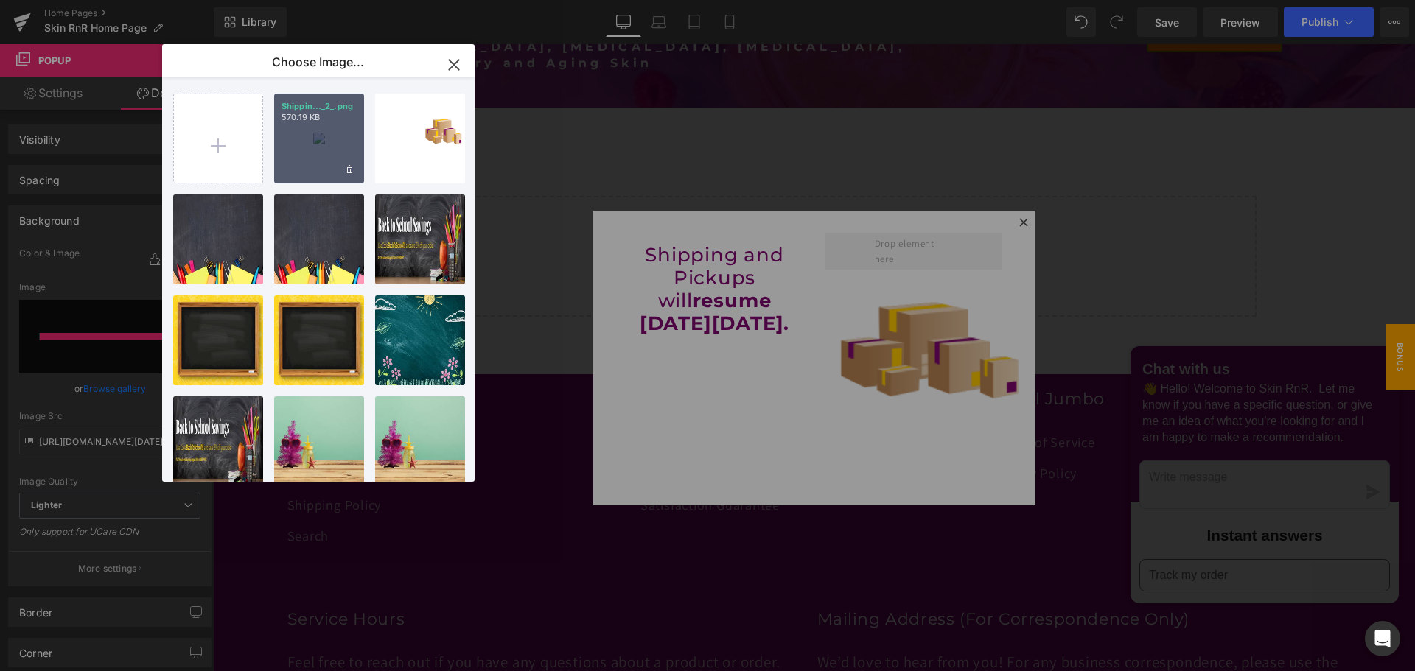
click at [308, 157] on div "Shippin..._2_.png 570.19 KB" at bounding box center [319, 139] width 90 height 90
type input "https://ucarecdn.com/d82bcd38-095f-4b50-b0dd-3f74765167b2/-/format/auto/-/previ…"
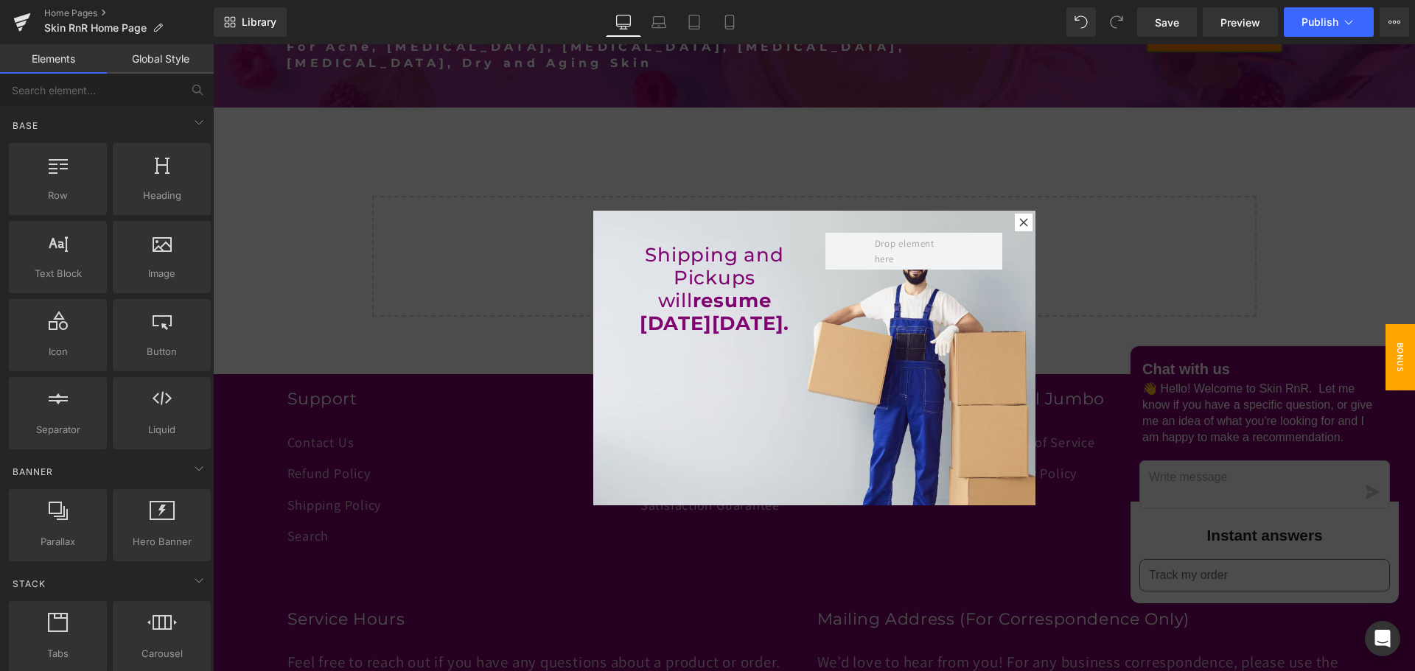
click at [1086, 227] on div at bounding box center [814, 357] width 1202 height 627
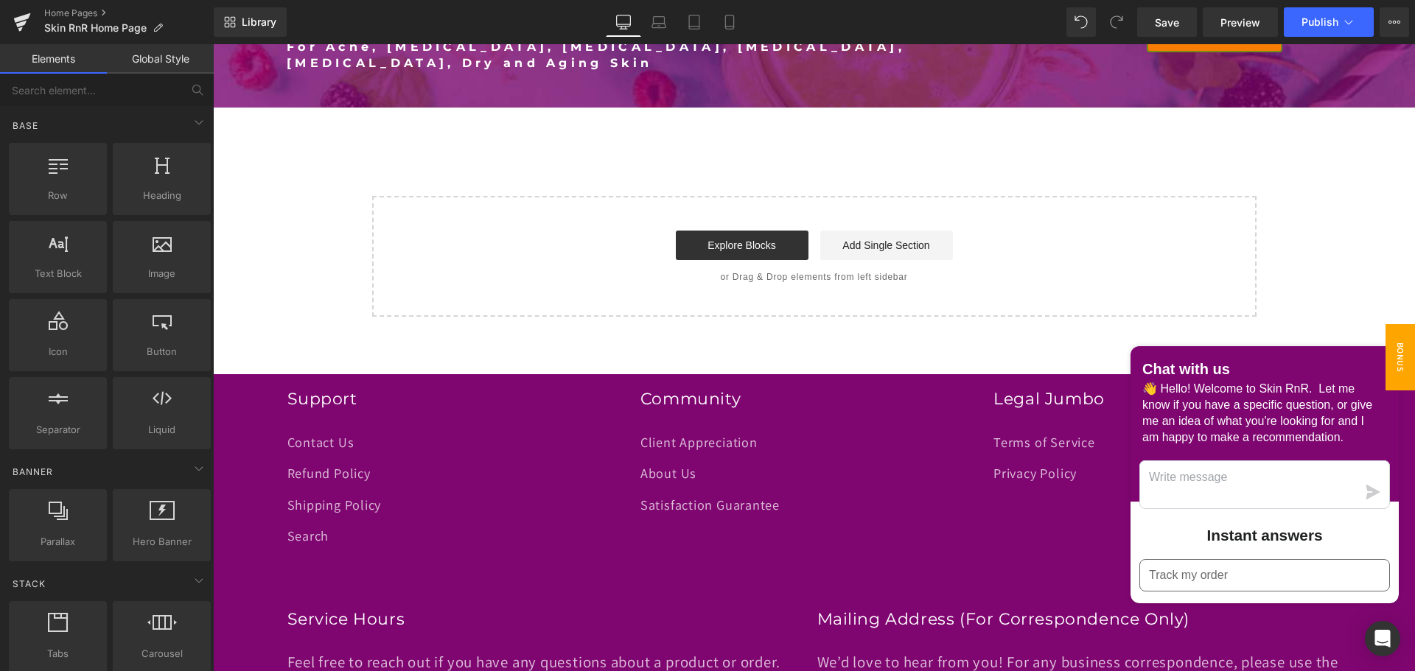
click at [1388, 346] on span "Bonus Christmas gift" at bounding box center [1370, 357] width 88 height 66
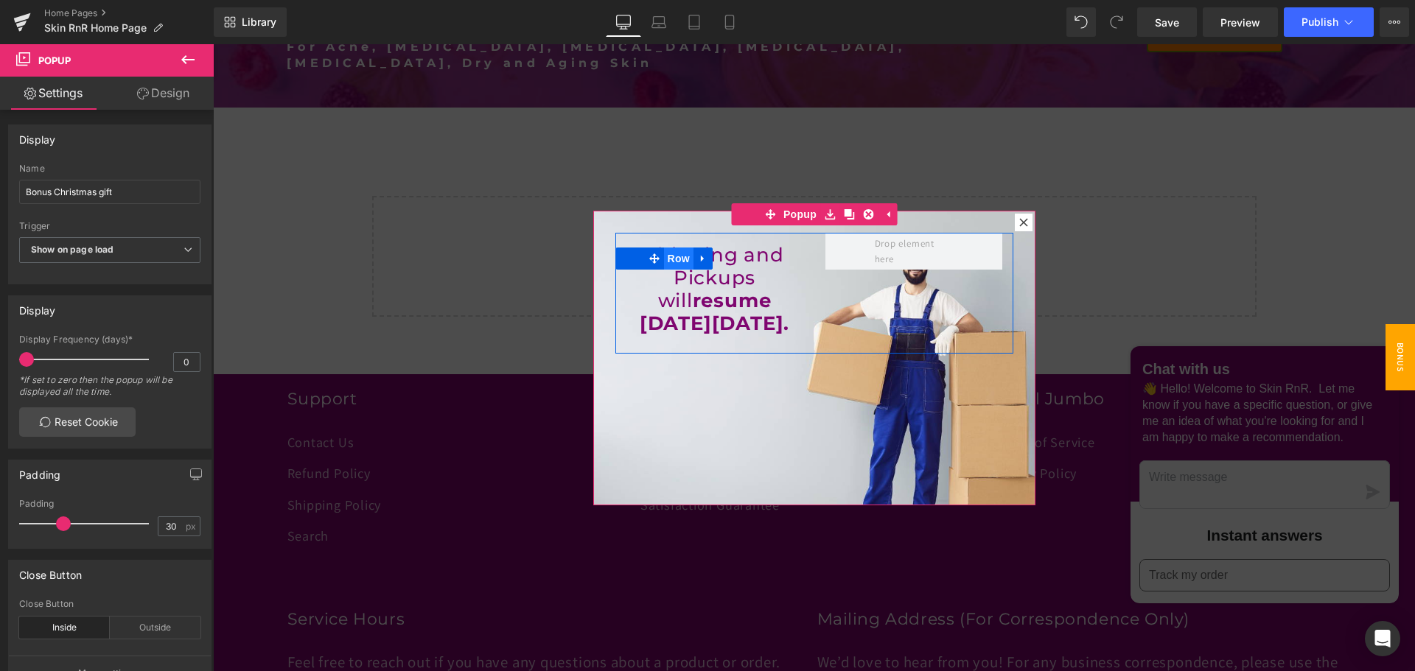
click at [676, 259] on span "Row" at bounding box center [678, 259] width 29 height 22
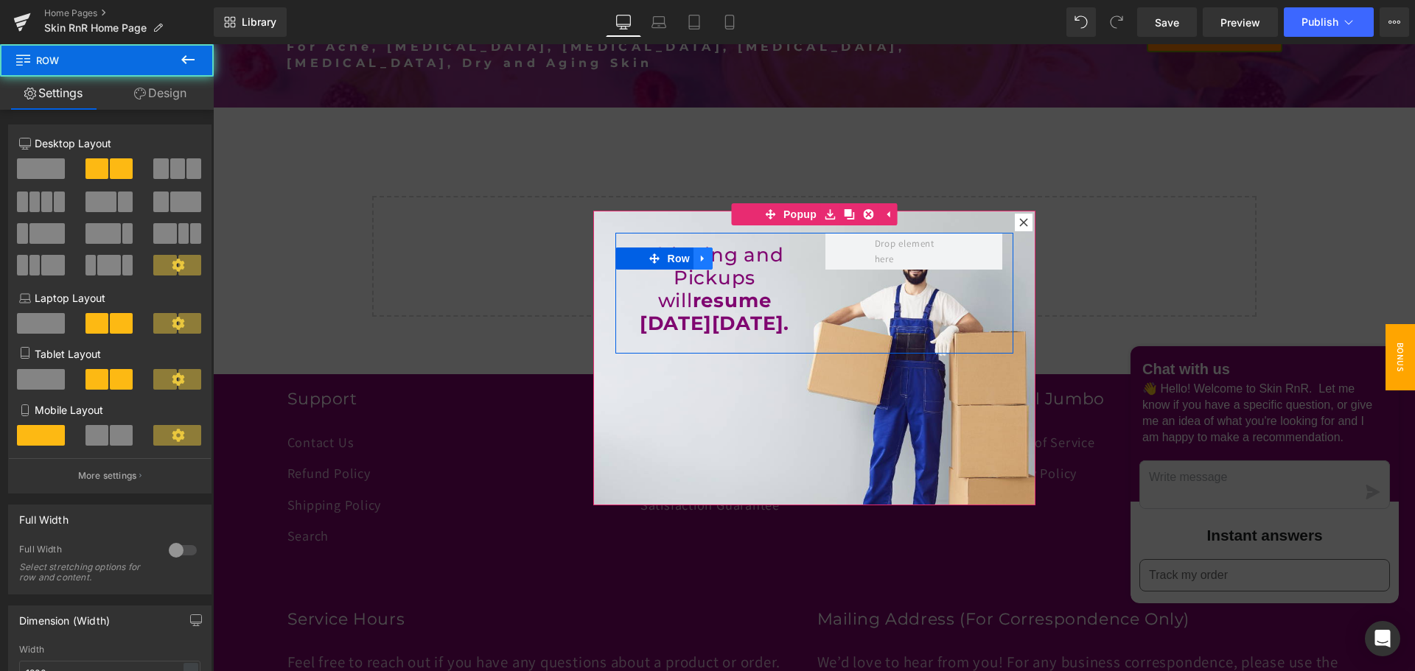
click at [699, 262] on icon at bounding box center [703, 258] width 10 height 11
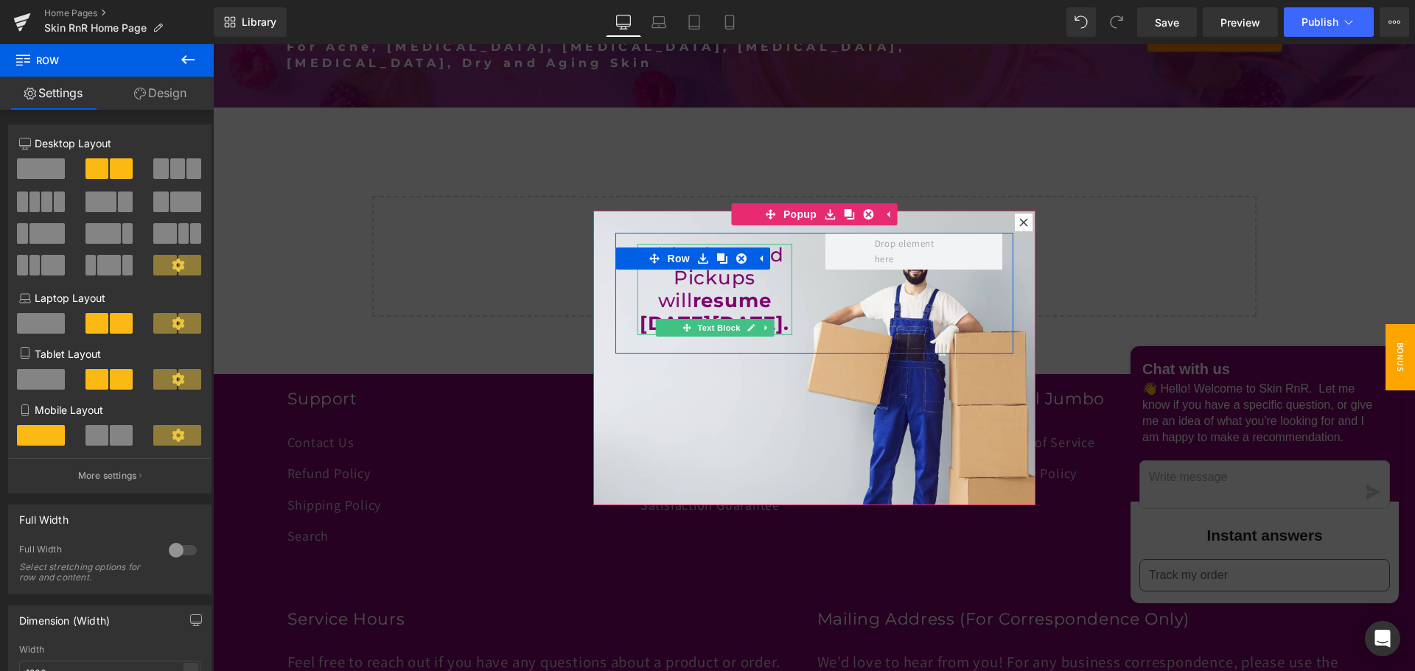
click at [675, 304] on strong "resume on Monday September 8th." at bounding box center [715, 312] width 150 height 46
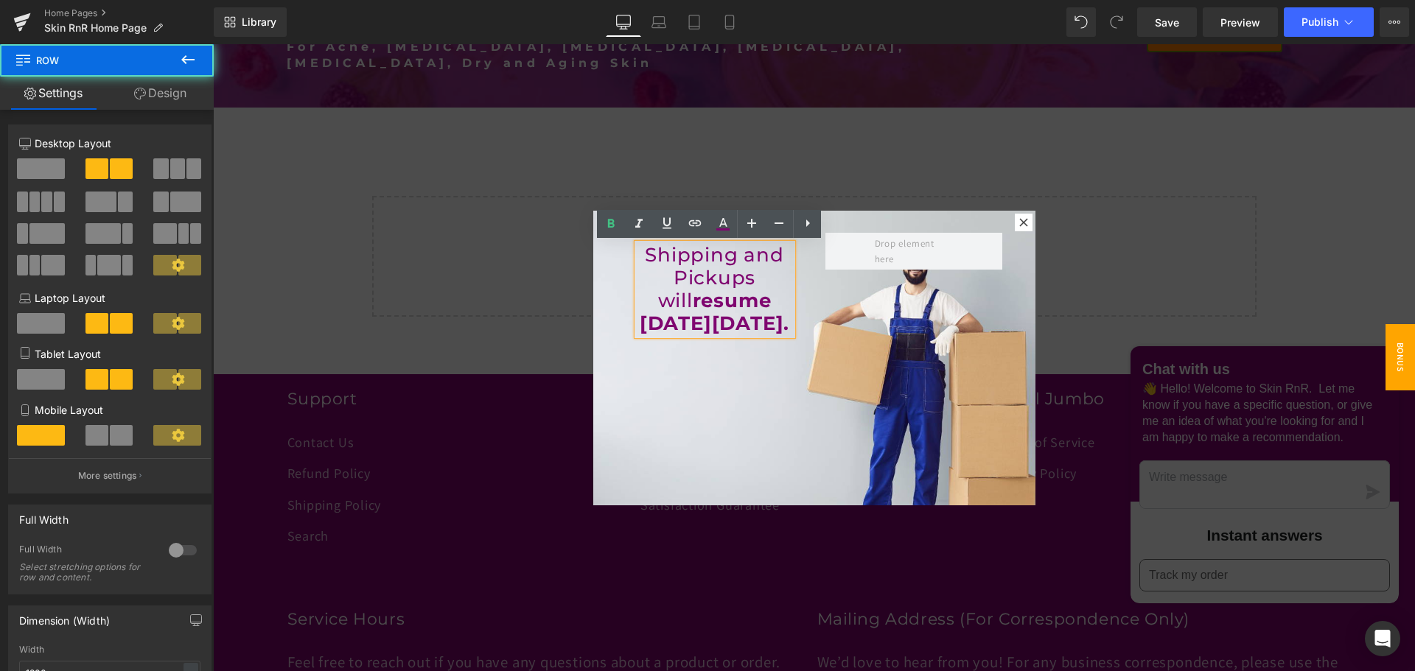
drag, startPoint x: 810, startPoint y: 323, endPoint x: 797, endPoint y: 318, distance: 14.2
click at [808, 321] on div "Shipping and Pickups will resume on Monday September 8th. Text Block Row" at bounding box center [814, 294] width 398 height 122
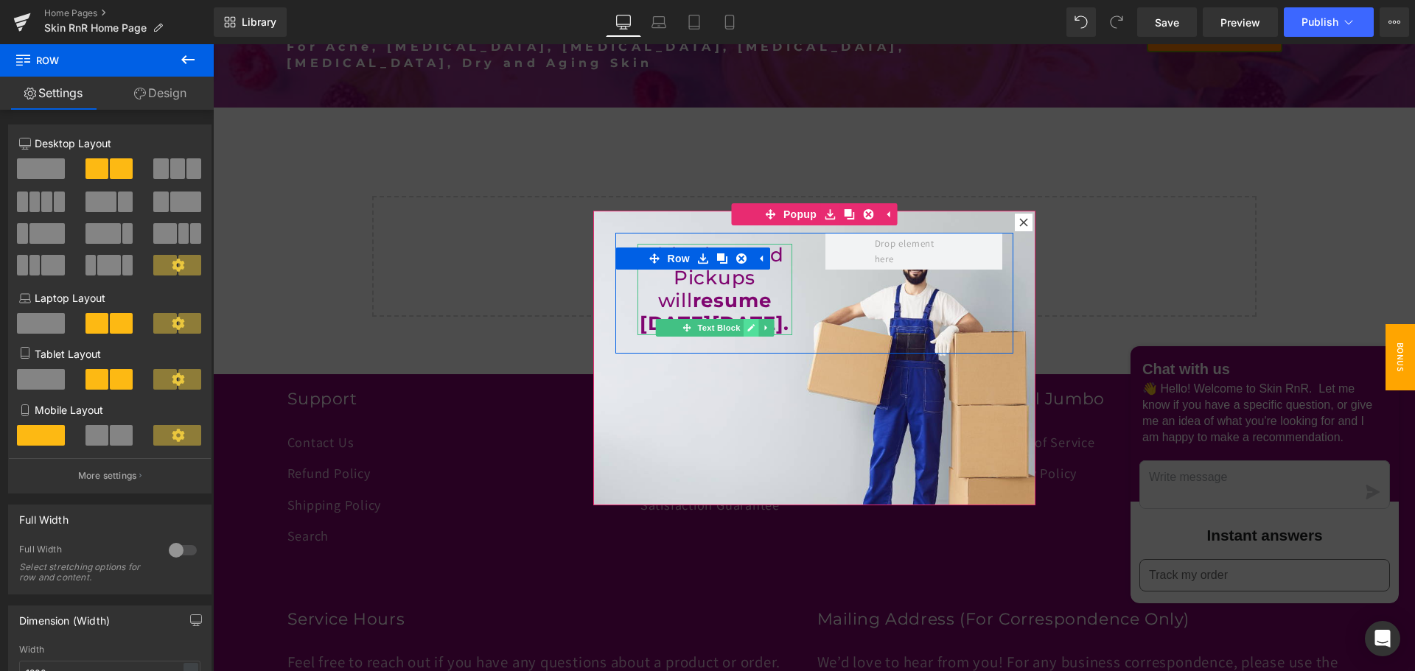
click at [747, 329] on icon at bounding box center [750, 327] width 7 height 7
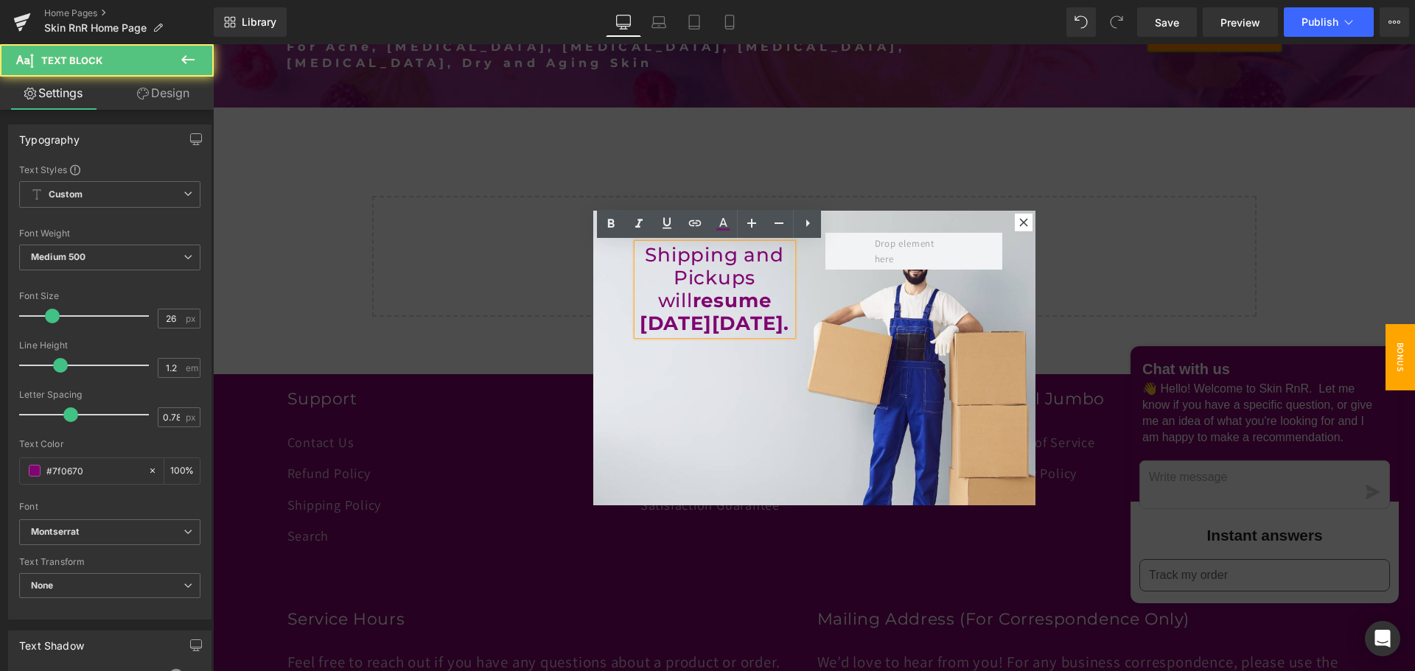
click at [644, 257] on p "Shipping and Pickups will resume on Monday September 8th." at bounding box center [714, 290] width 155 height 92
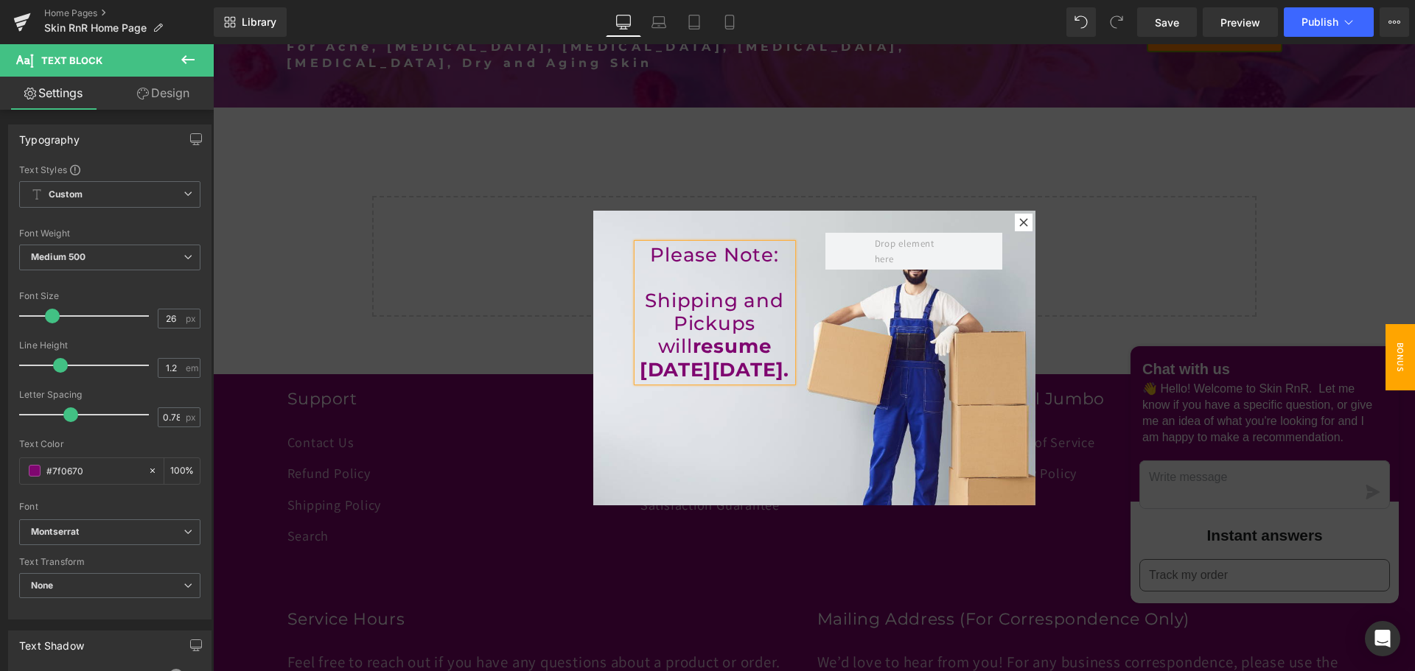
drag, startPoint x: 774, startPoint y: 256, endPoint x: 635, endPoint y: 255, distance: 139.3
click at [637, 255] on p "Please Note:" at bounding box center [714, 255] width 155 height 23
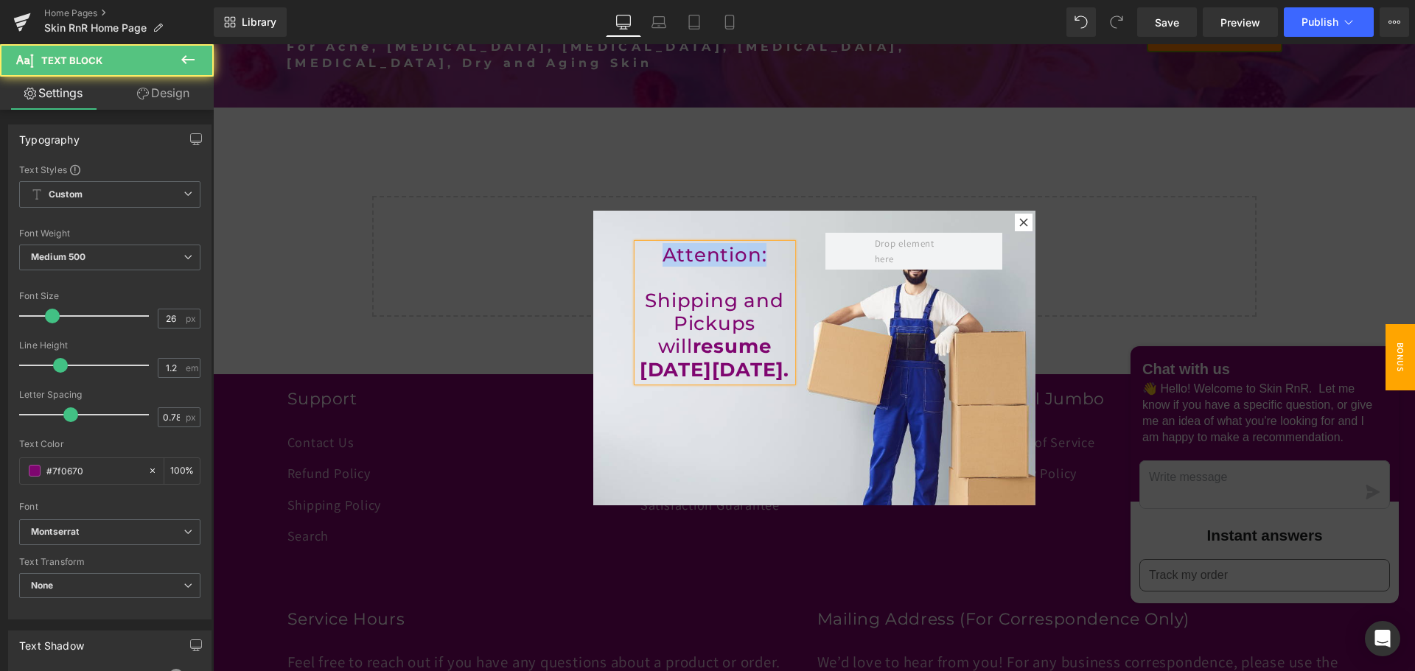
drag, startPoint x: 766, startPoint y: 258, endPoint x: 660, endPoint y: 256, distance: 106.1
click at [660, 256] on p "Attention:" at bounding box center [714, 255] width 155 height 23
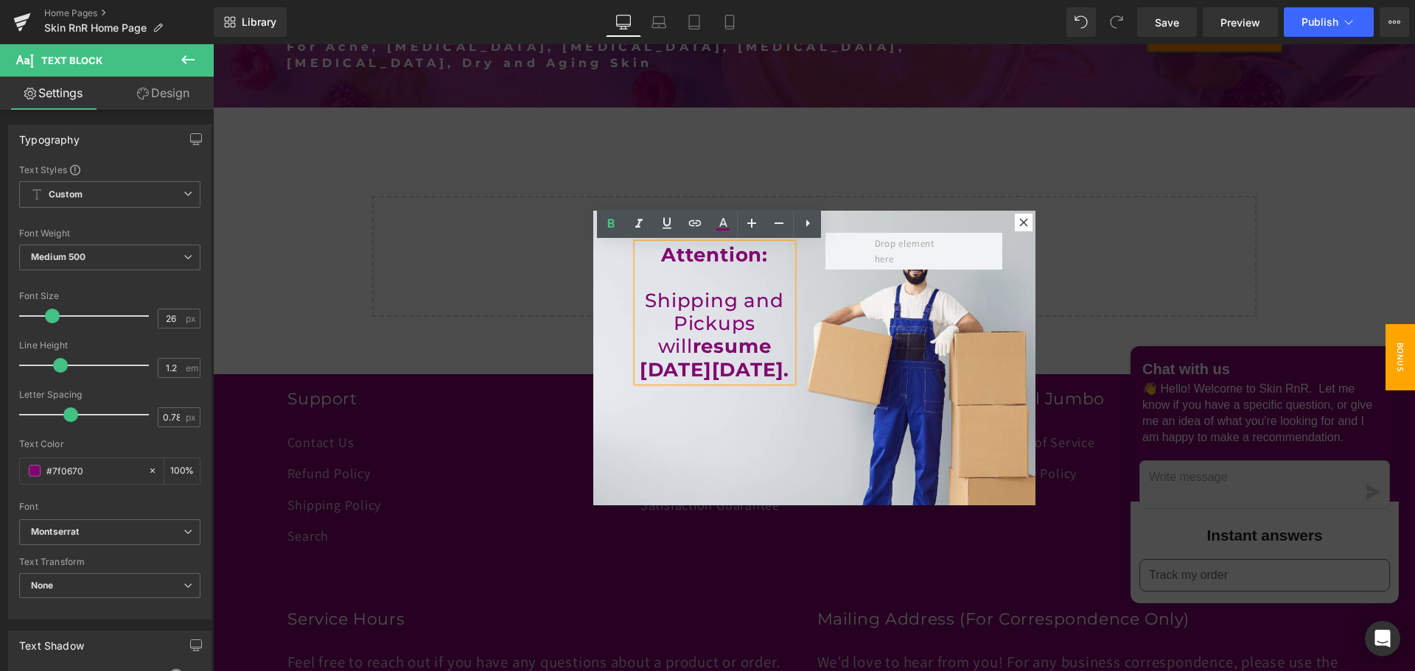
click at [714, 273] on p at bounding box center [714, 278] width 155 height 23
click at [696, 457] on div "Attention: Shipping and Pickups will resume on Monday September 8th. Text Block…" at bounding box center [814, 358] width 442 height 295
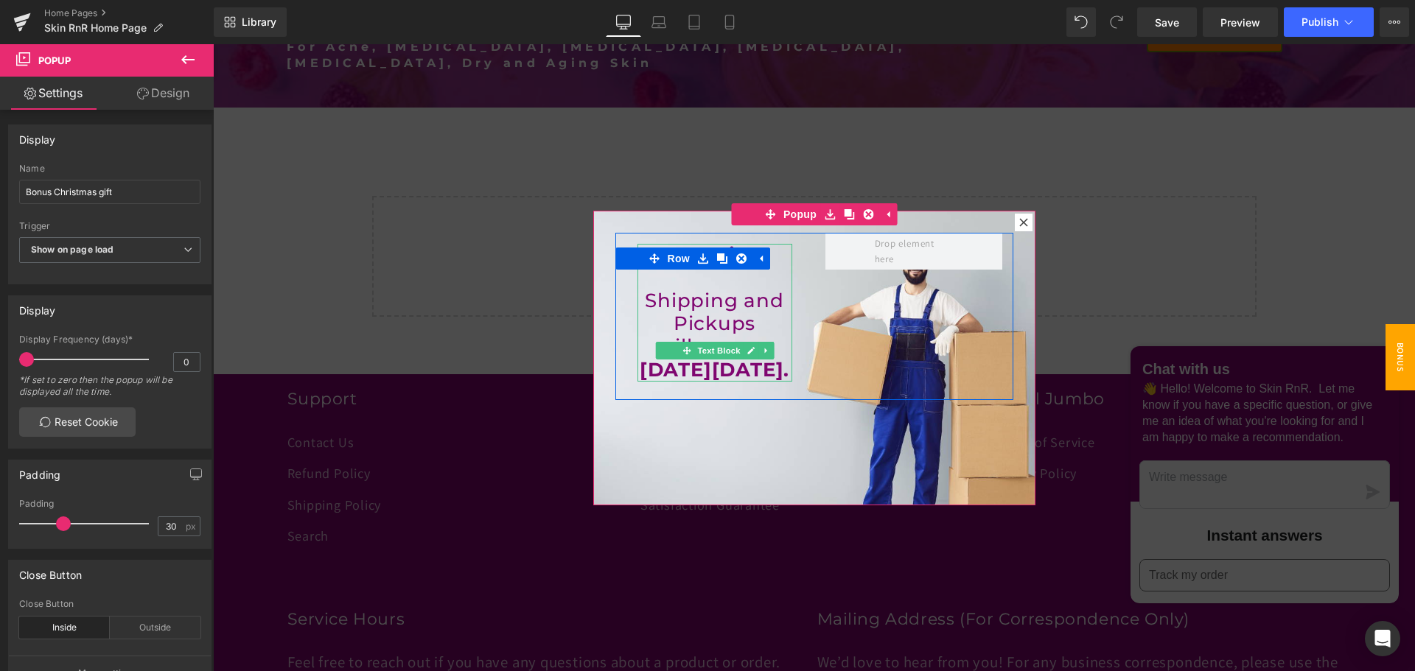
click at [744, 293] on p "Shipping and Pickups will resume on Monday September 8th." at bounding box center [714, 336] width 155 height 92
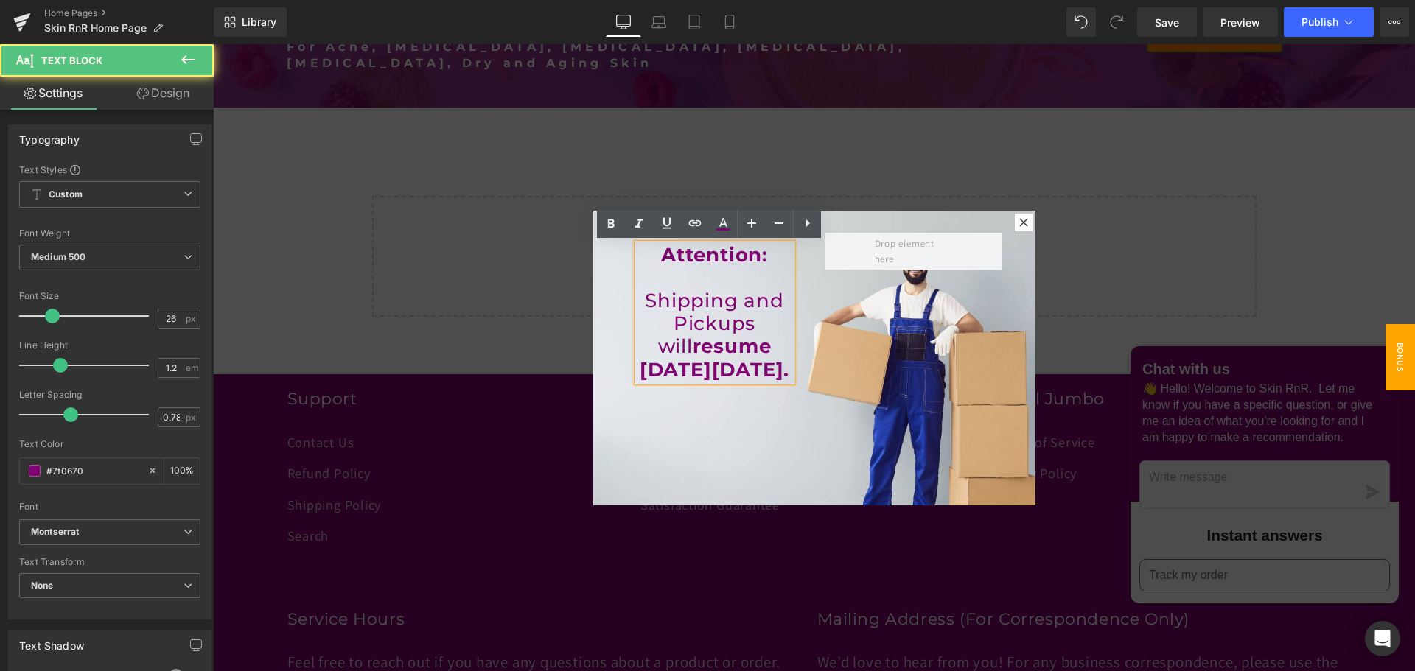
click at [750, 281] on p at bounding box center [714, 278] width 155 height 23
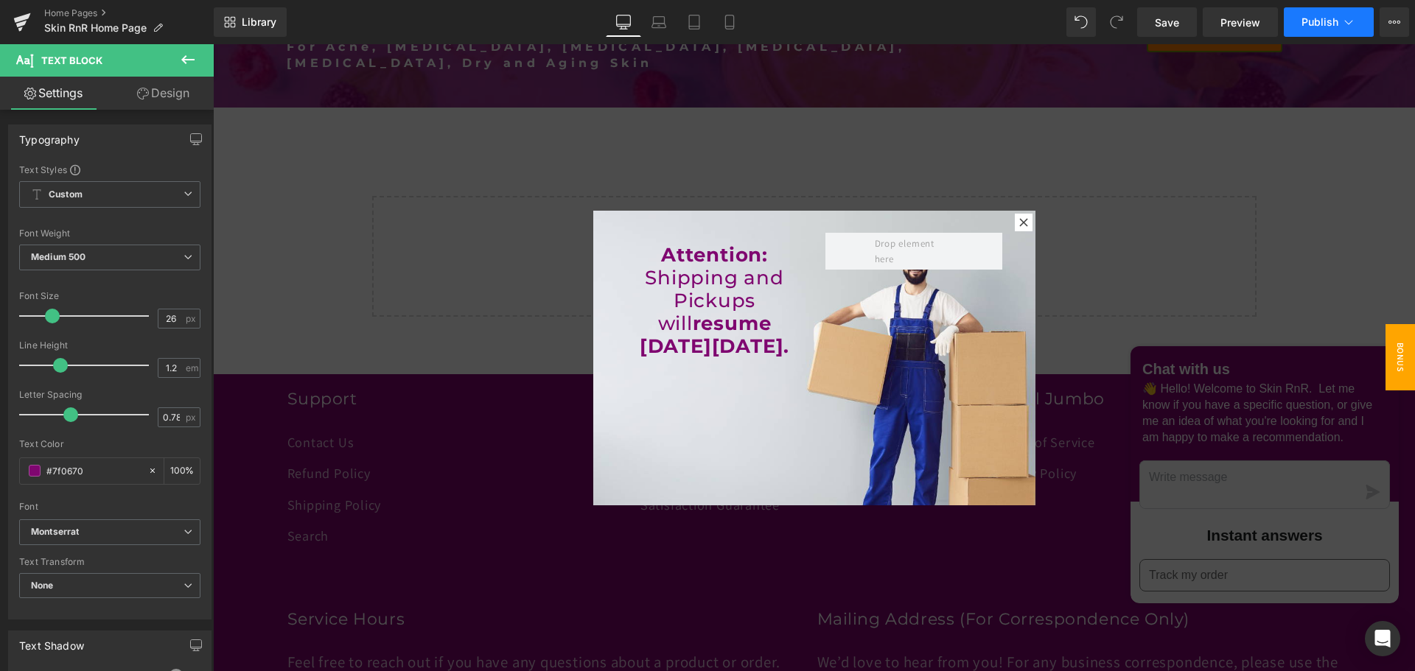
click at [1311, 29] on button "Publish" at bounding box center [1329, 21] width 90 height 29
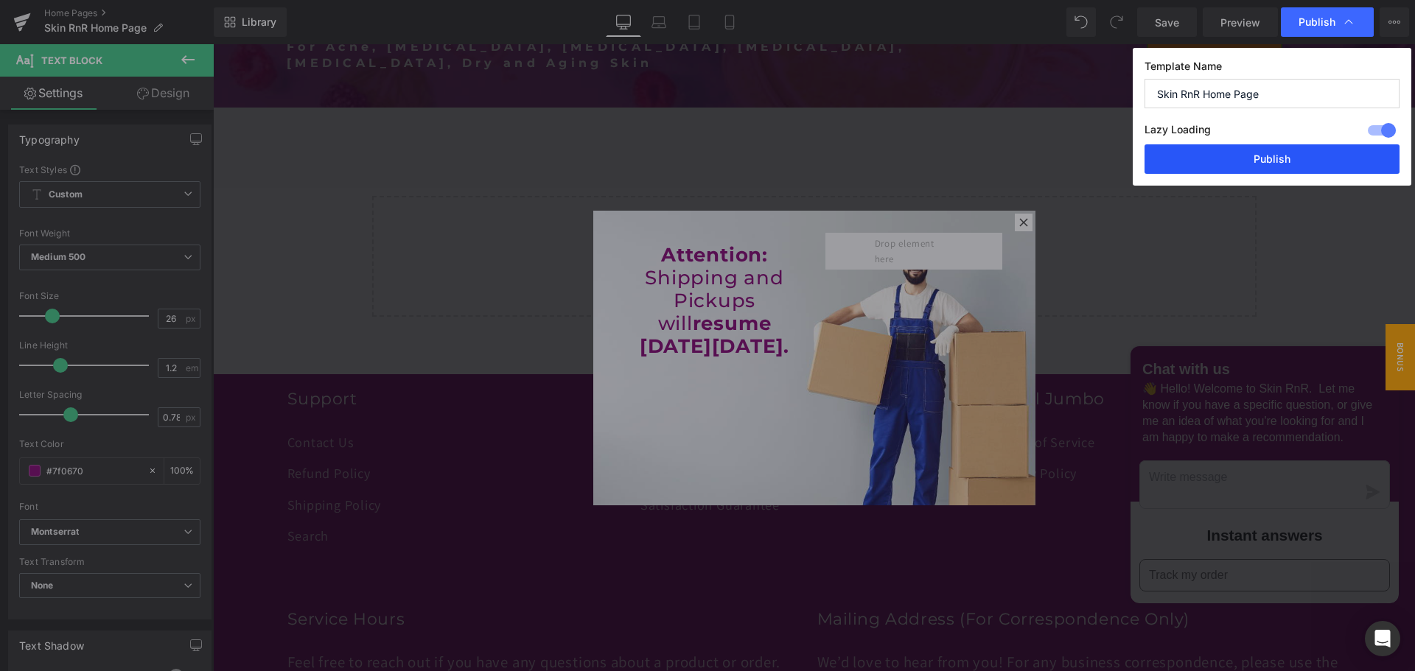
click at [1263, 161] on button "Publish" at bounding box center [1271, 158] width 255 height 29
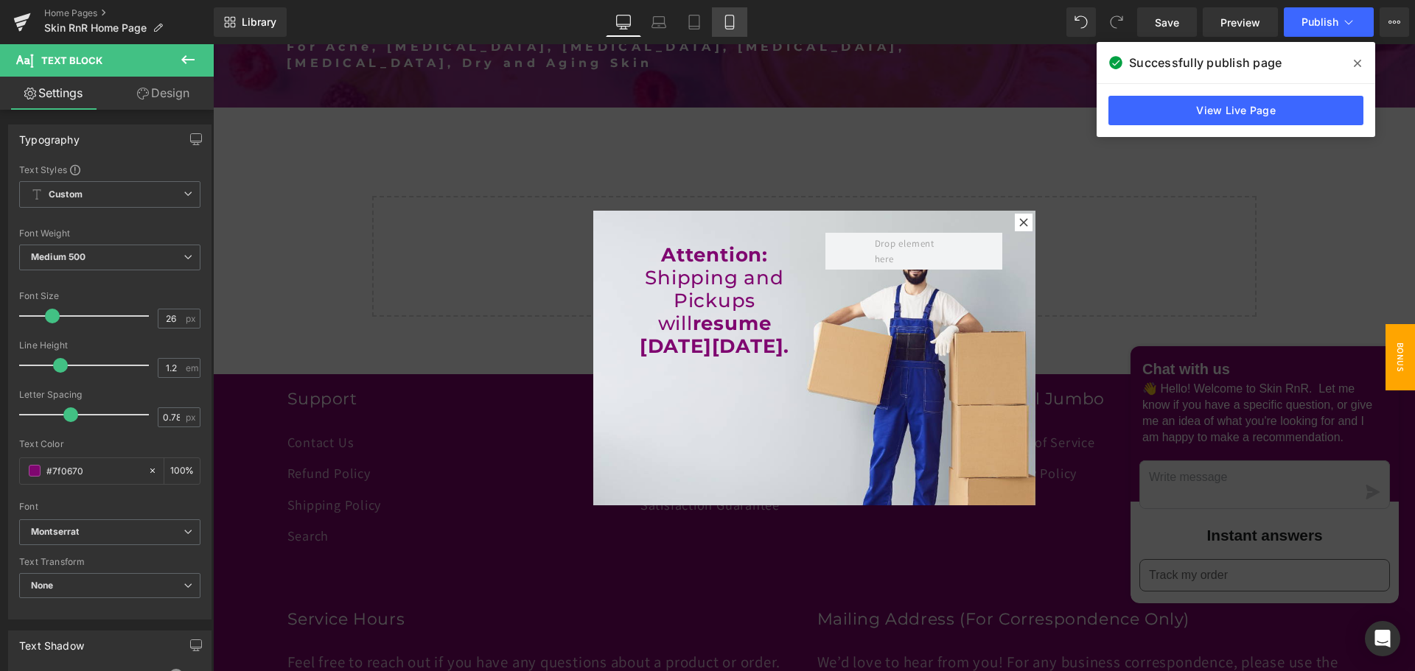
click at [724, 29] on icon at bounding box center [729, 22] width 15 height 15
type input "100"
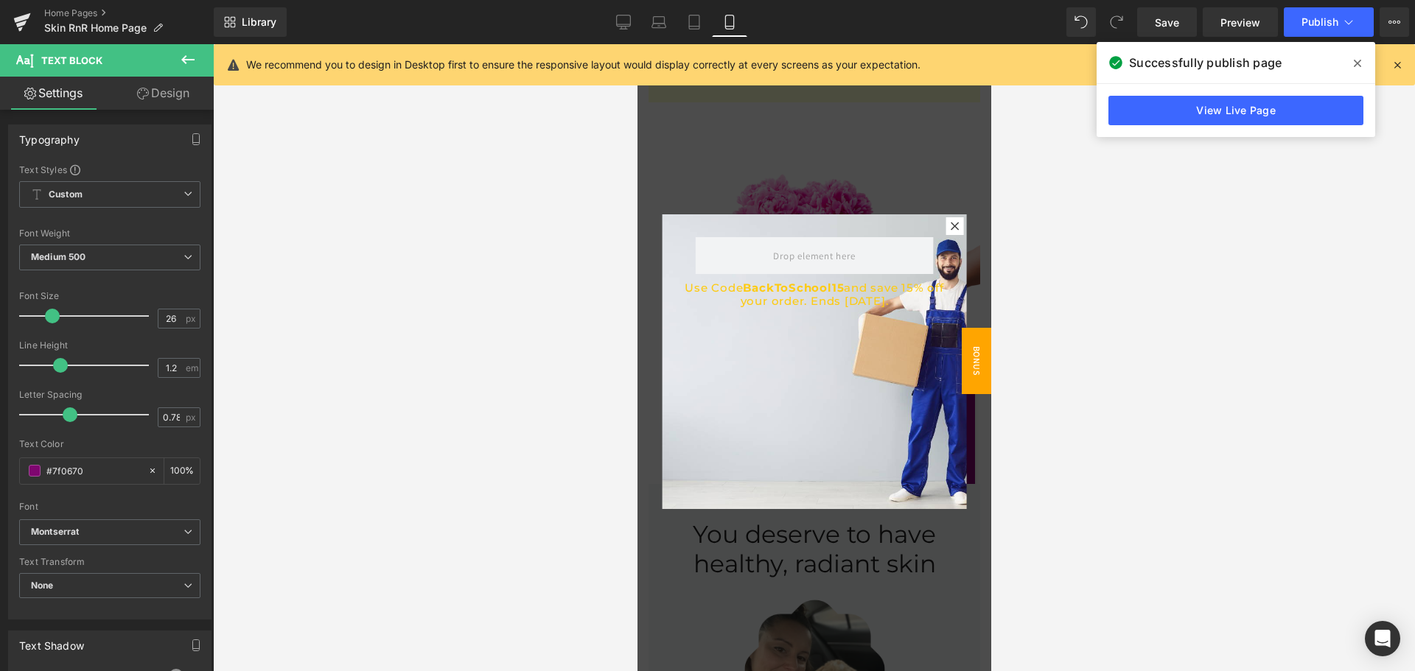
scroll to position [0, 0]
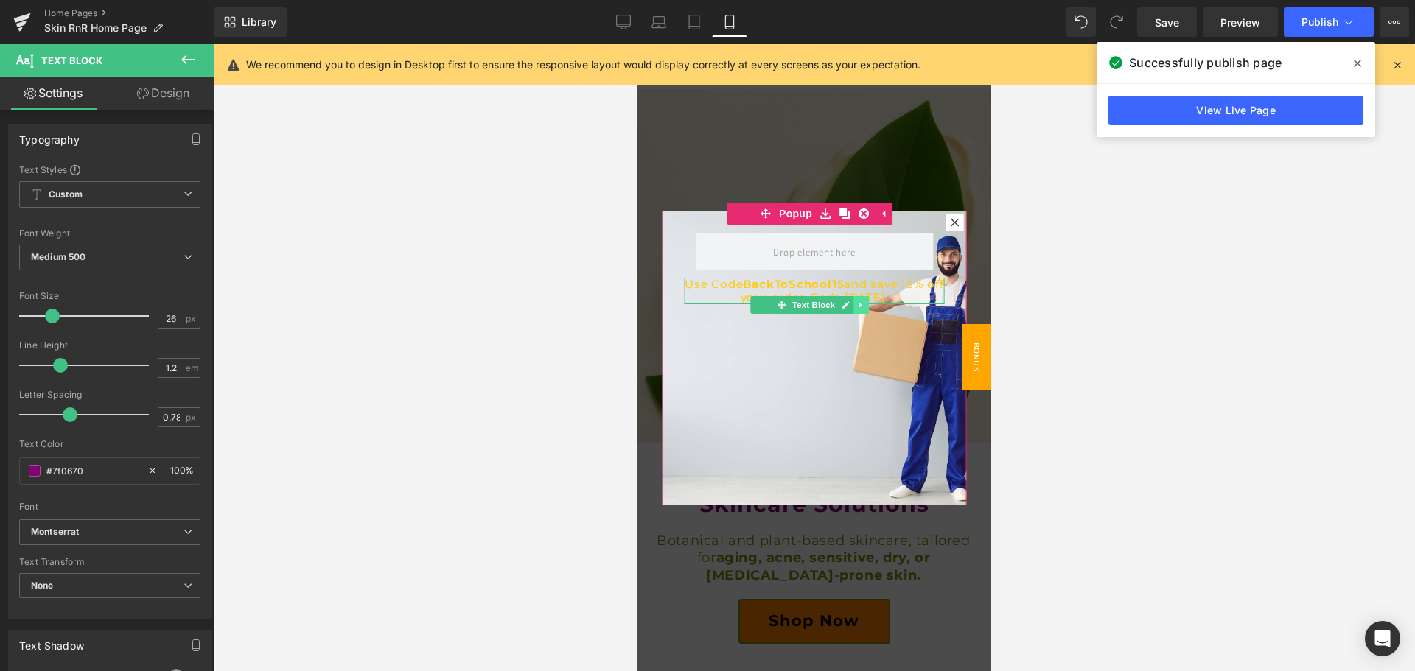
click at [859, 303] on icon at bounding box center [860, 305] width 8 height 9
click at [867, 304] on icon at bounding box center [868, 305] width 8 height 8
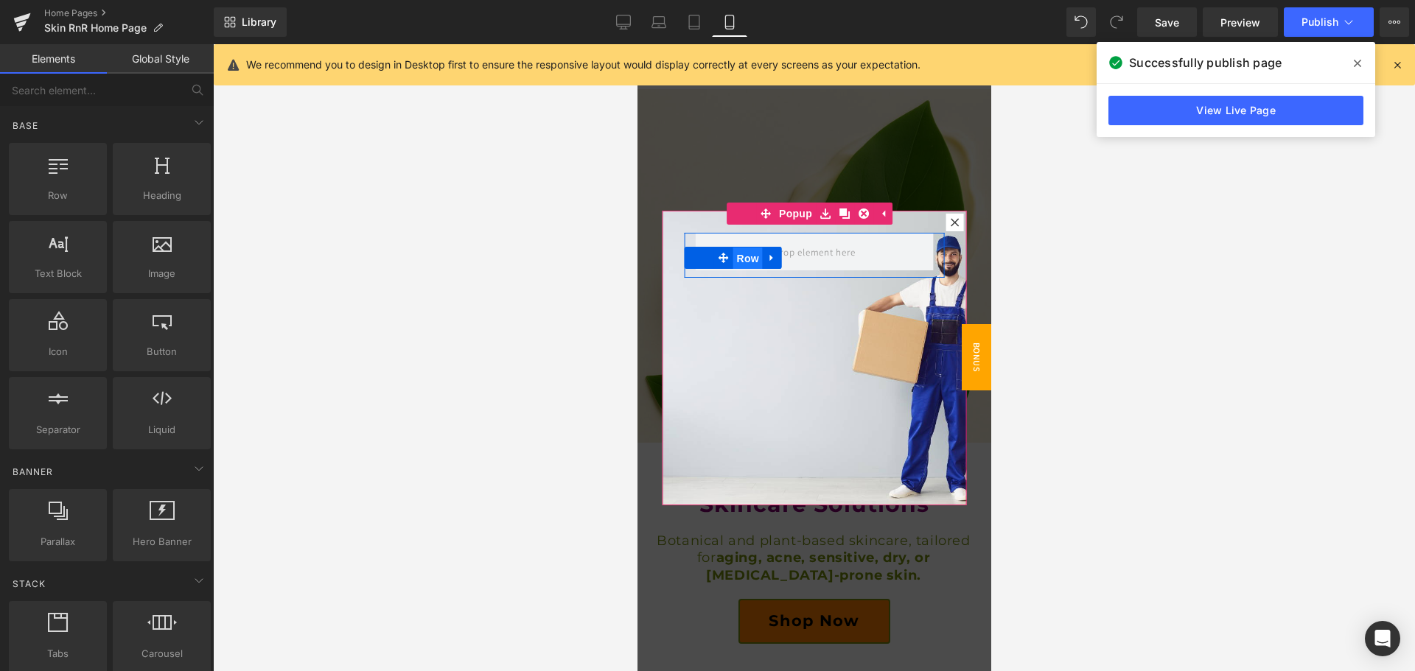
click at [746, 258] on span "Row" at bounding box center [746, 259] width 29 height 22
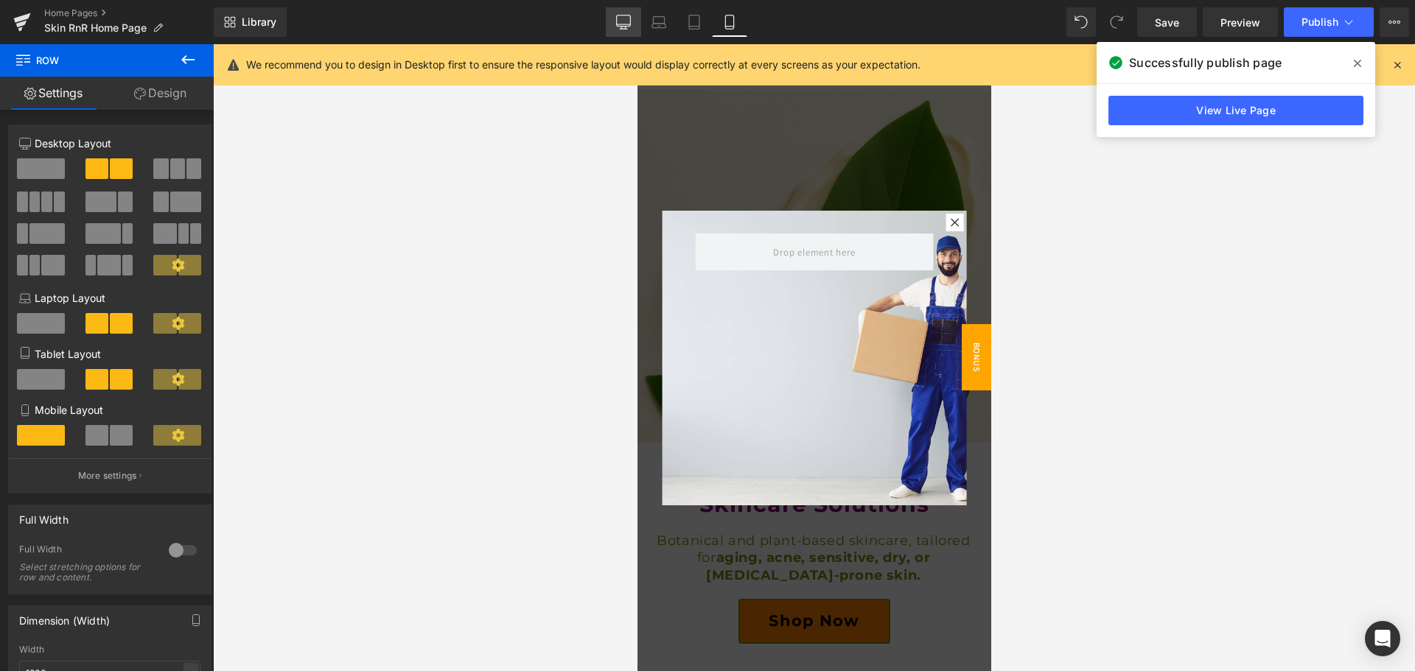
click at [616, 20] on icon at bounding box center [623, 22] width 15 height 15
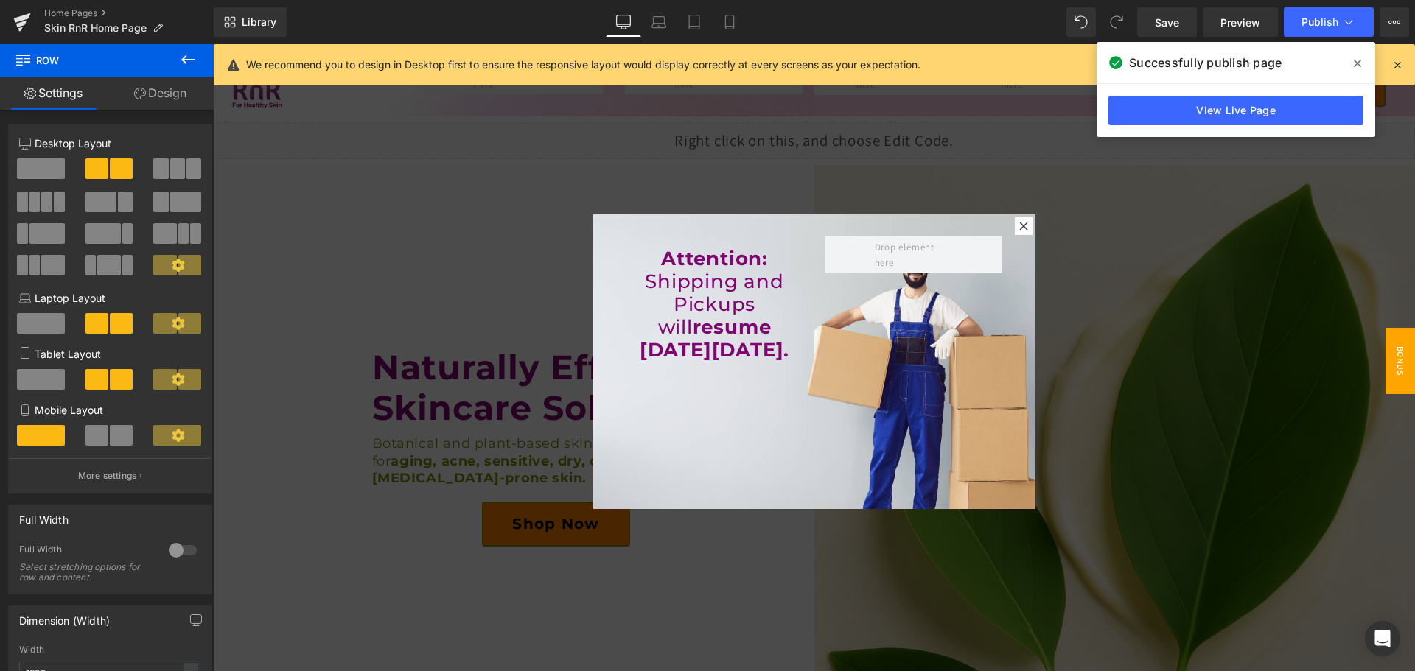
scroll to position [4, 0]
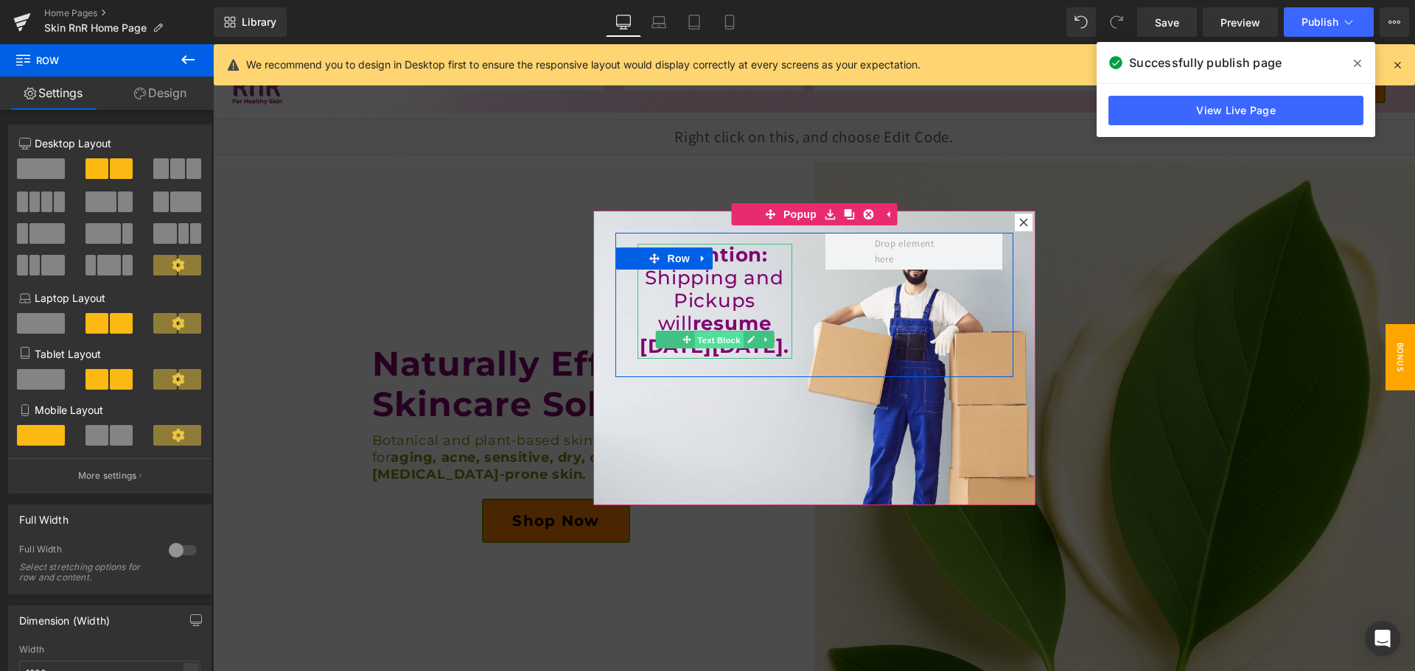
click at [706, 345] on span "Text Block" at bounding box center [718, 340] width 49 height 18
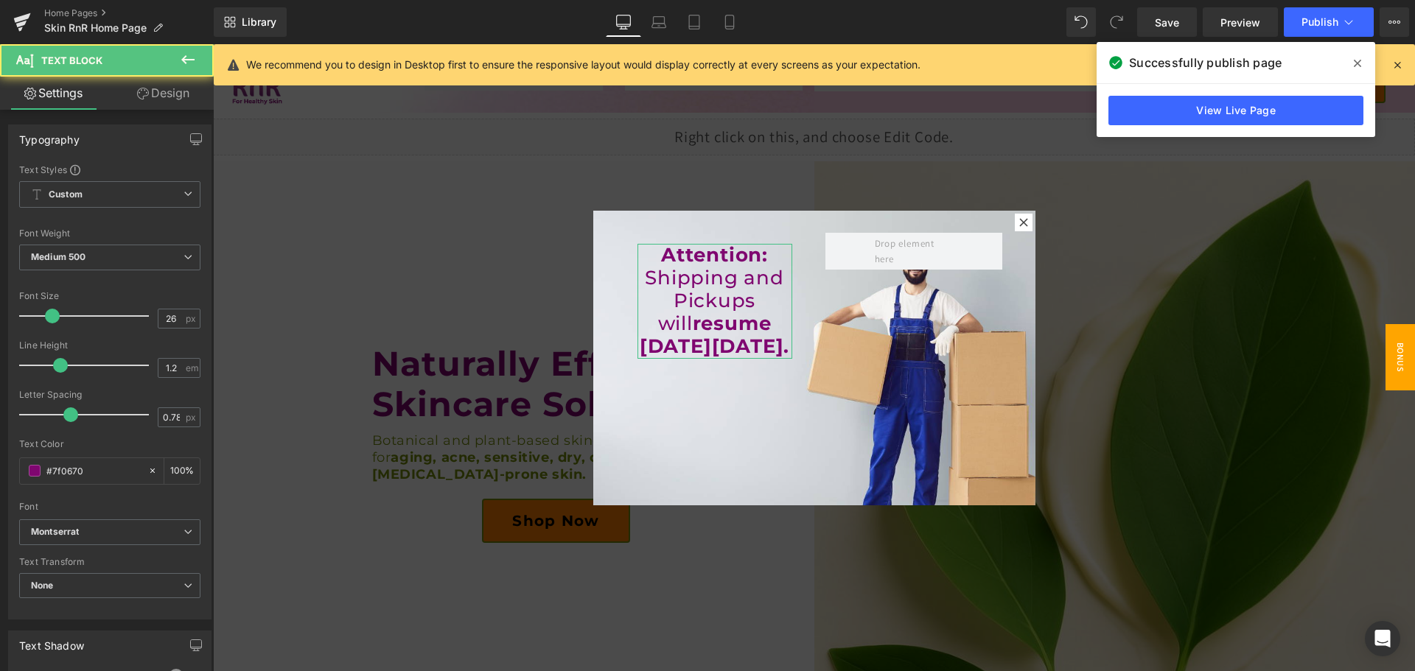
click at [173, 97] on link "Design" at bounding box center [163, 93] width 107 height 33
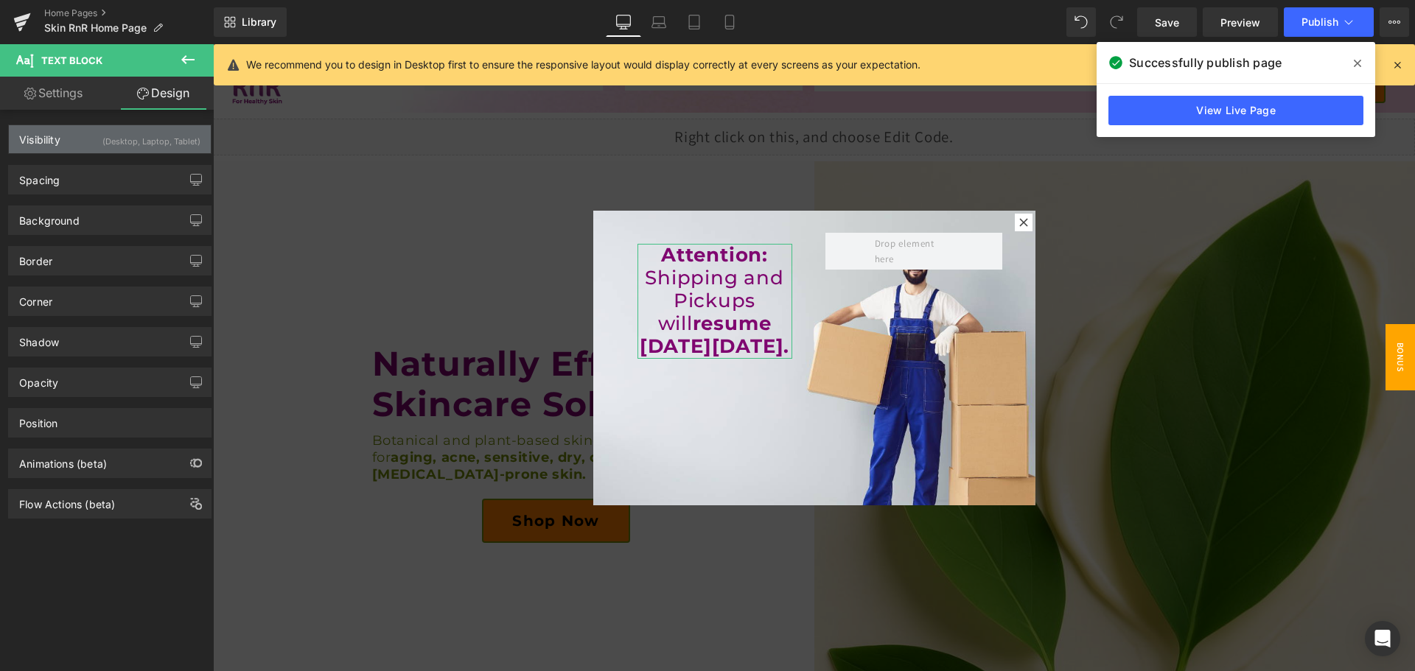
click at [183, 144] on div "(Desktop, Laptop, Tablet)" at bounding box center [151, 137] width 98 height 24
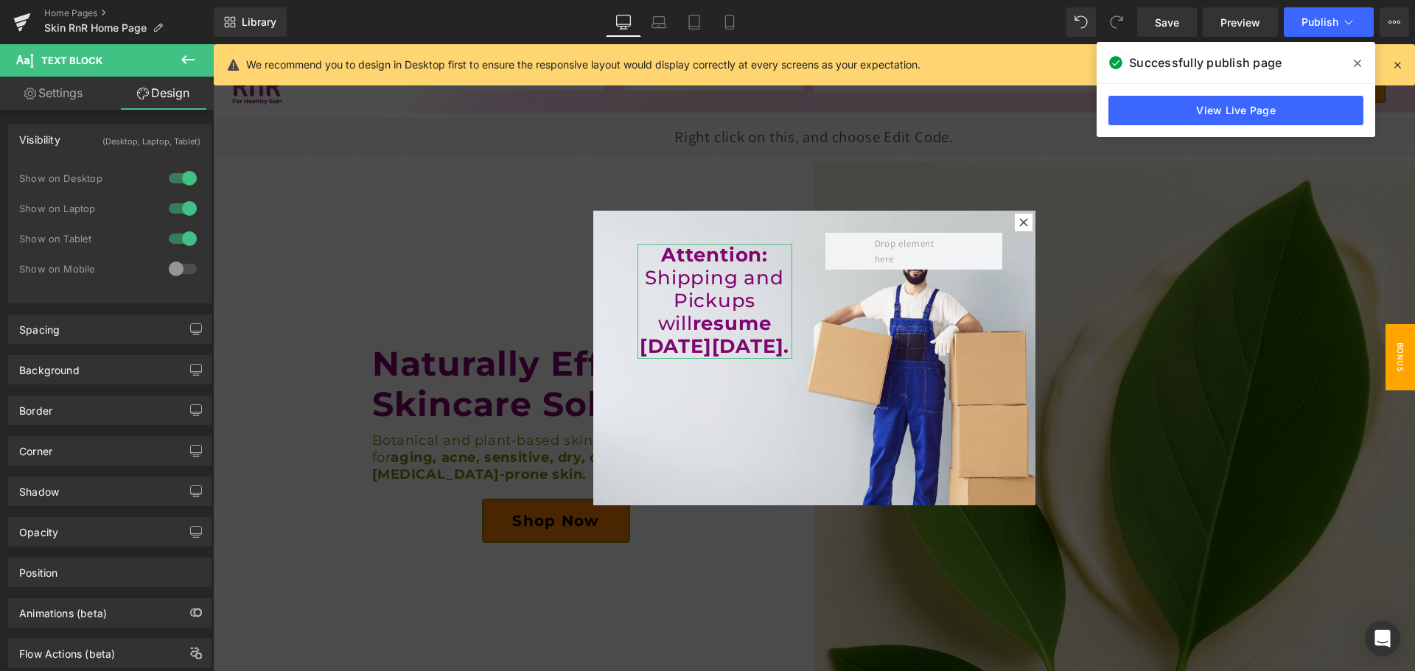
click at [169, 273] on div at bounding box center [182, 269] width 35 height 24
click at [1307, 21] on span "Publish" at bounding box center [1319, 22] width 37 height 12
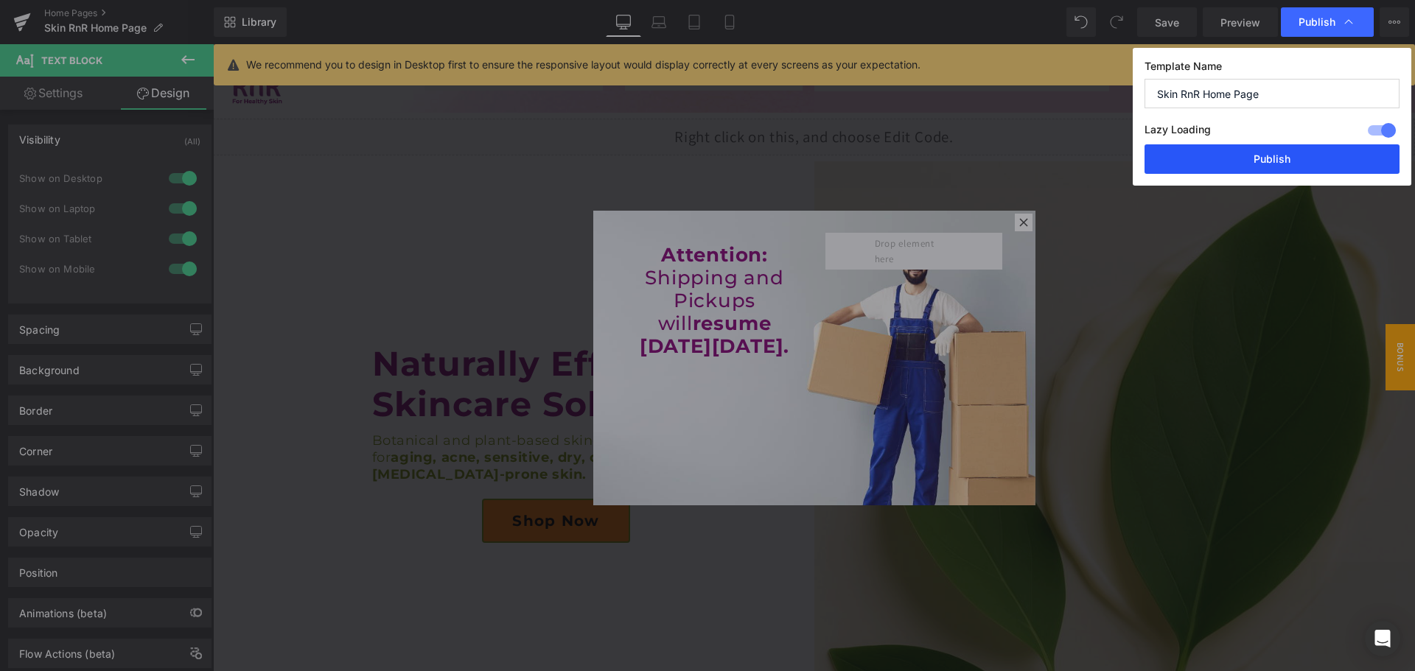
click at [1323, 161] on button "Publish" at bounding box center [1271, 158] width 255 height 29
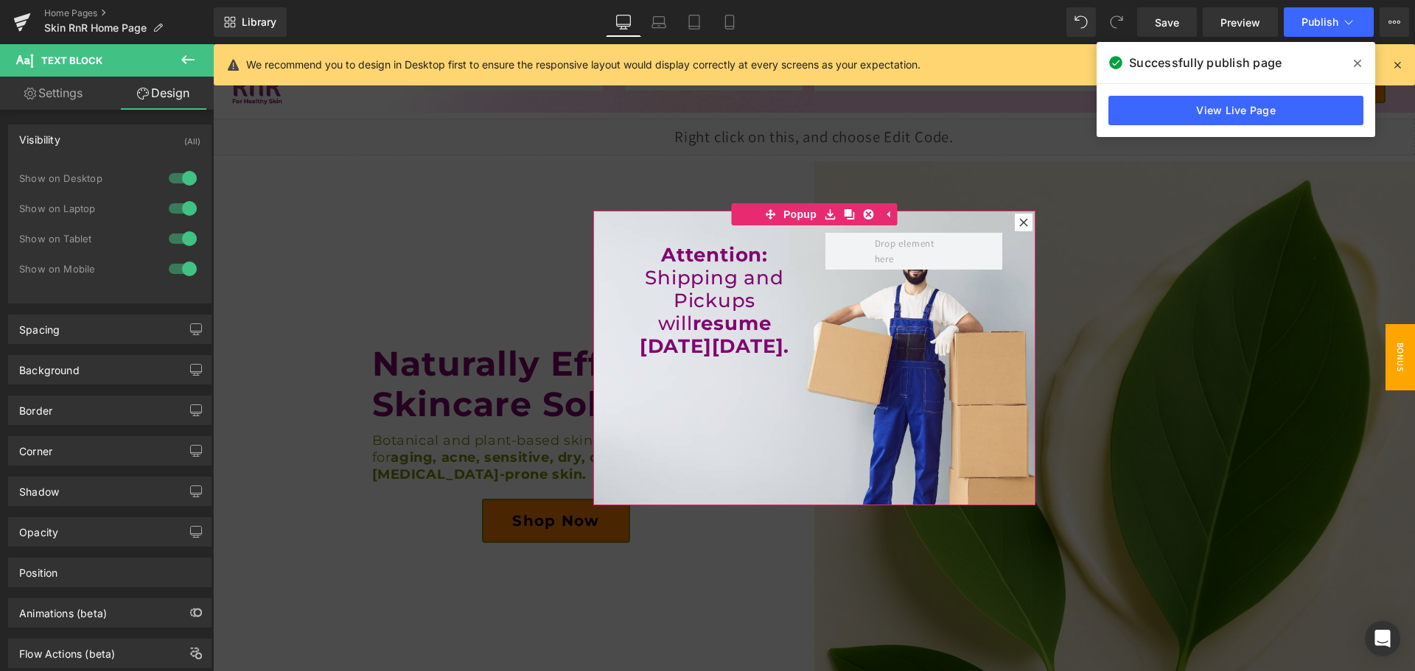
click at [1019, 224] on icon at bounding box center [1023, 222] width 8 height 8
